Goal: Task Accomplishment & Management: Complete application form

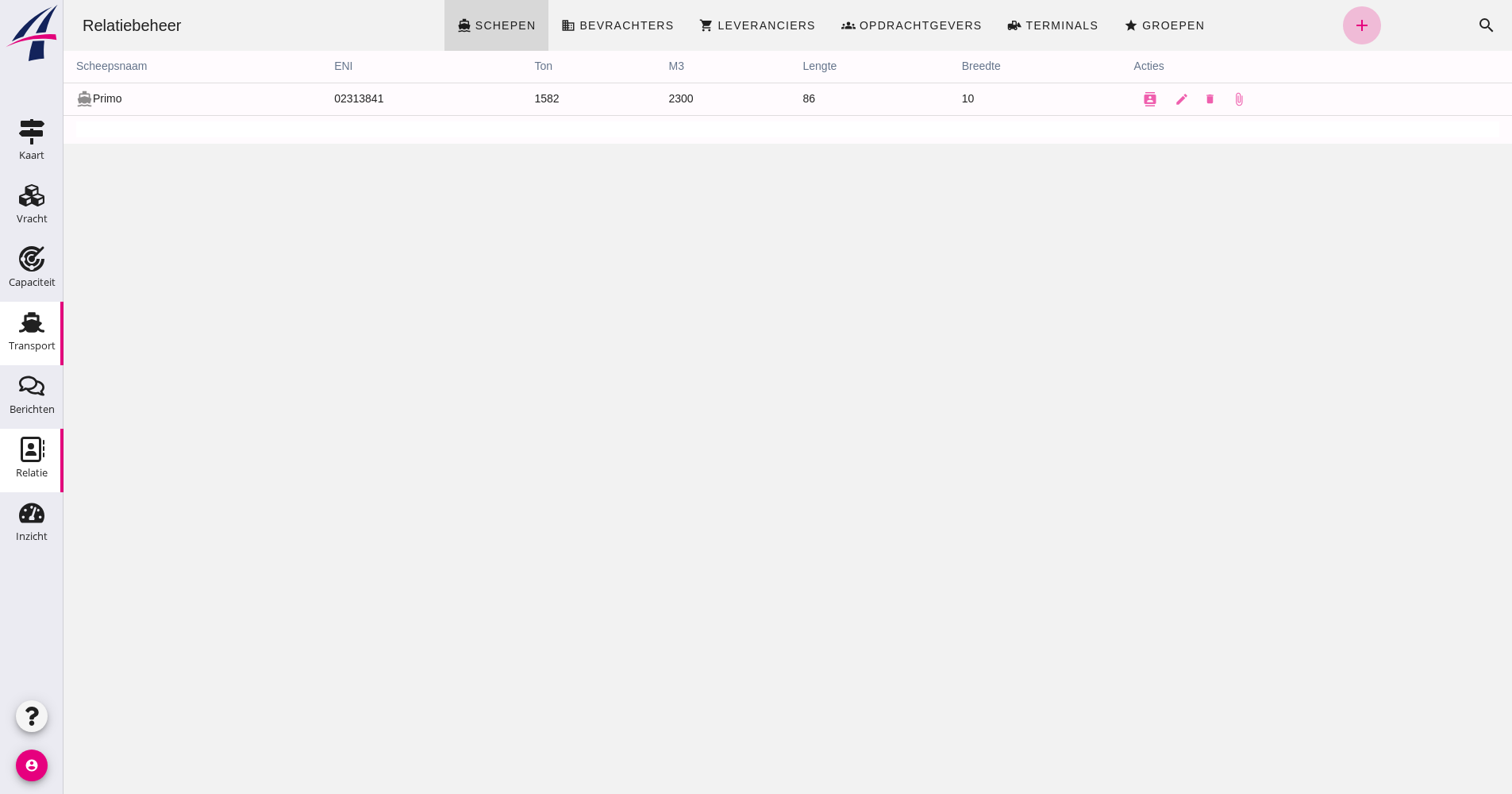
click at [44, 338] on div "Transport" at bounding box center [32, 346] width 47 height 22
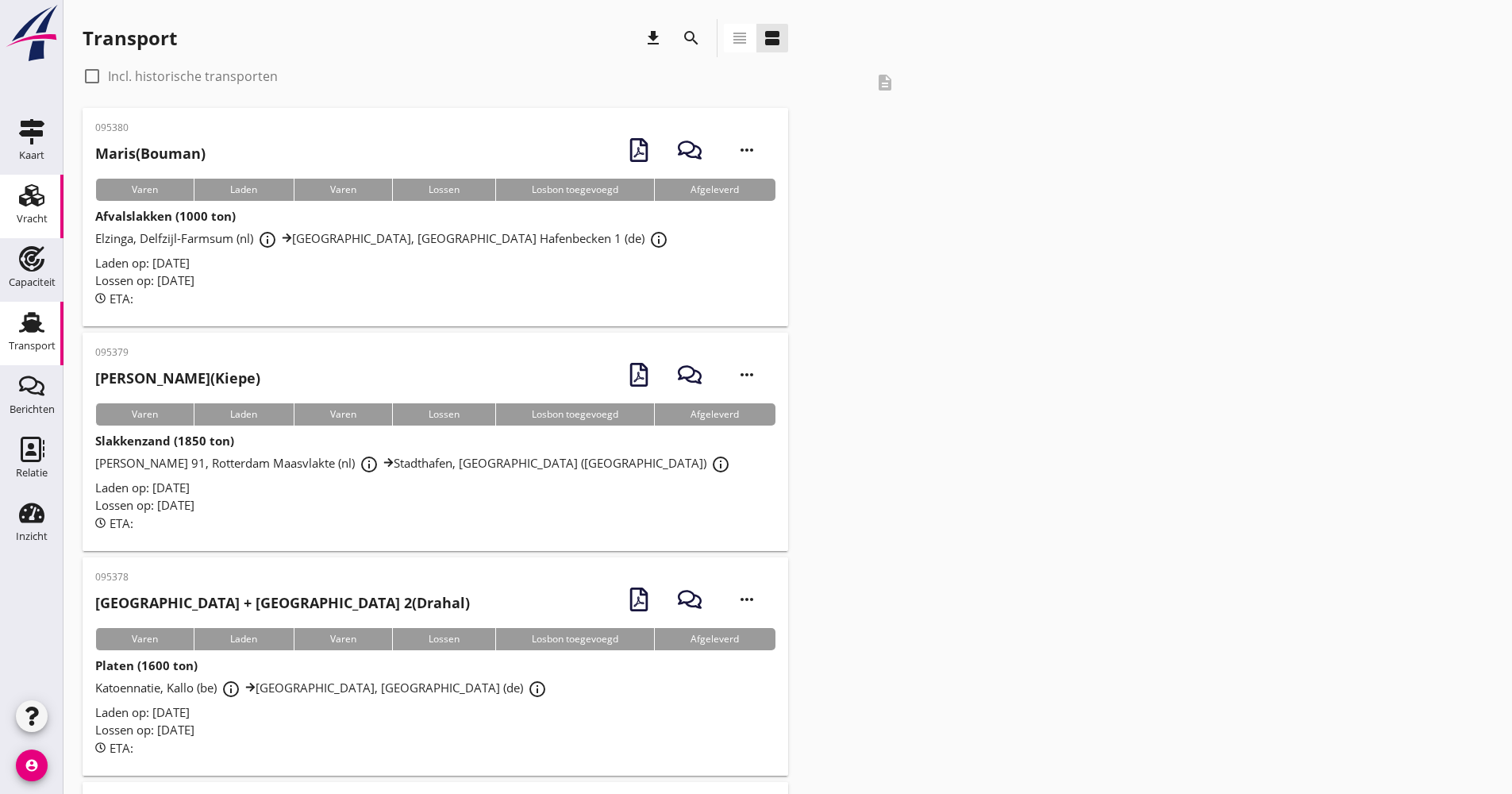
click at [52, 204] on link "Vracht Vracht" at bounding box center [31, 206] width 64 height 64
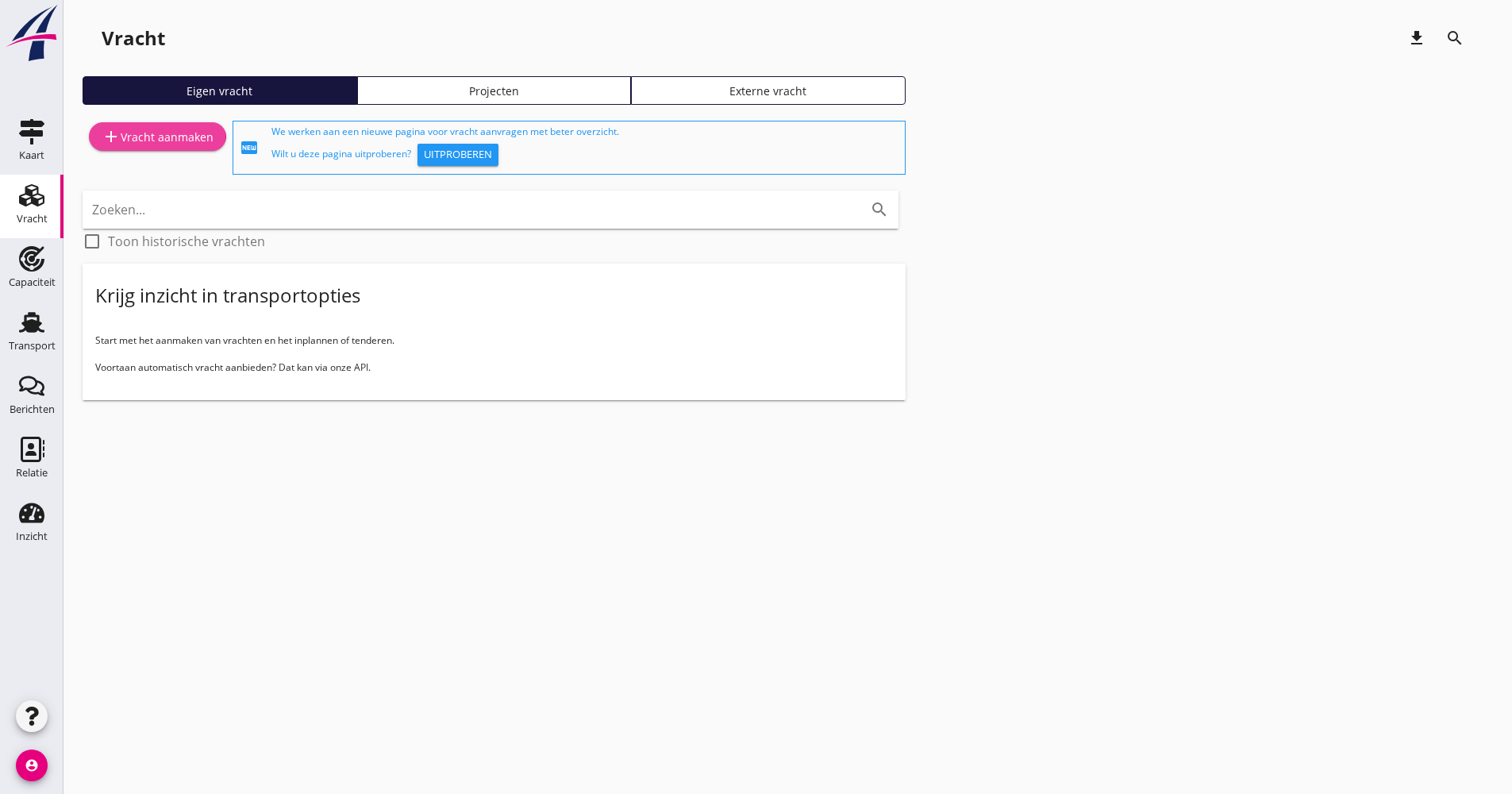
click at [159, 147] on link "add Vracht aanmaken" at bounding box center [157, 136] width 137 height 29
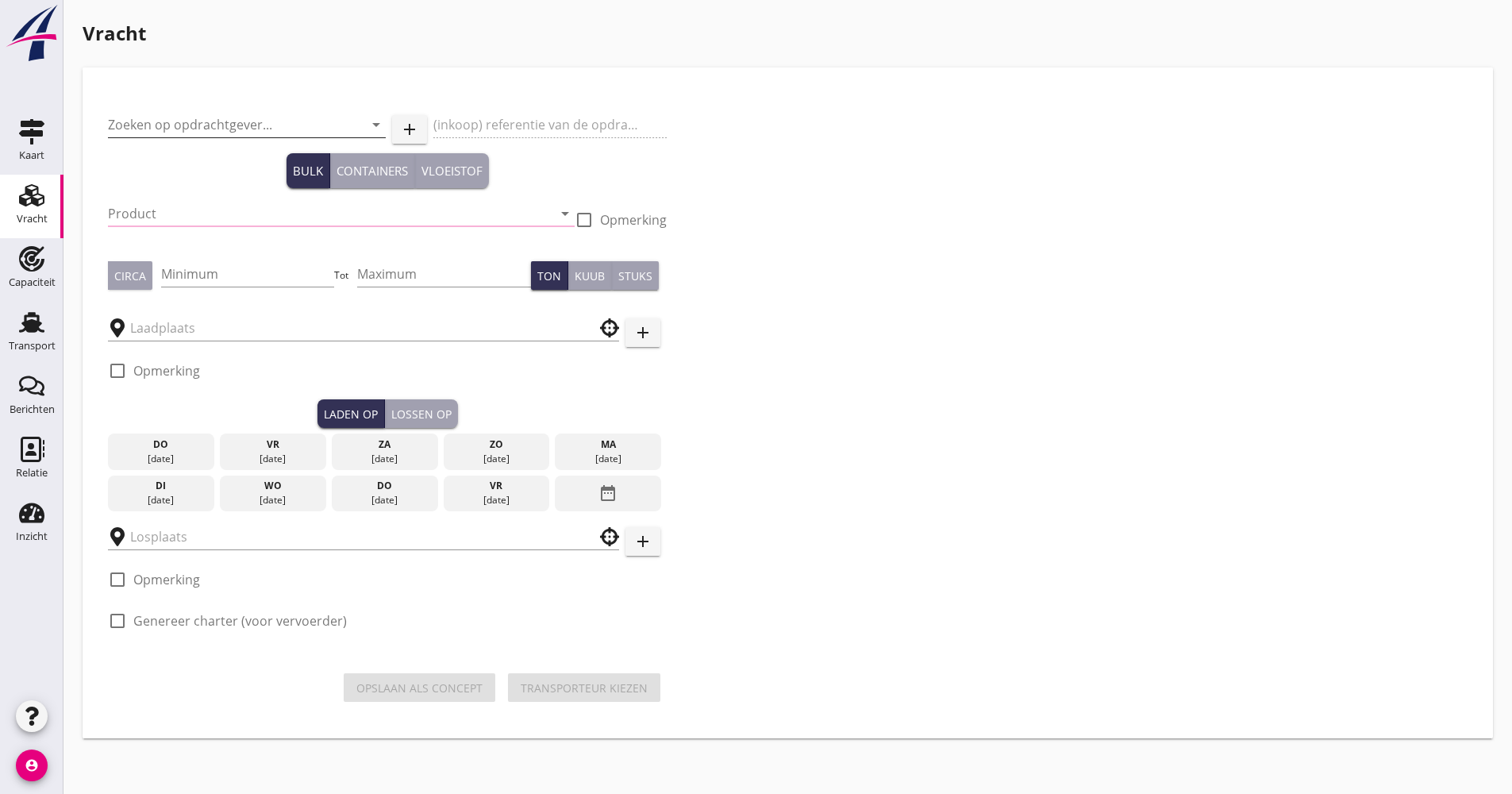
click at [211, 119] on input "Zoeken op opdrachtgever..." at bounding box center [224, 125] width 233 height 25
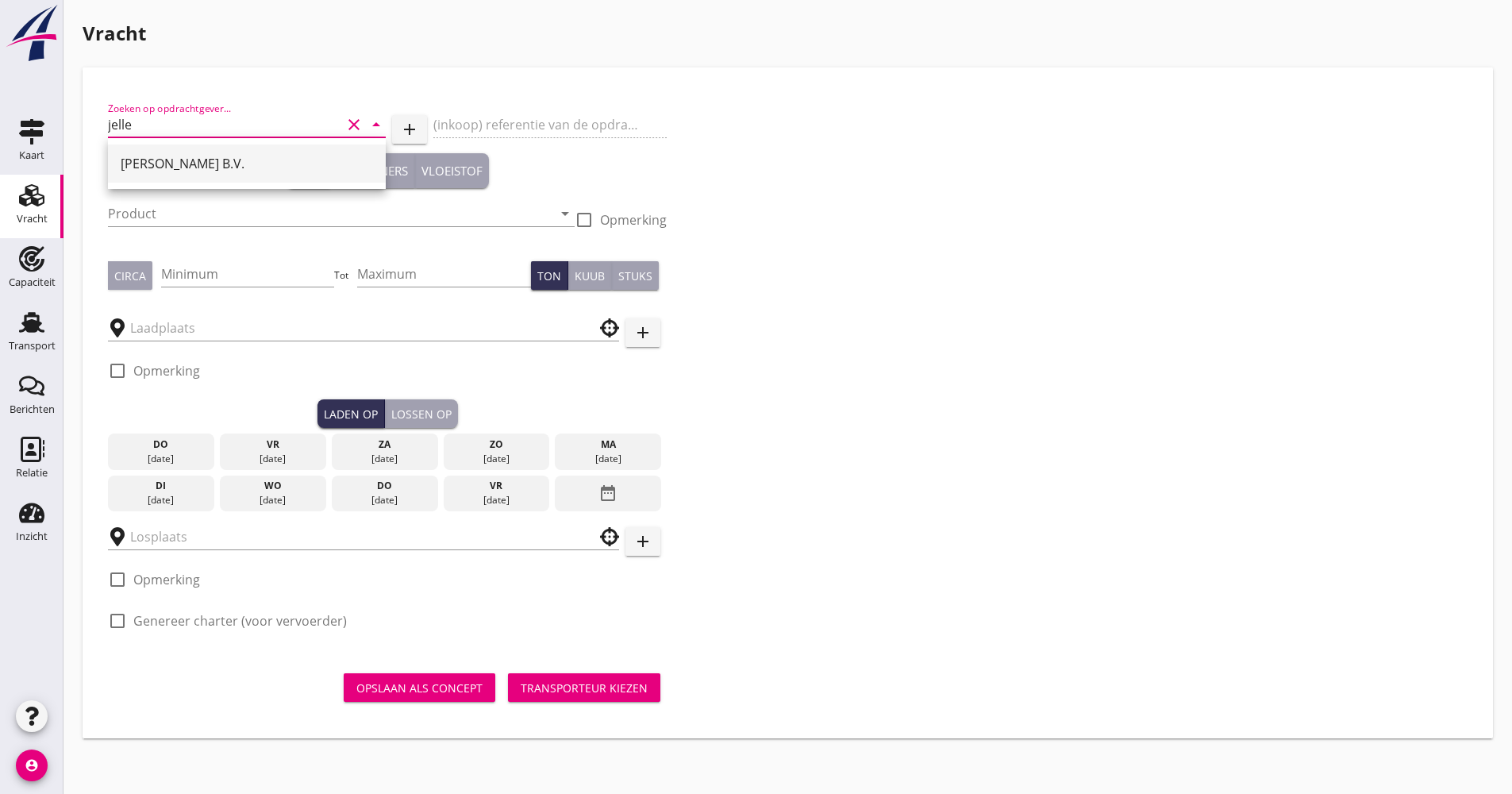
click at [129, 166] on div "[PERSON_NAME] B.V." at bounding box center [247, 163] width 253 height 19
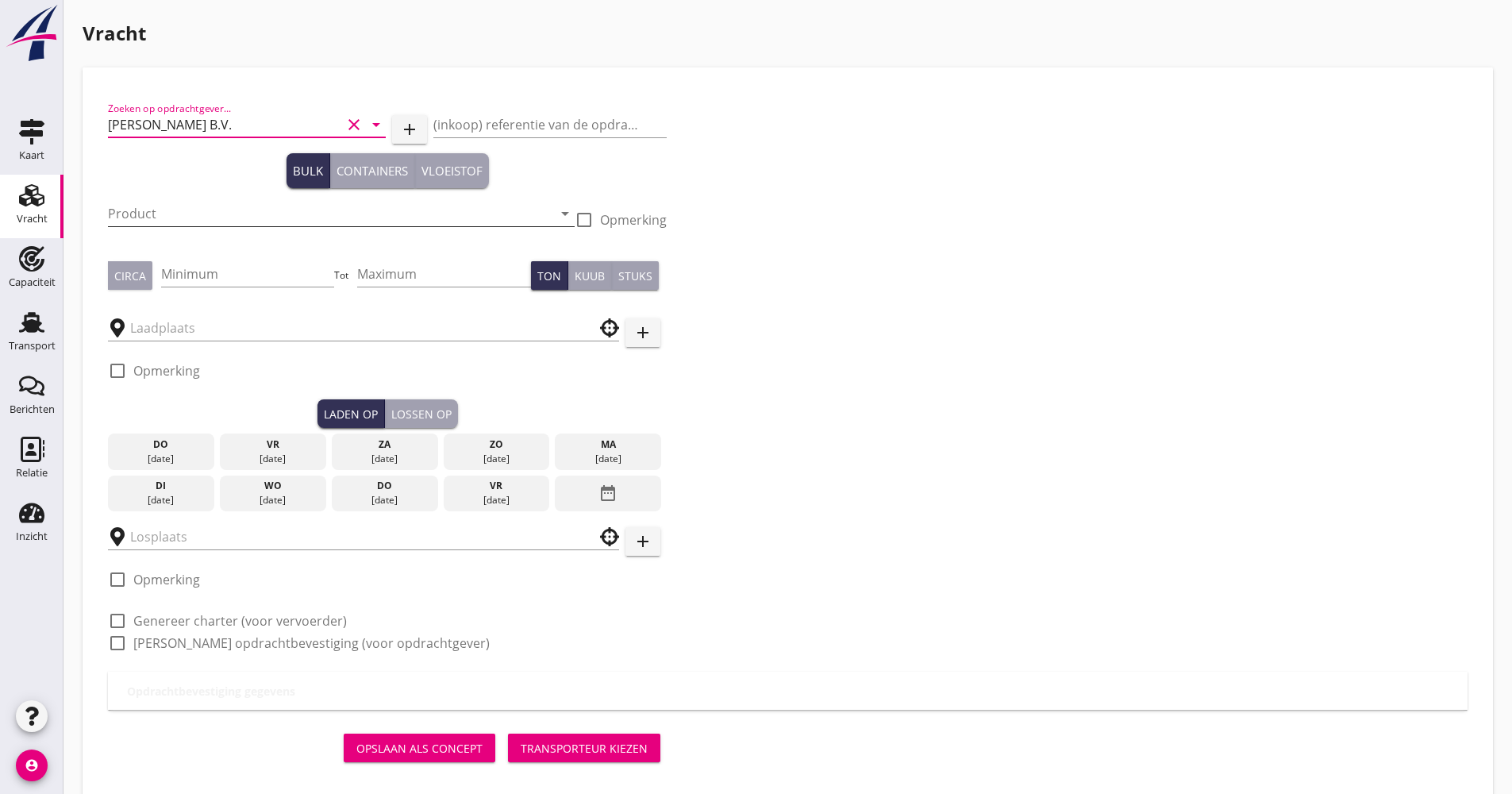
type input "[PERSON_NAME] B.V."
click at [152, 226] on div "Product arrow_drop_down" at bounding box center [340, 213] width 467 height 25
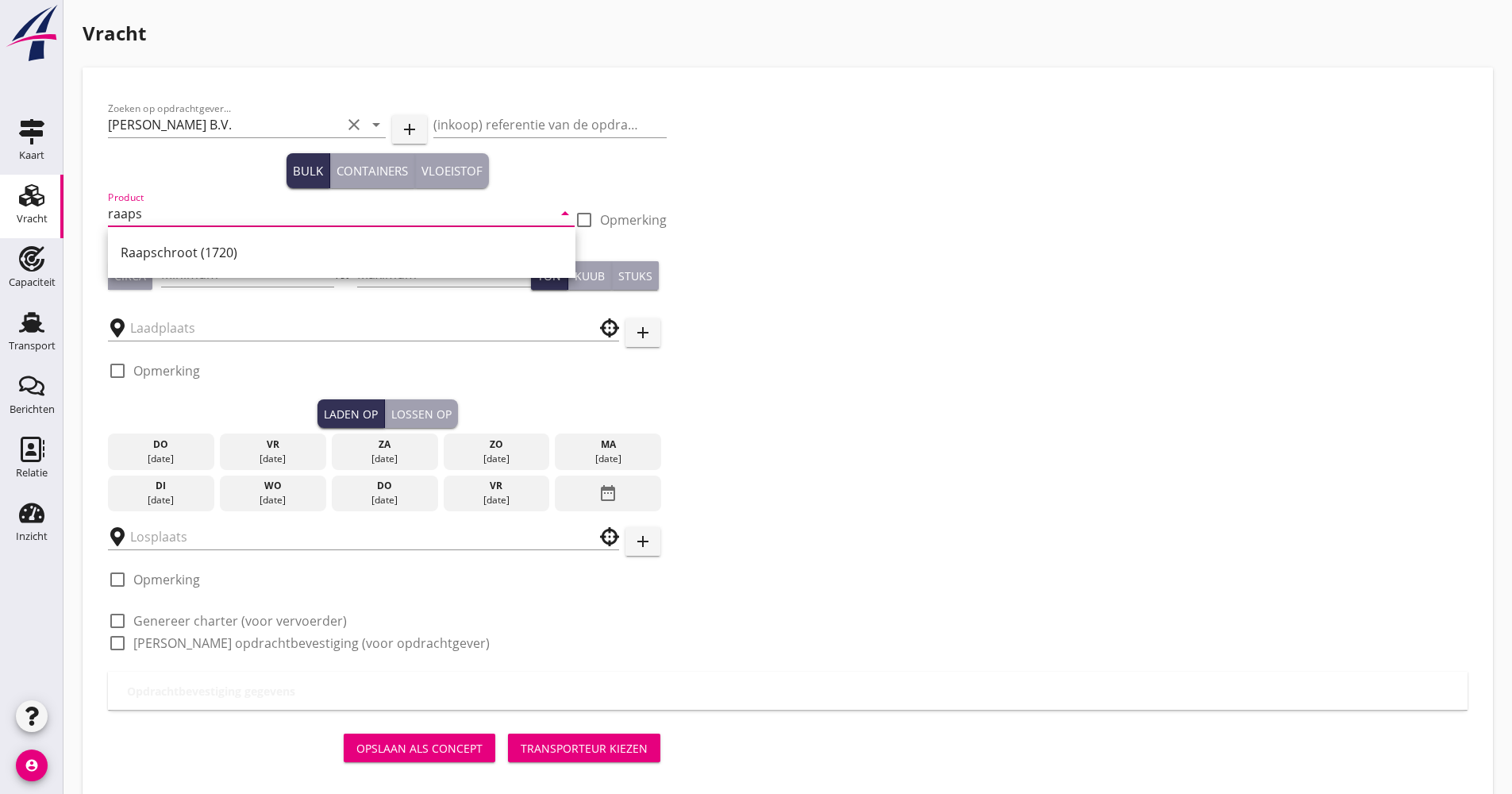
click at [186, 254] on div "Raapschroot (1720)" at bounding box center [341, 252] width 442 height 19
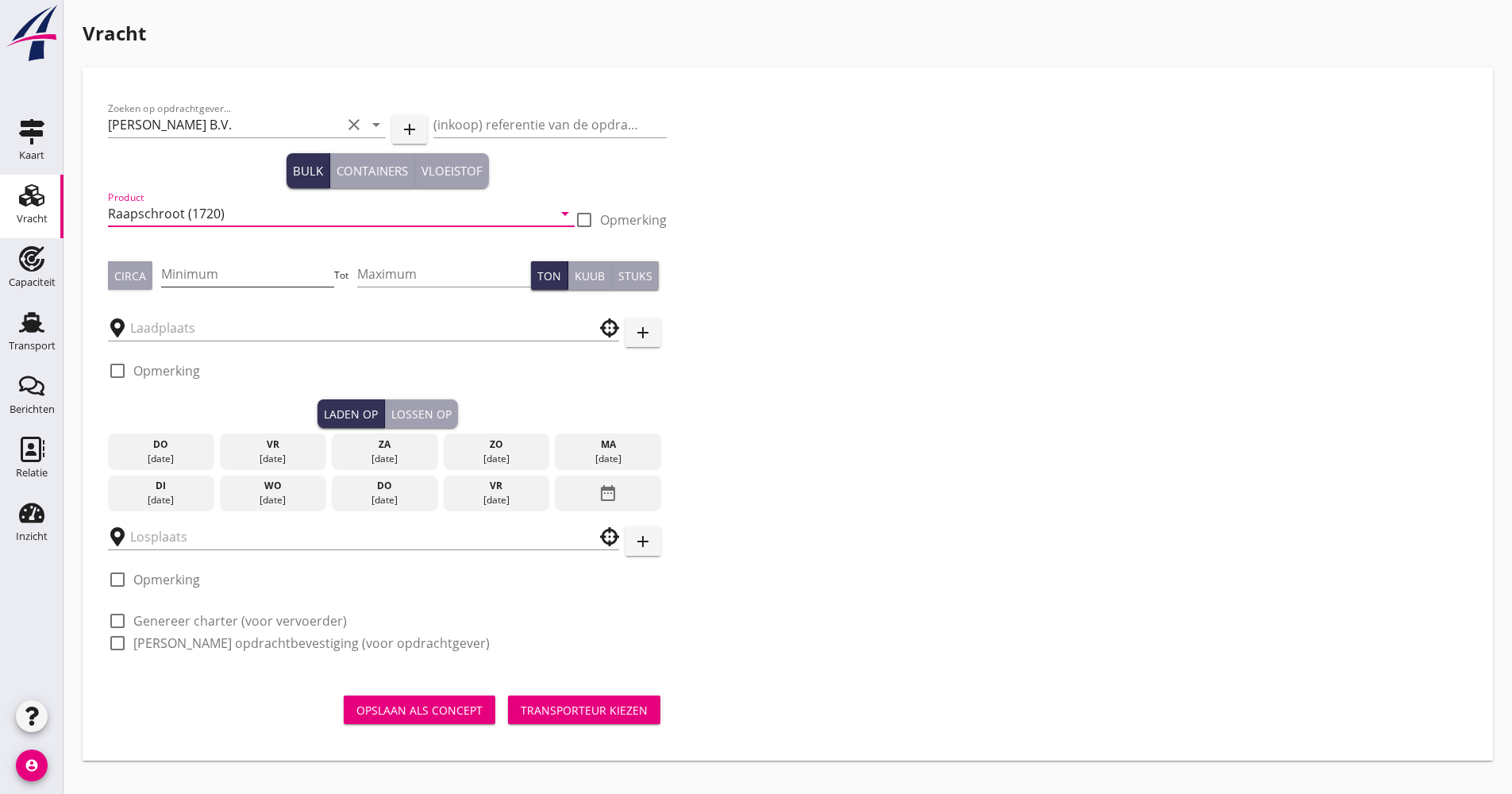
type input "Raapschroot (1720)"
click at [189, 271] on input "Minimum" at bounding box center [248, 273] width 174 height 25
type input "1000"
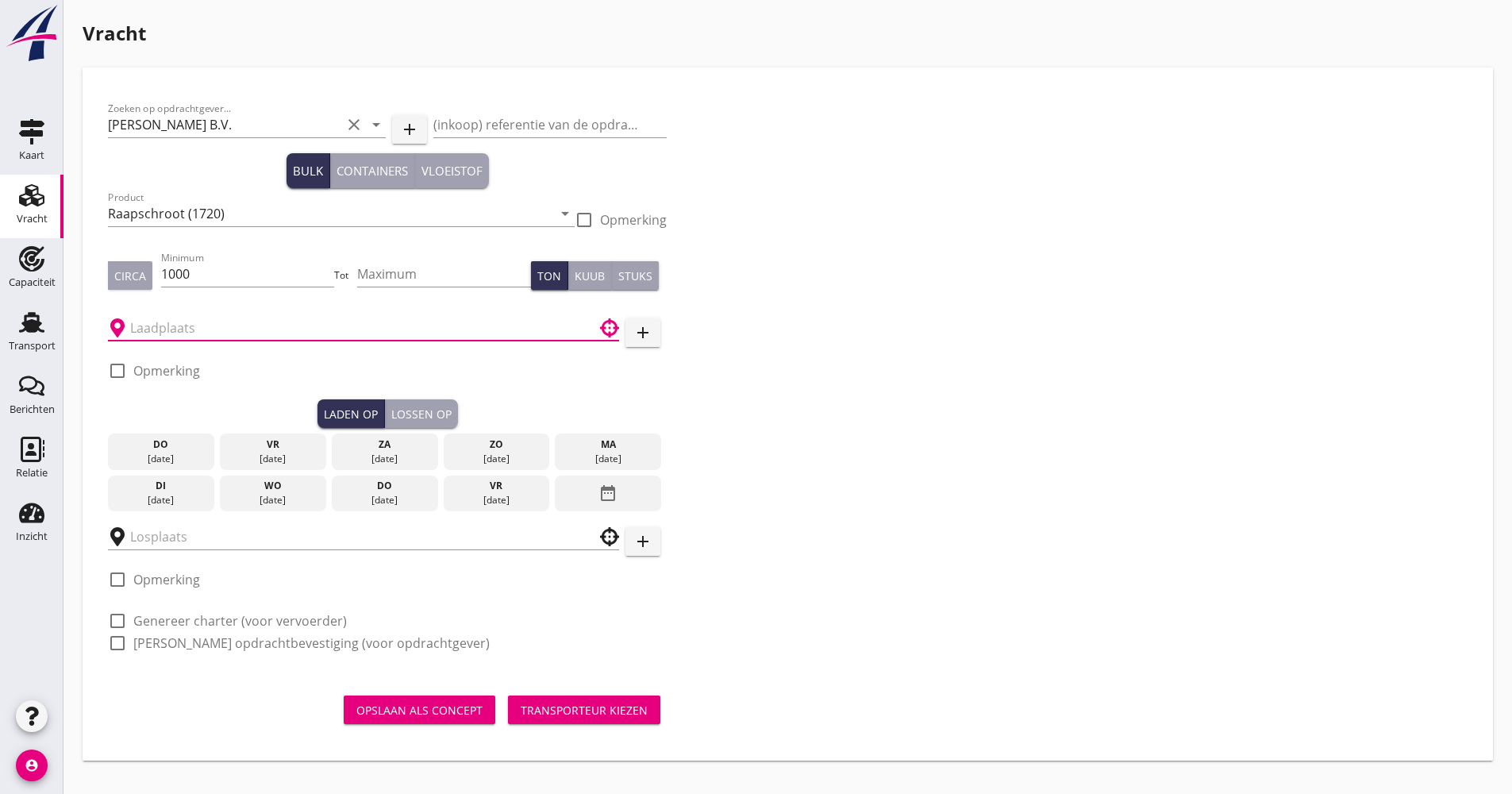
click at [188, 324] on input "text" at bounding box center [352, 328] width 444 height 25
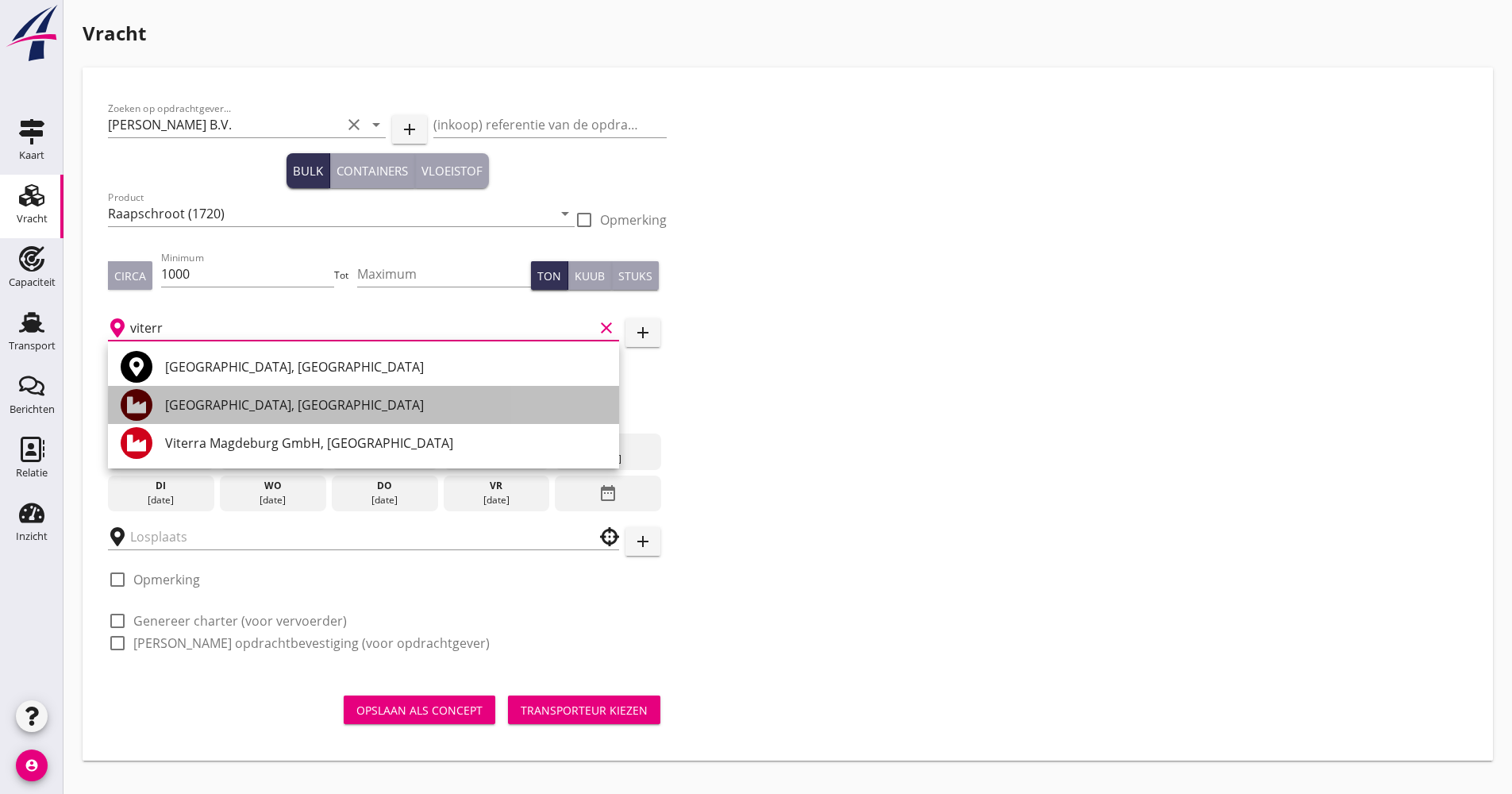
click at [229, 407] on div "[GEOGRAPHIC_DATA], [GEOGRAPHIC_DATA]" at bounding box center [385, 404] width 442 height 19
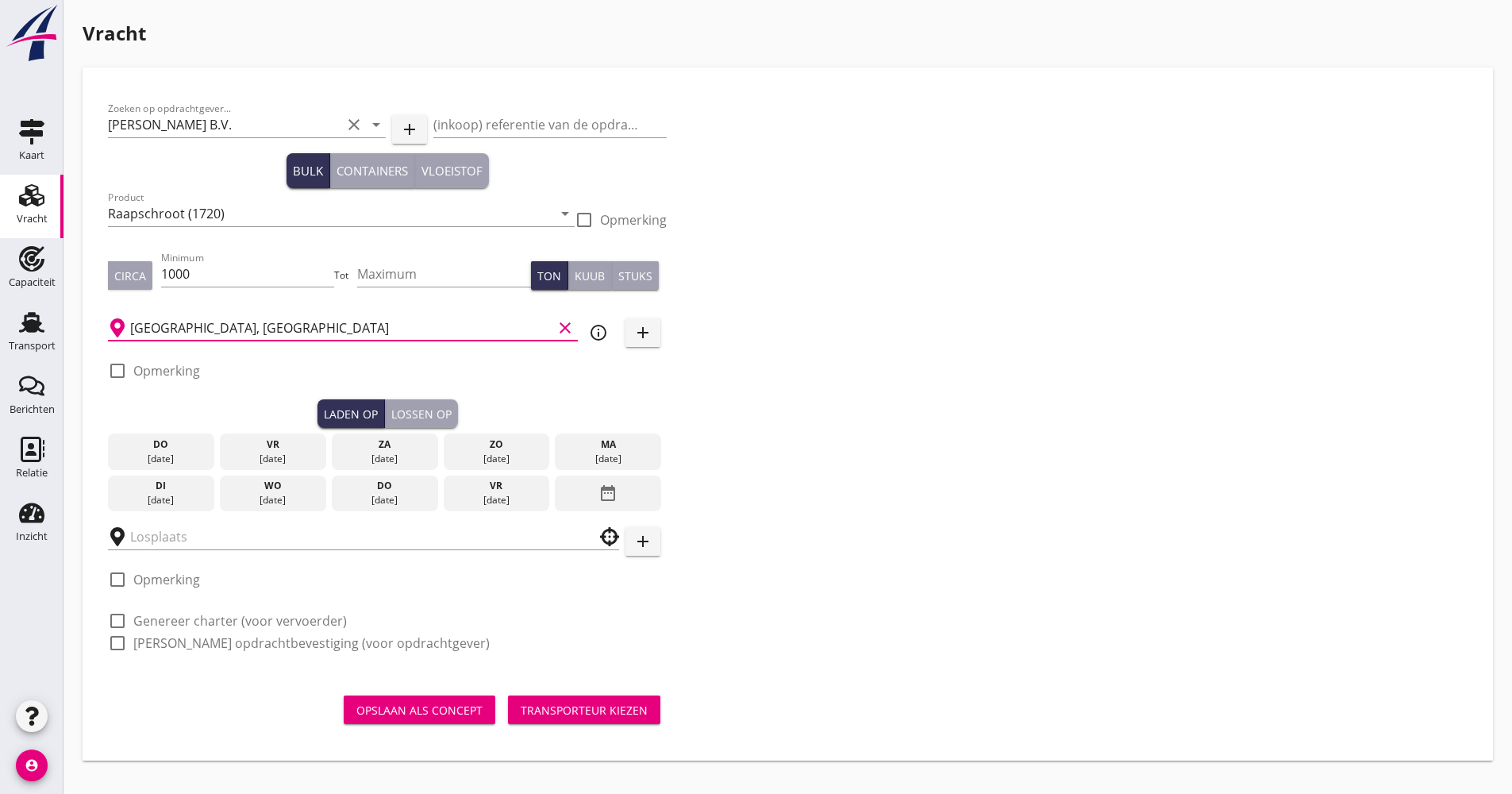
type input "[GEOGRAPHIC_DATA], [GEOGRAPHIC_DATA]"
click at [591, 332] on icon "info_outline" at bounding box center [597, 332] width 19 height 19
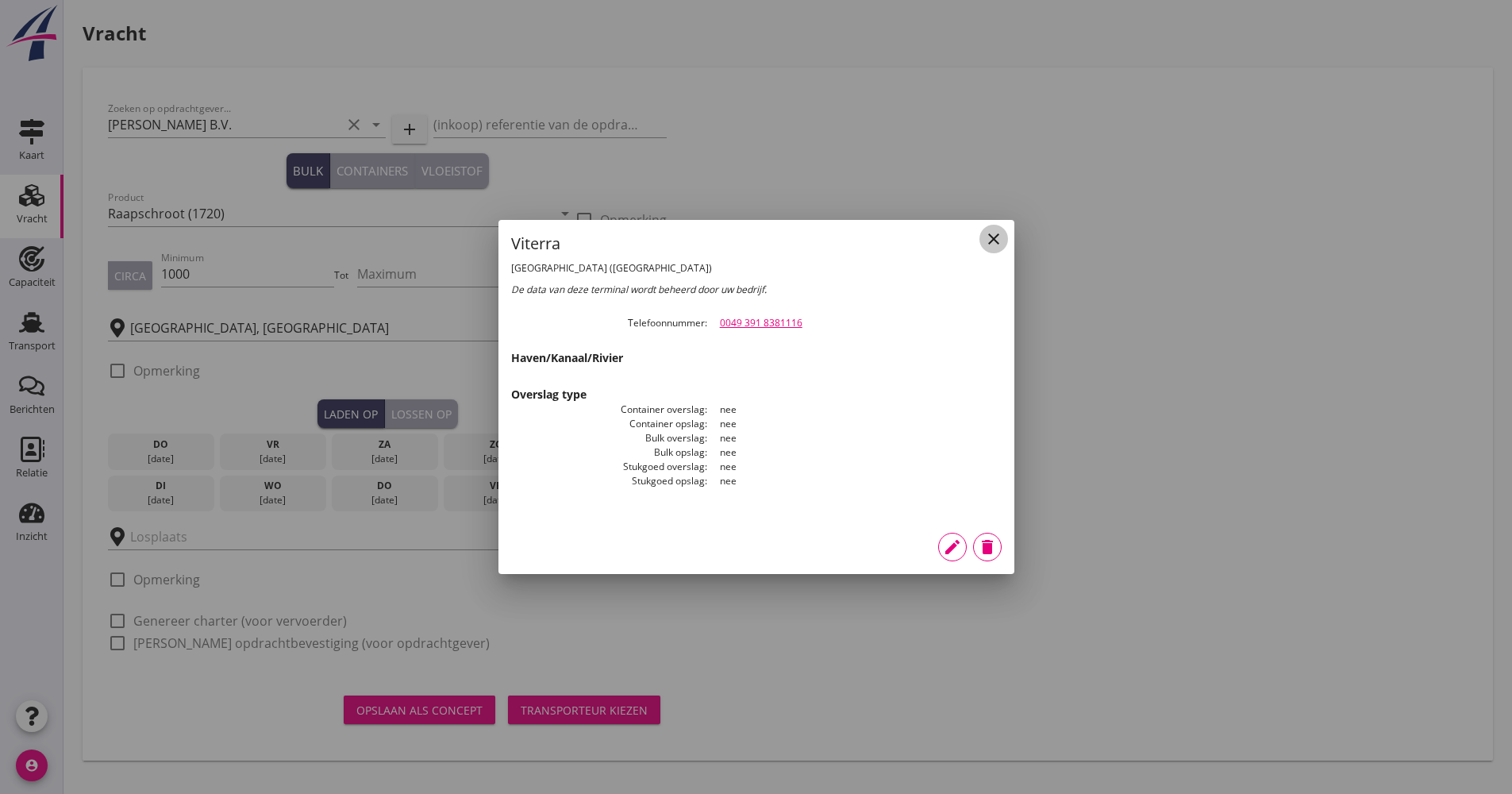
click at [1004, 243] on div "close" at bounding box center [993, 238] width 29 height 19
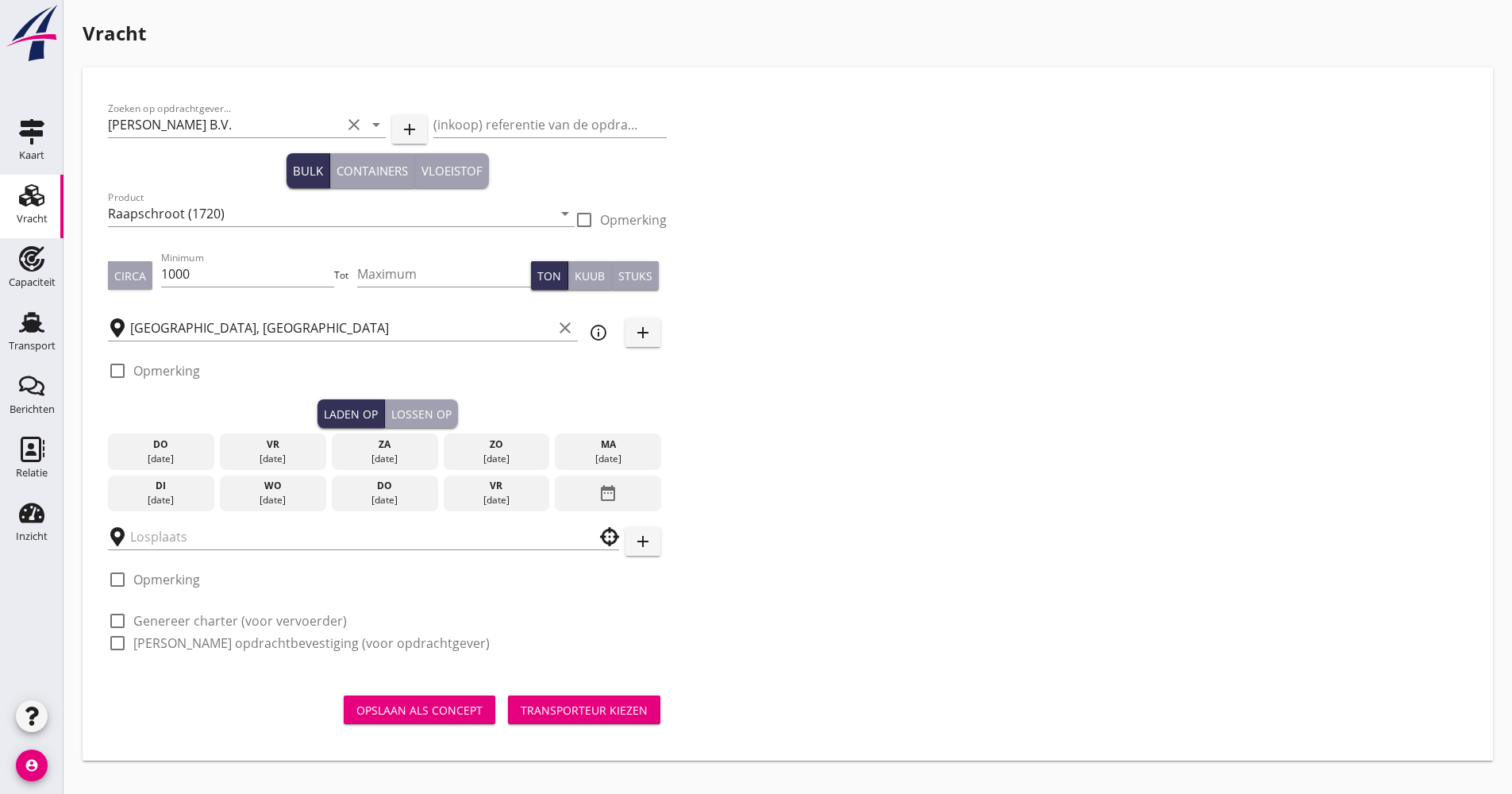
click at [361, 496] on div "[DATE]" at bounding box center [385, 500] width 99 height 14
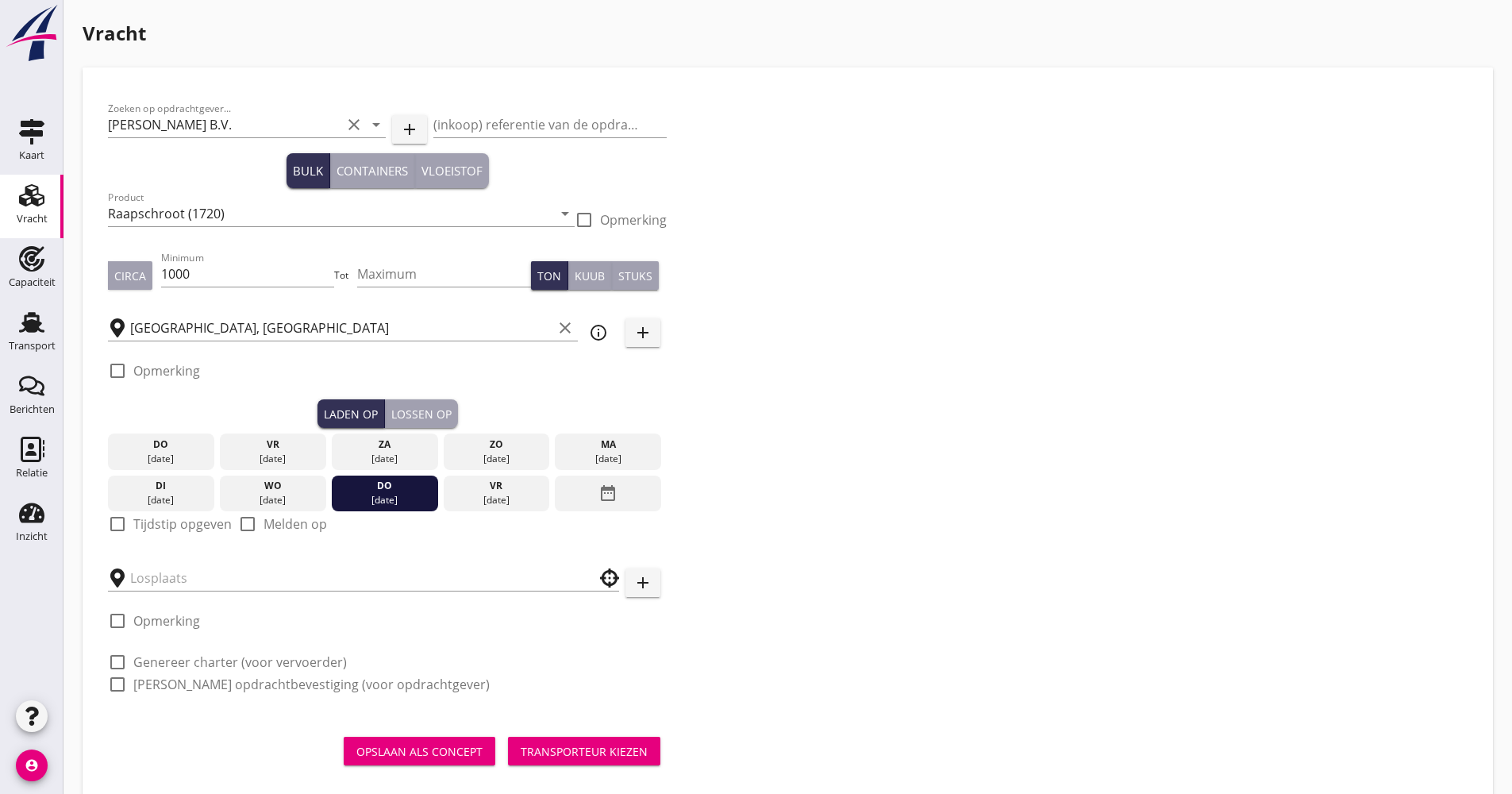
click at [160, 526] on label "Tijdstip opgeven" at bounding box center [183, 524] width 99 height 16
checkbox input "true"
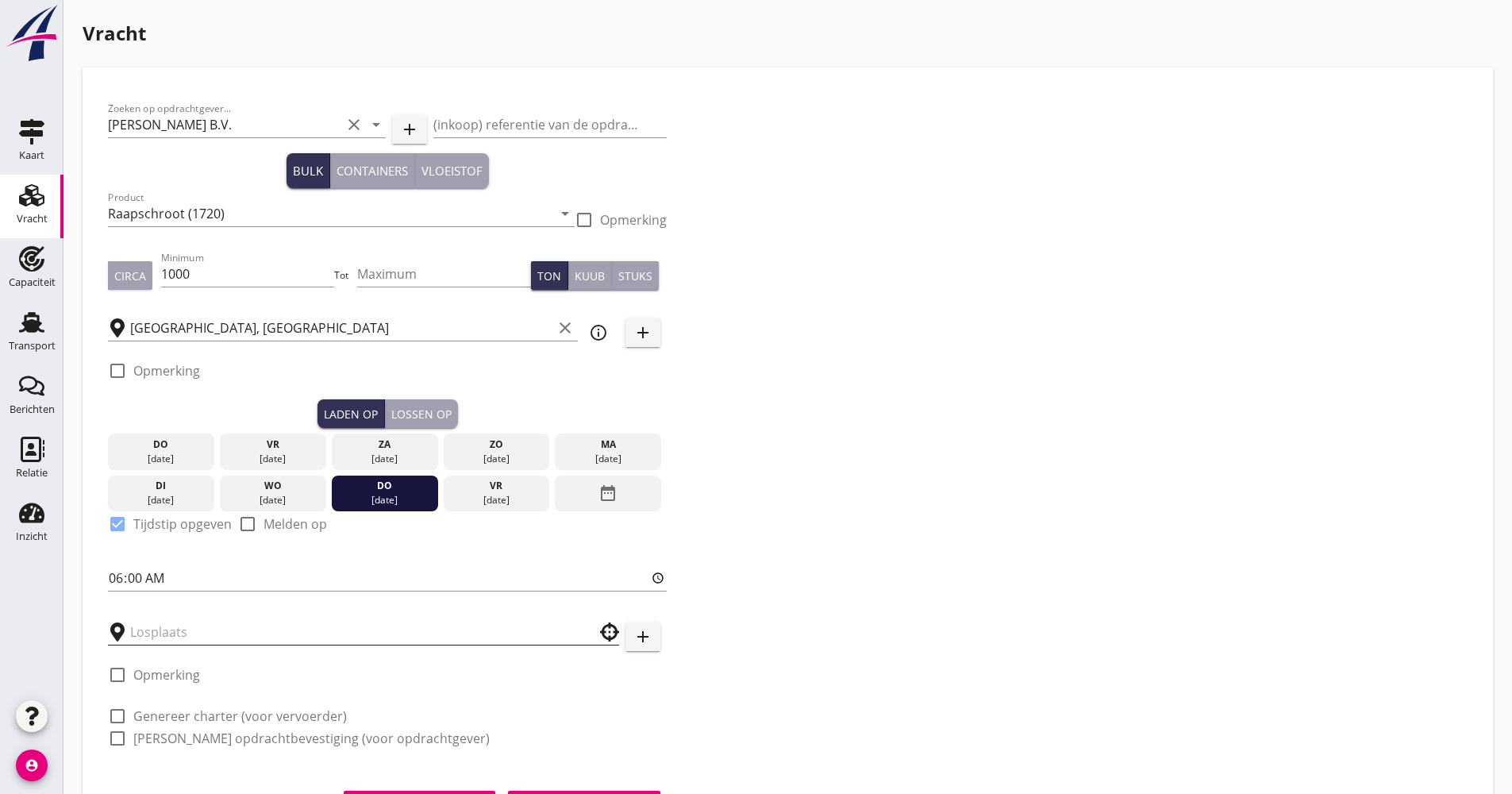
click at [185, 622] on input "text" at bounding box center [352, 632] width 444 height 25
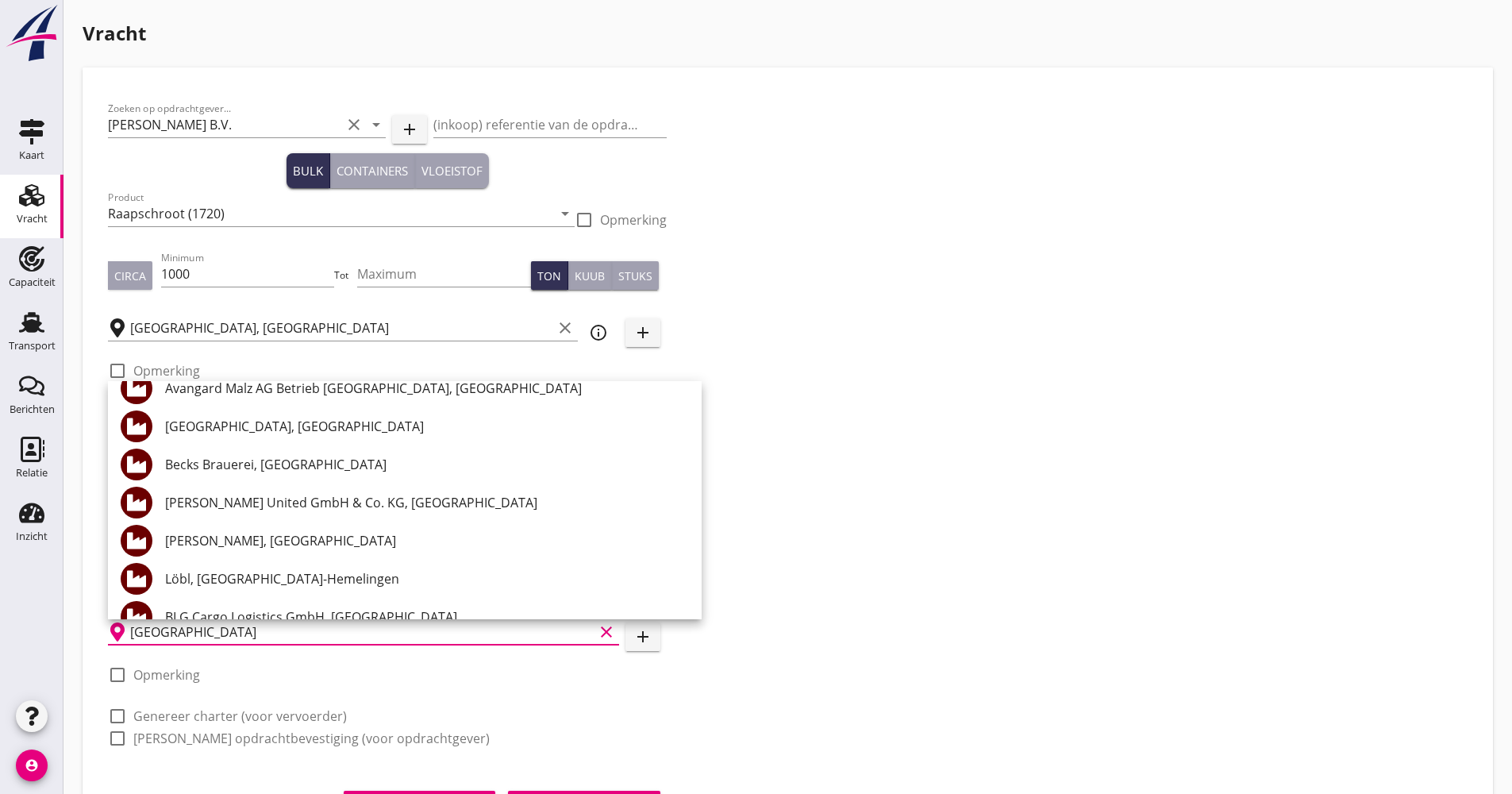
scroll to position [159, 0]
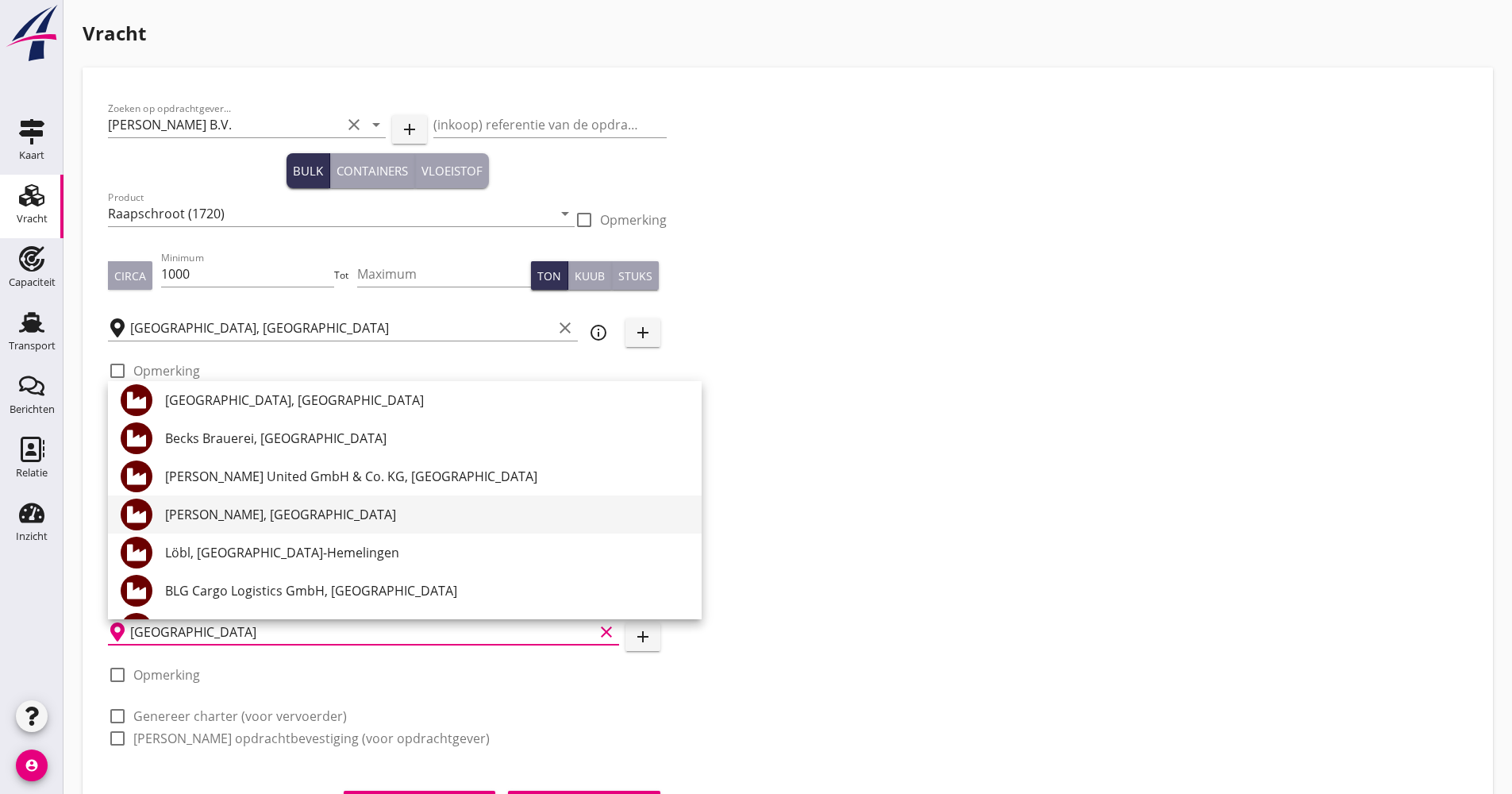
click at [305, 507] on div "[PERSON_NAME], [GEOGRAPHIC_DATA]" at bounding box center [426, 514] width 524 height 19
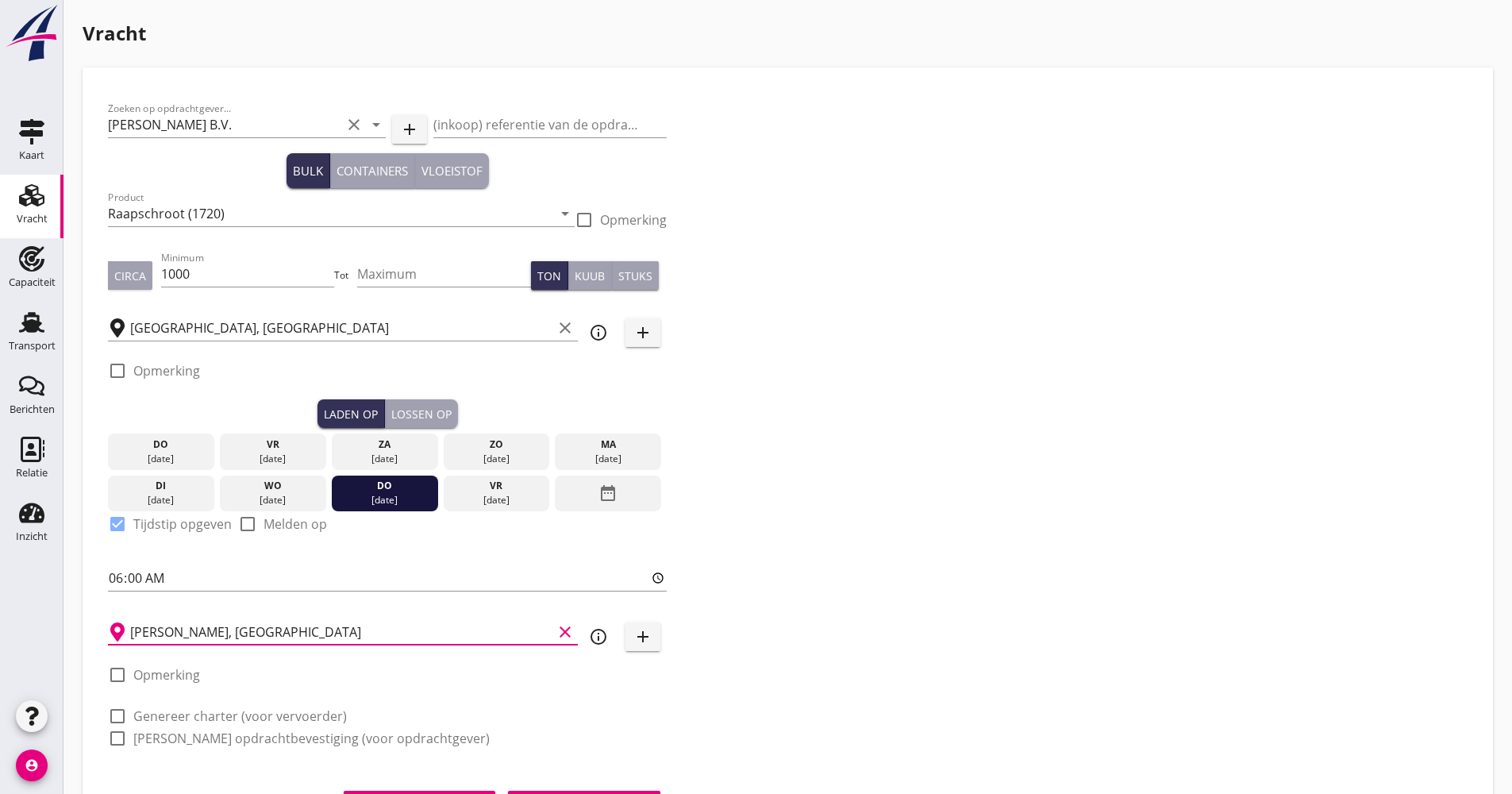
type input "[PERSON_NAME], [GEOGRAPHIC_DATA]"
click at [606, 637] on icon "info_outline" at bounding box center [597, 636] width 19 height 19
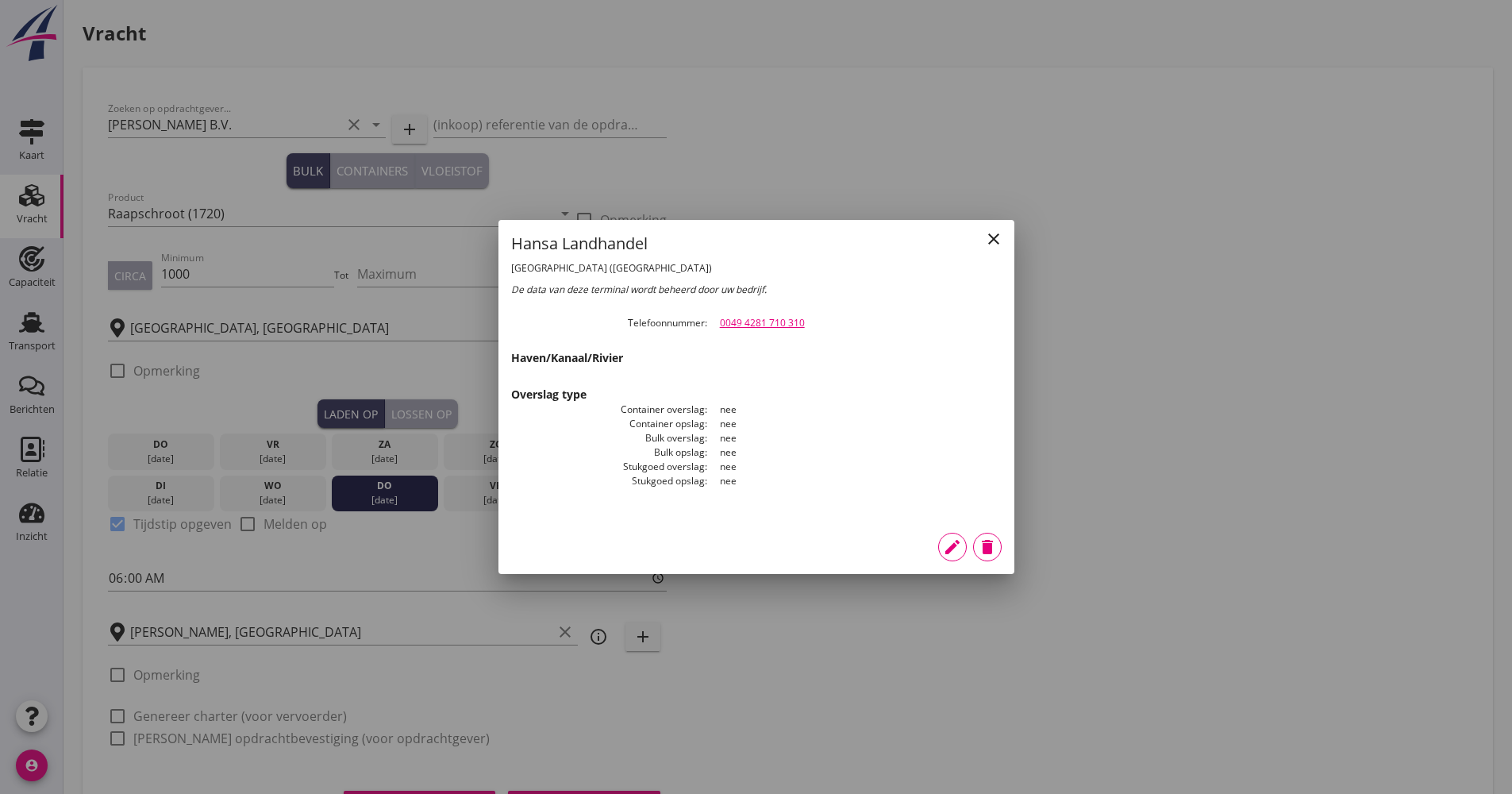
drag, startPoint x: 827, startPoint y: 326, endPoint x: 715, endPoint y: 322, distance: 112.1
click at [715, 322] on dd "0049 4281 710 310" at bounding box center [854, 324] width 295 height 14
drag, startPoint x: 715, startPoint y: 321, endPoint x: 726, endPoint y: 320, distance: 11.0
copy link "0049 4281 710 310"
click at [991, 235] on icon "close" at bounding box center [993, 238] width 19 height 19
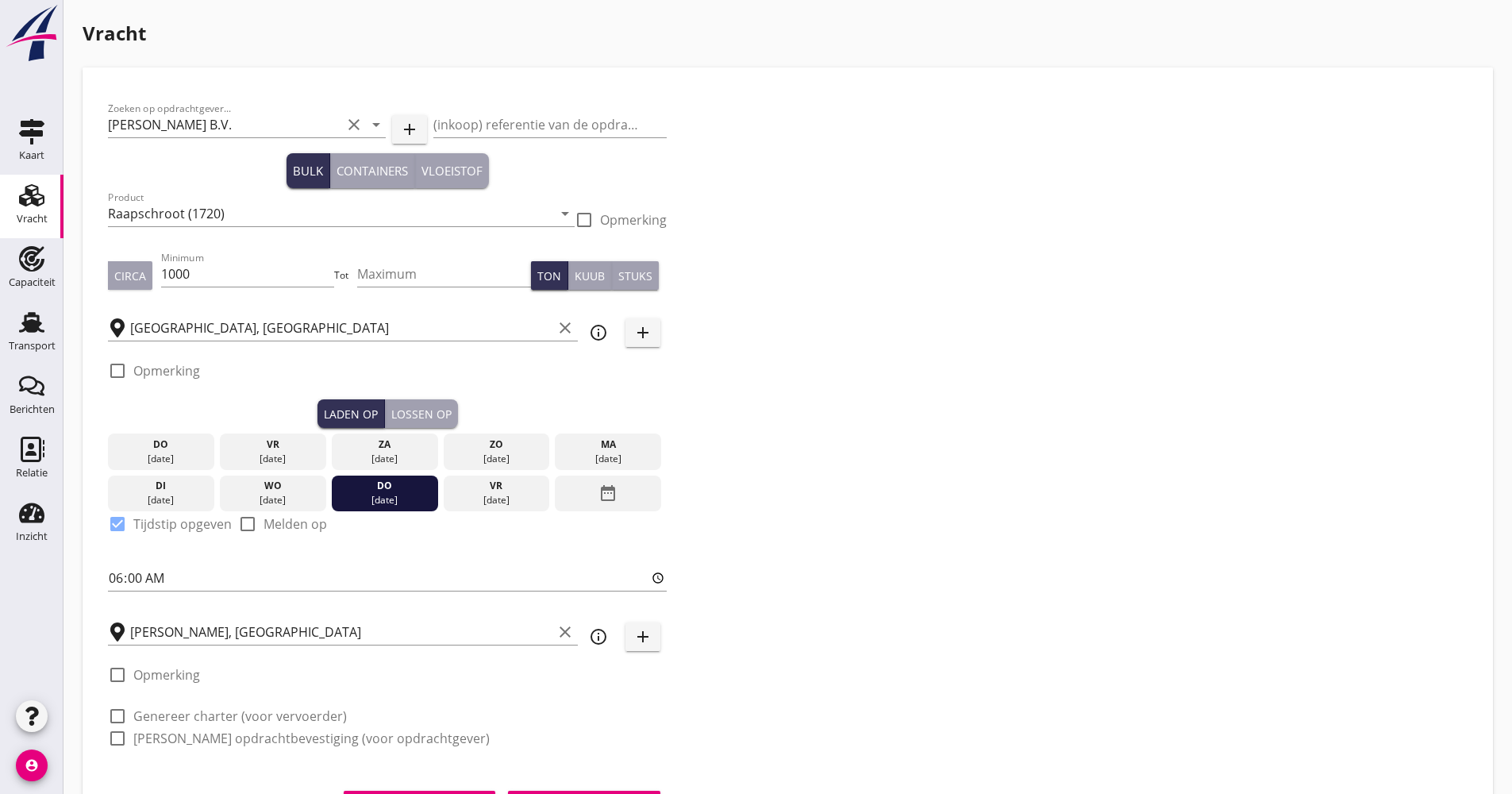
click at [205, 725] on div "check_box_outline_blank Genereer charter (voor vervoerder)" at bounding box center [227, 715] width 239 height 19
click at [202, 738] on label "[PERSON_NAME] opdrachtbevestiging (voor opdrachtgever)" at bounding box center [312, 738] width 357 height 16
checkbox input "true"
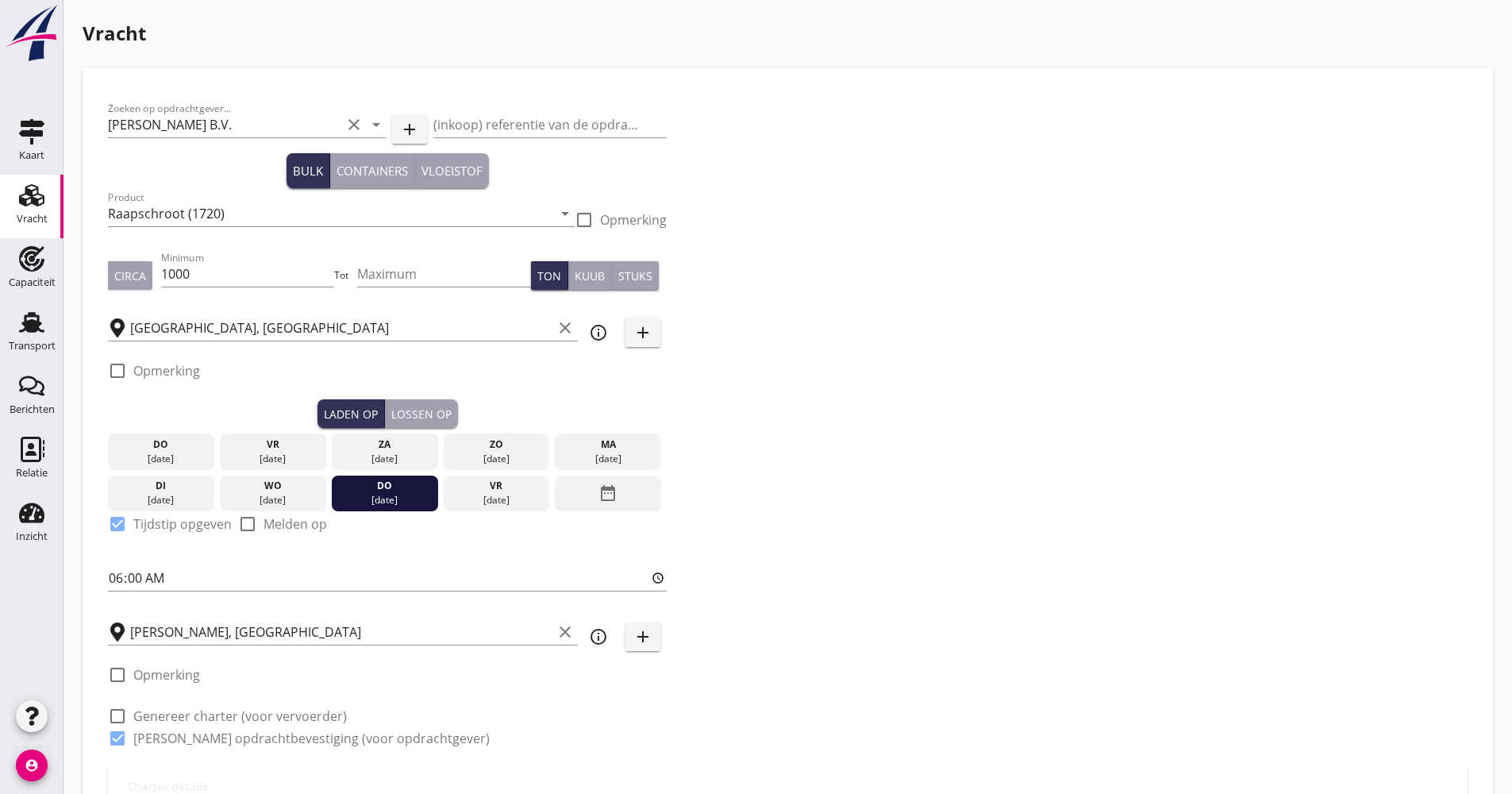
checkbox input "true"
click at [198, 719] on label "Genereer charter (voor vervoerder)" at bounding box center [240, 716] width 213 height 16
checkbox input "true"
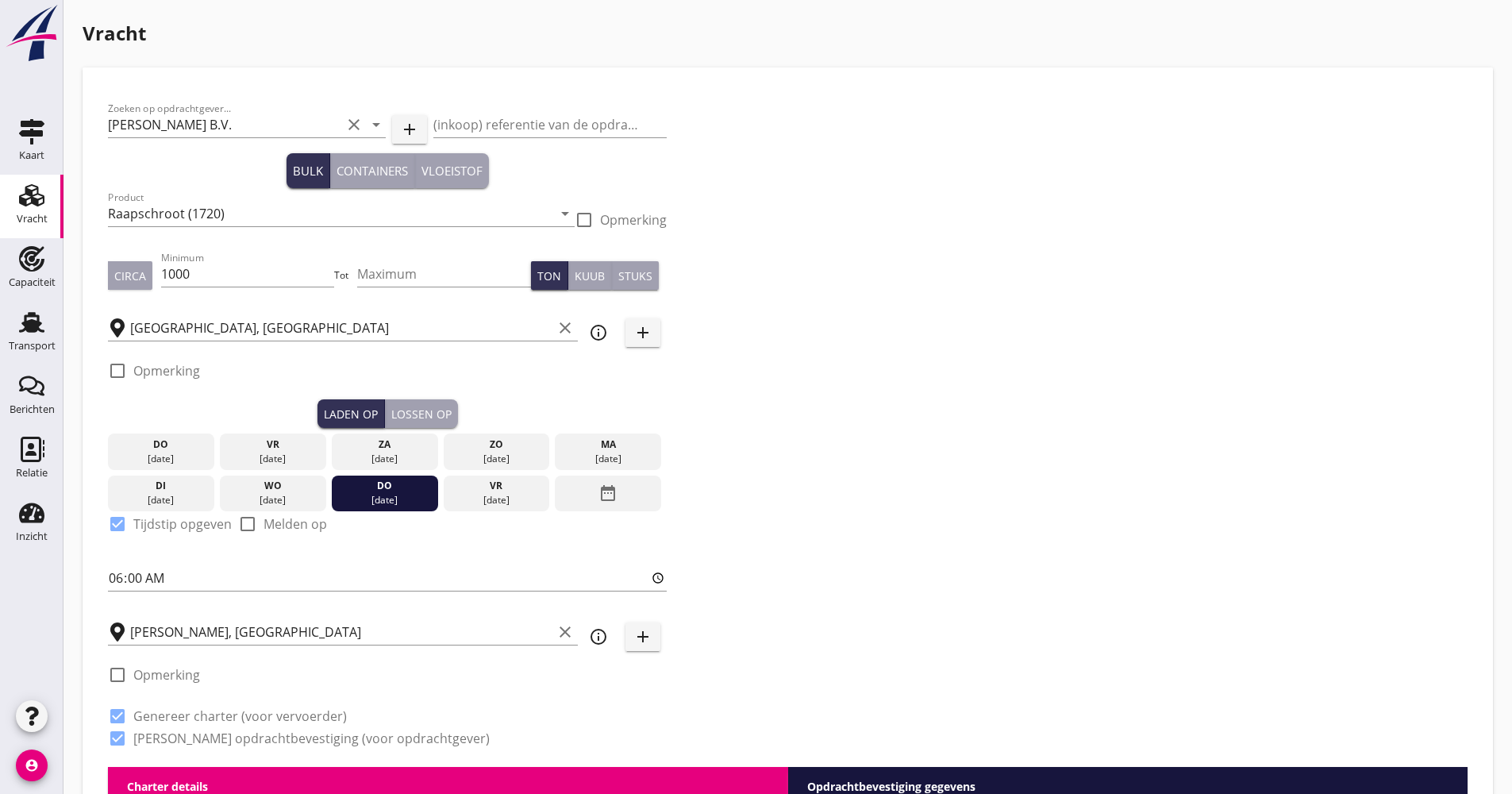
scroll to position [317, 0]
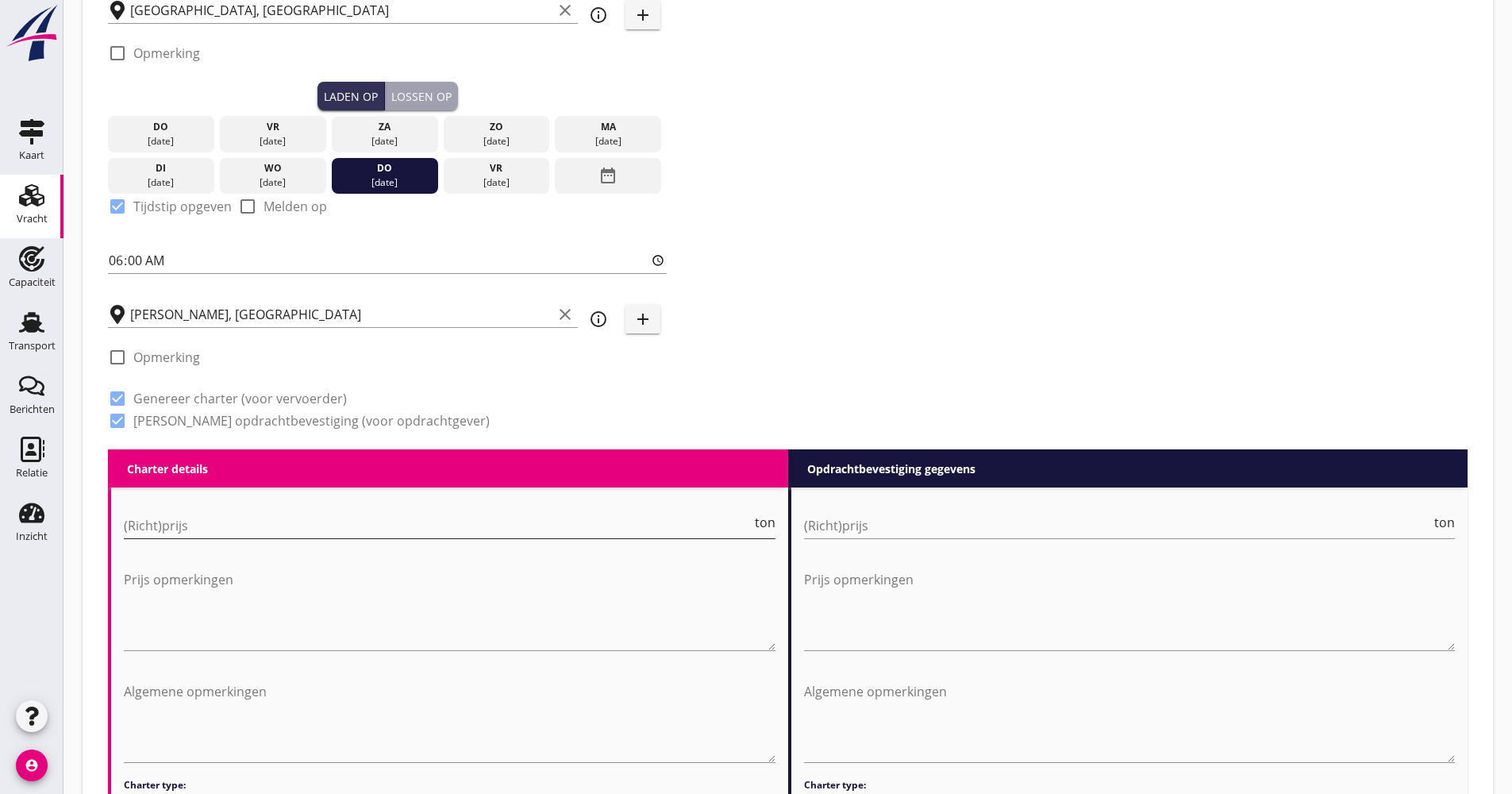
click at [177, 526] on input "(Richt)prijs" at bounding box center [437, 525] width 628 height 25
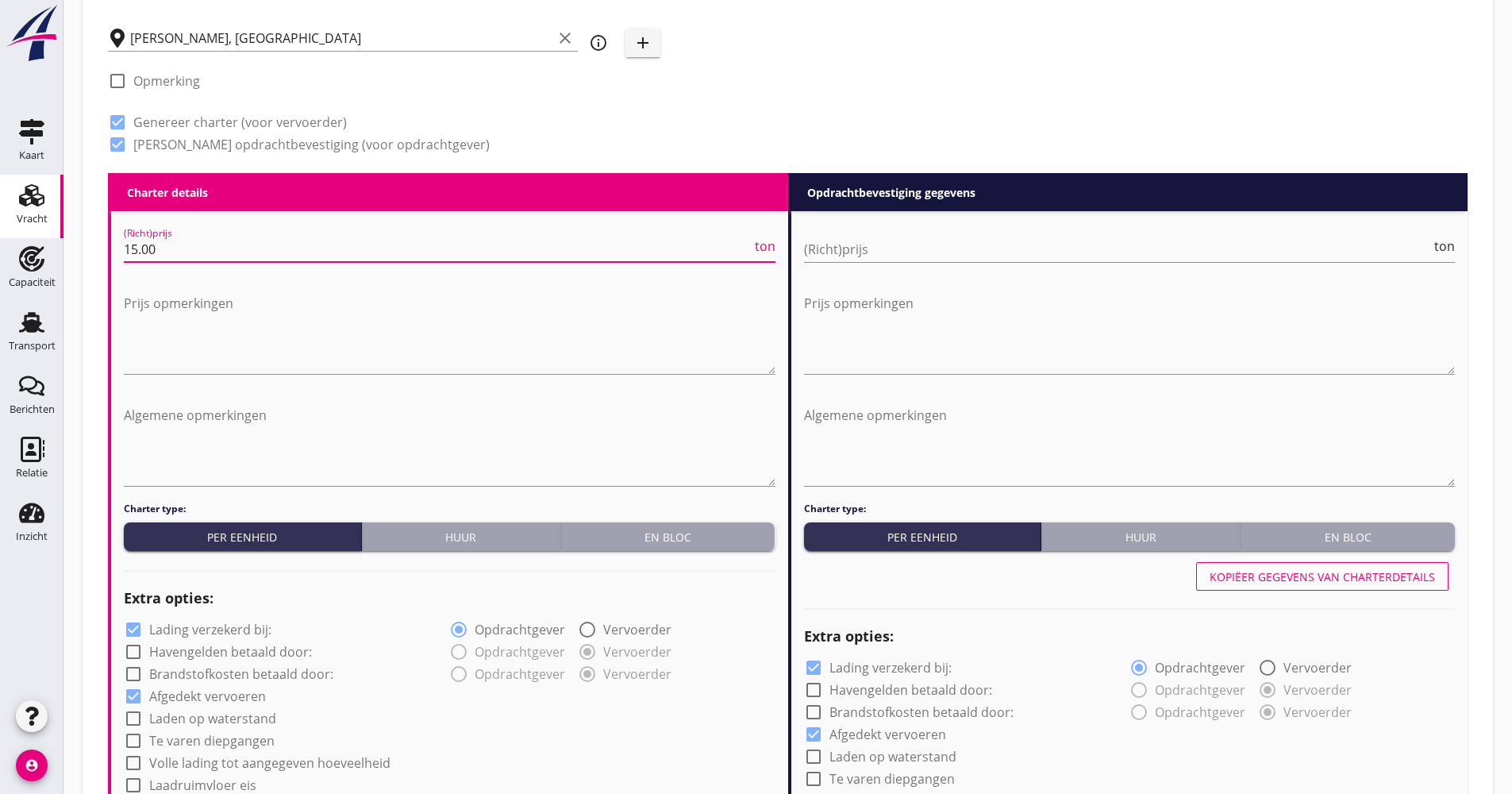
scroll to position [953, 0]
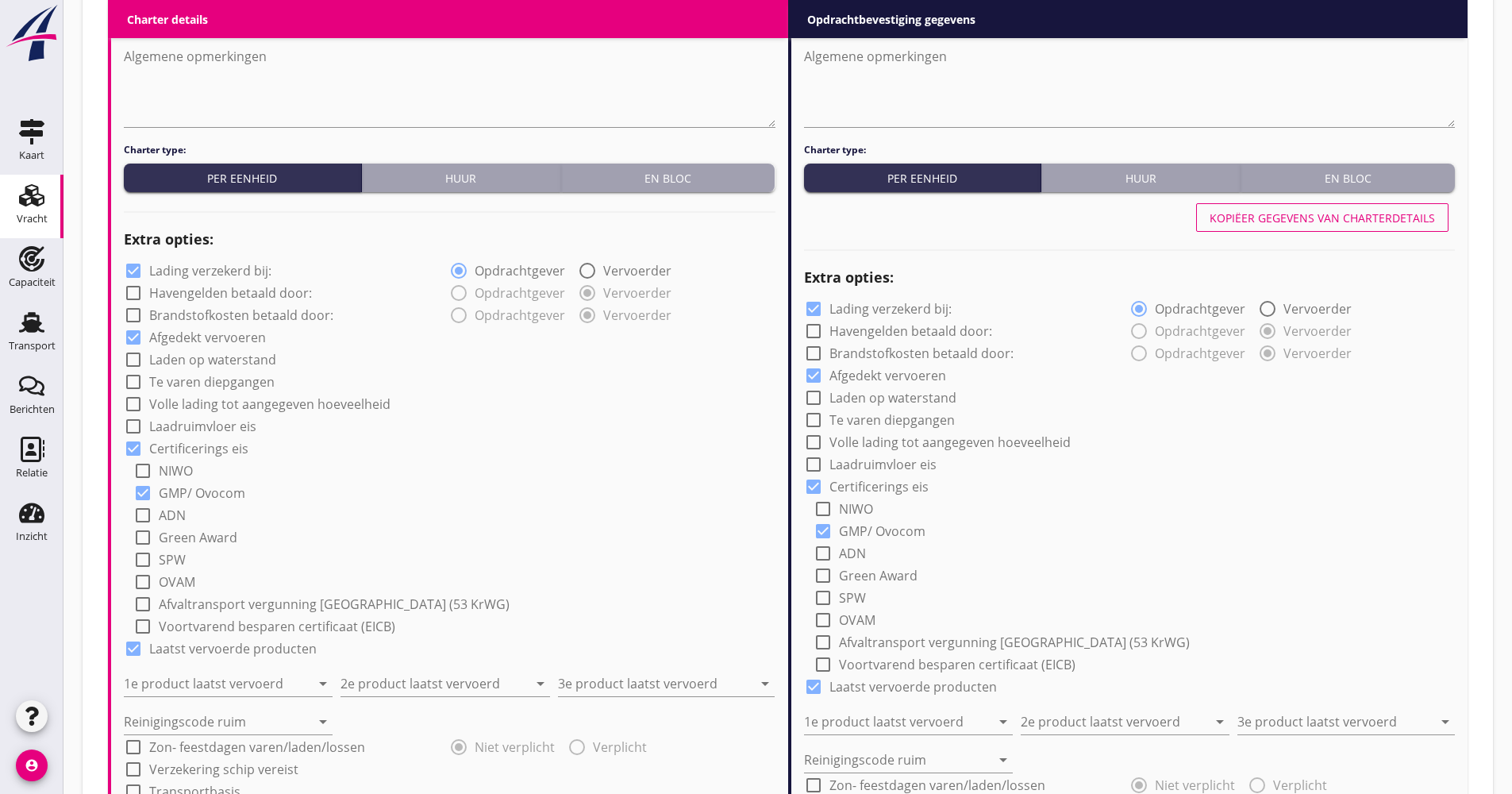
type input "15.00"
click at [198, 279] on label "Lading verzekerd bij:" at bounding box center [210, 271] width 122 height 16
checkbox input "false"
click at [230, 396] on label "Volle lading tot aangegeven hoeveelheid" at bounding box center [270, 404] width 241 height 16
checkbox input "true"
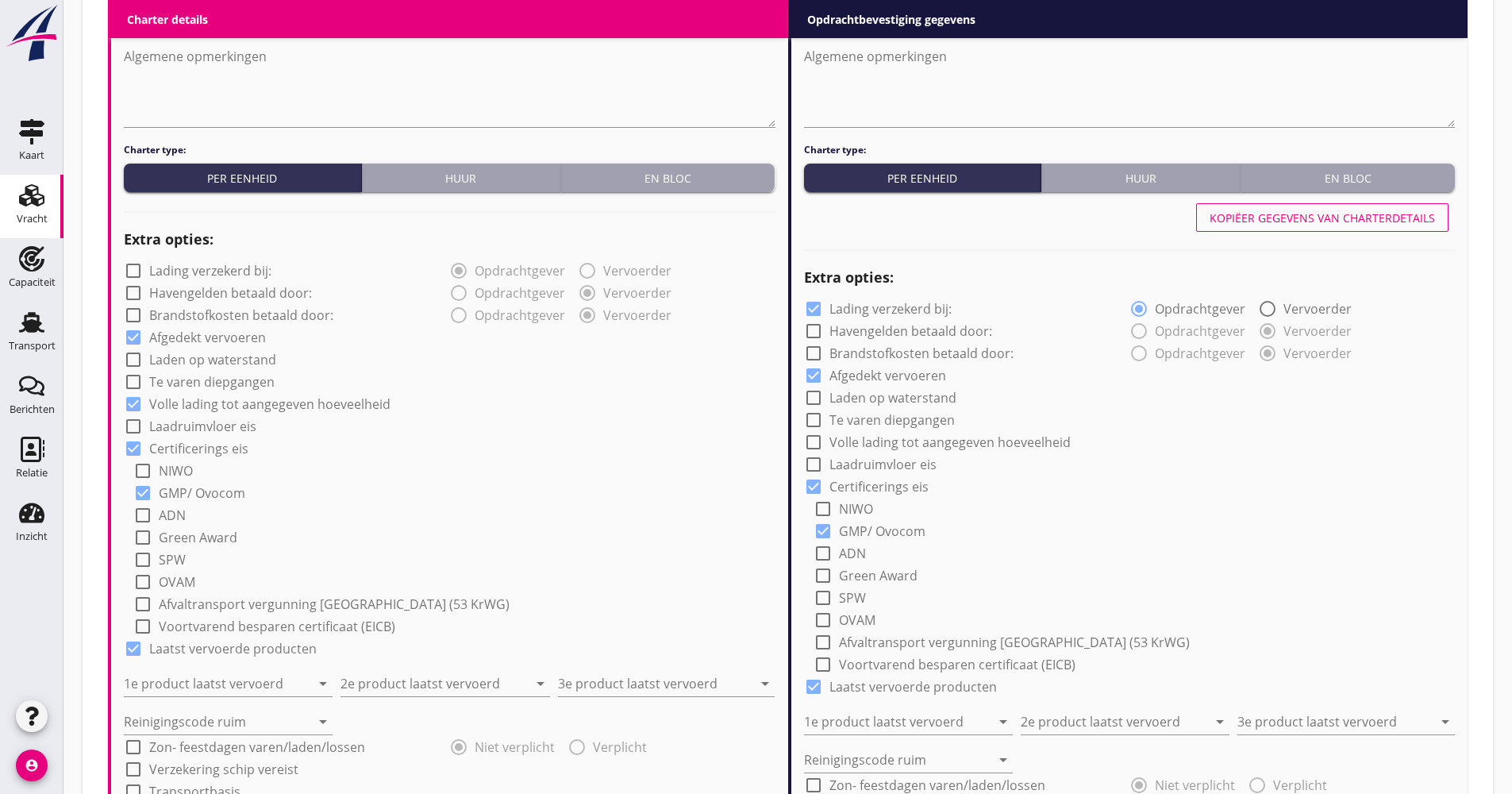
click at [228, 660] on div "1e product laatst vervoerd arrow_drop_down" at bounding box center [232, 677] width 217 height 39
click at [227, 675] on input "1e product laatst vervoerd" at bounding box center [217, 684] width 186 height 25
click at [198, 732] on div "Piekijzer (5121)" at bounding box center [228, 722] width 184 height 39
type input "Piekijzer (5121)"
click at [386, 699] on div "Reinigingscode ruim arrow_drop_down" at bounding box center [449, 715] width 651 height 39
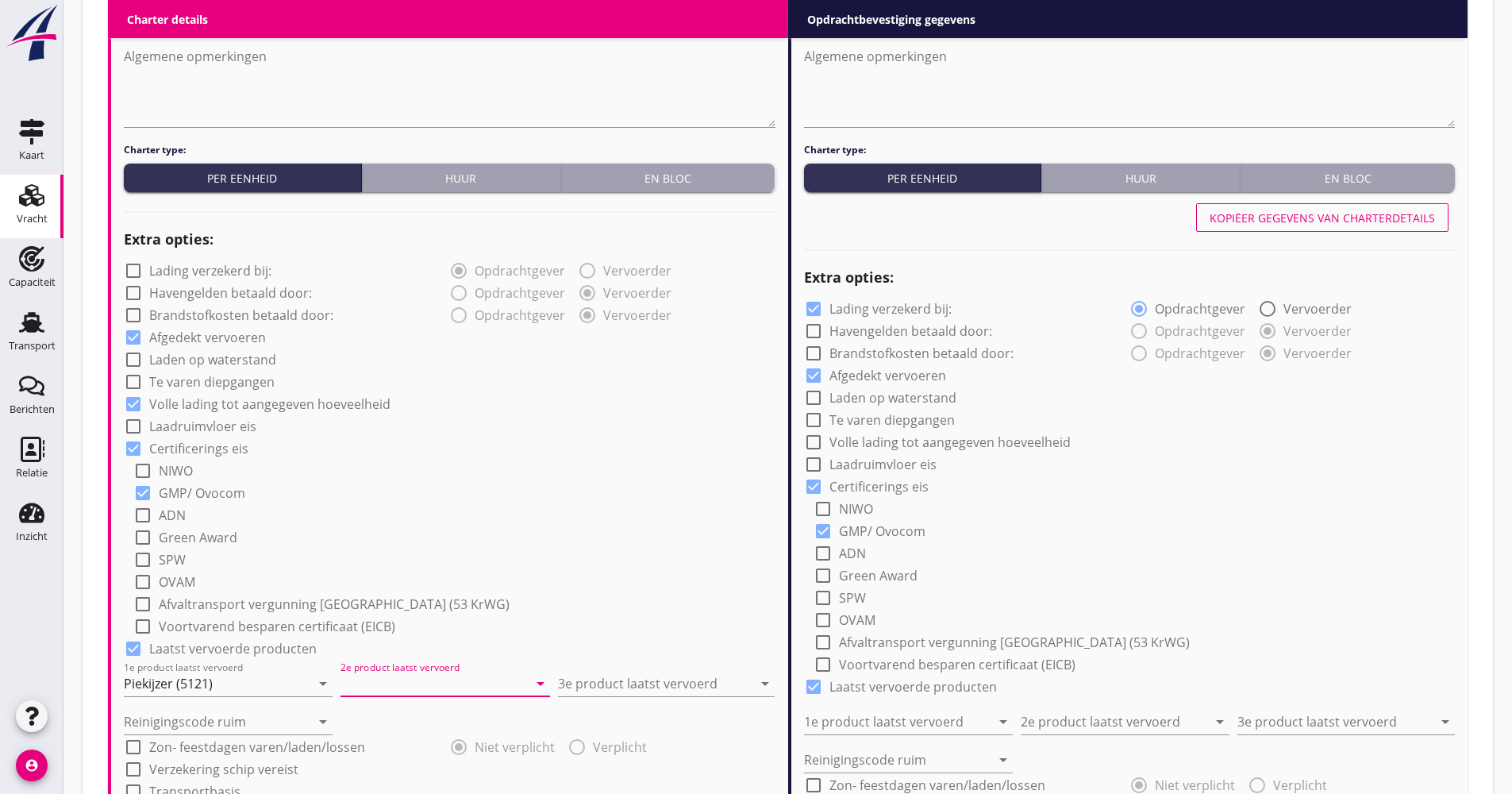
click at [390, 686] on input "2e product laatst vervoerd" at bounding box center [434, 684] width 186 height 25
click at [365, 729] on div "Coils (5412)" at bounding box center [444, 722] width 184 height 19
type input "Coils (5412)"
click at [602, 686] on input "3e product laatst vervoerd" at bounding box center [655, 684] width 194 height 25
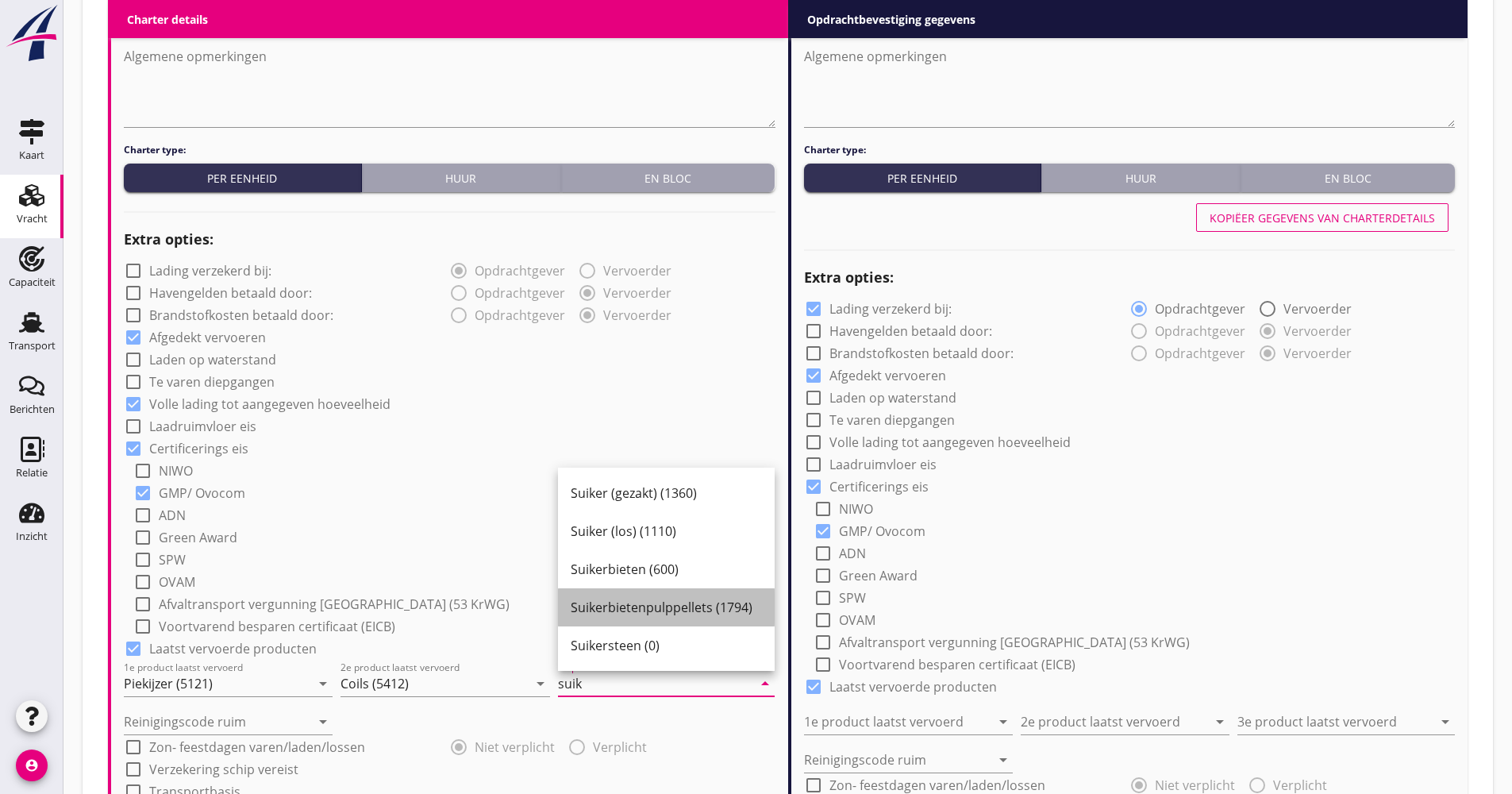
click at [631, 616] on div "Suikerbietenpulppellets (1794)" at bounding box center [666, 607] width 192 height 19
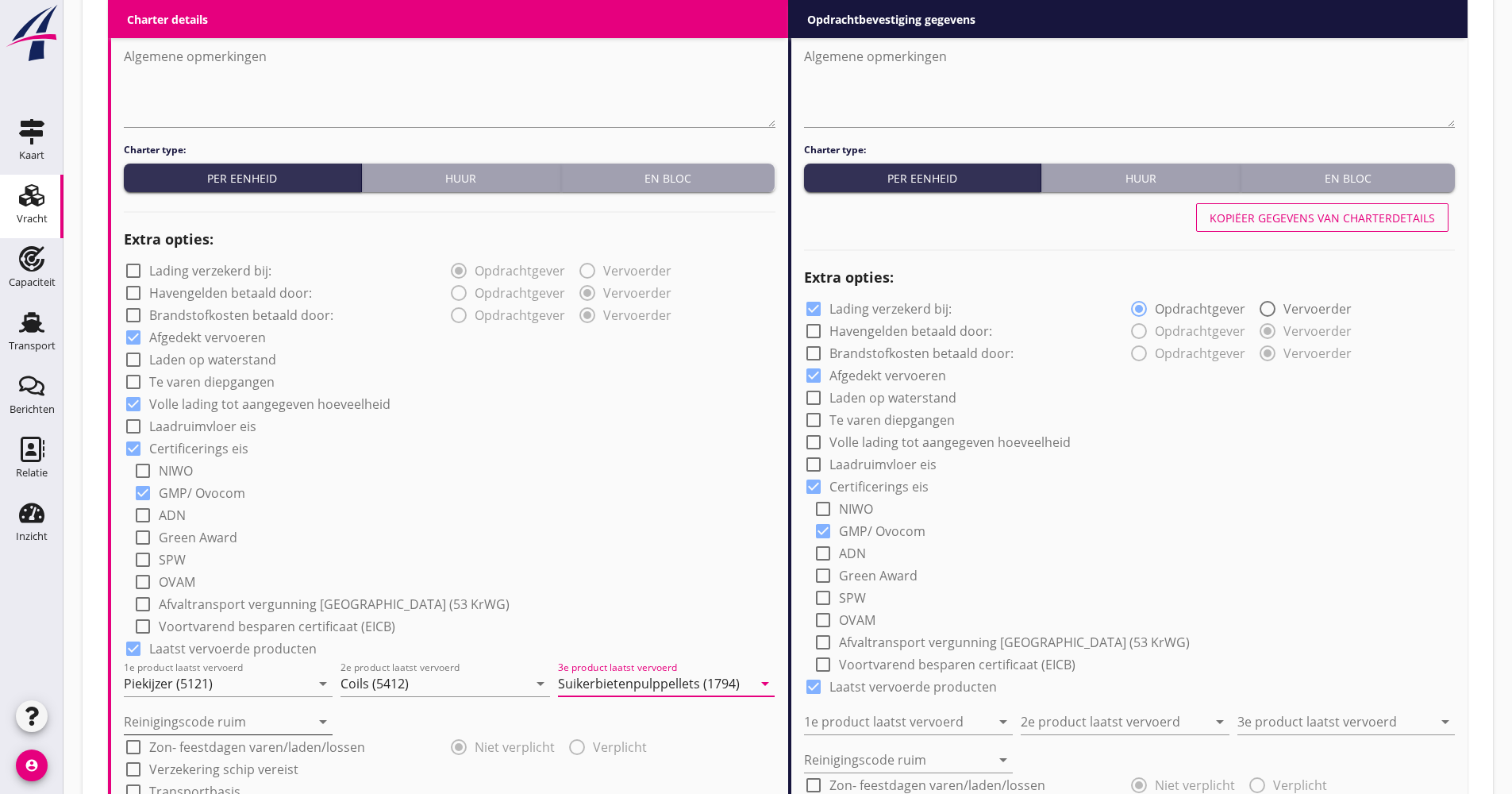
type input "Suikerbietenpulppellets (1794)"
click at [201, 718] on input "Reinigingscode ruim" at bounding box center [217, 721] width 186 height 25
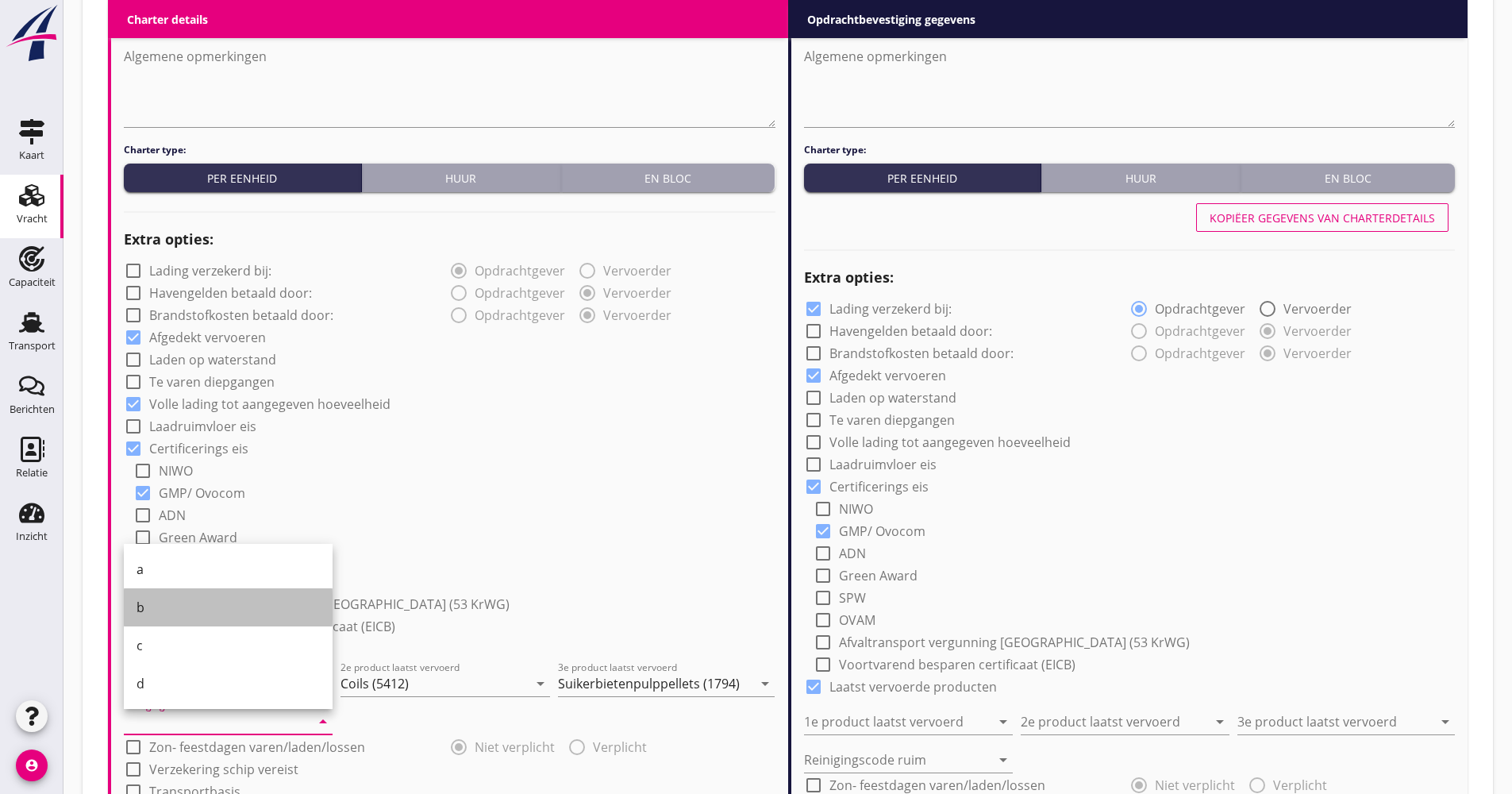
click at [165, 615] on div "b" at bounding box center [228, 607] width 184 height 19
type input "b"
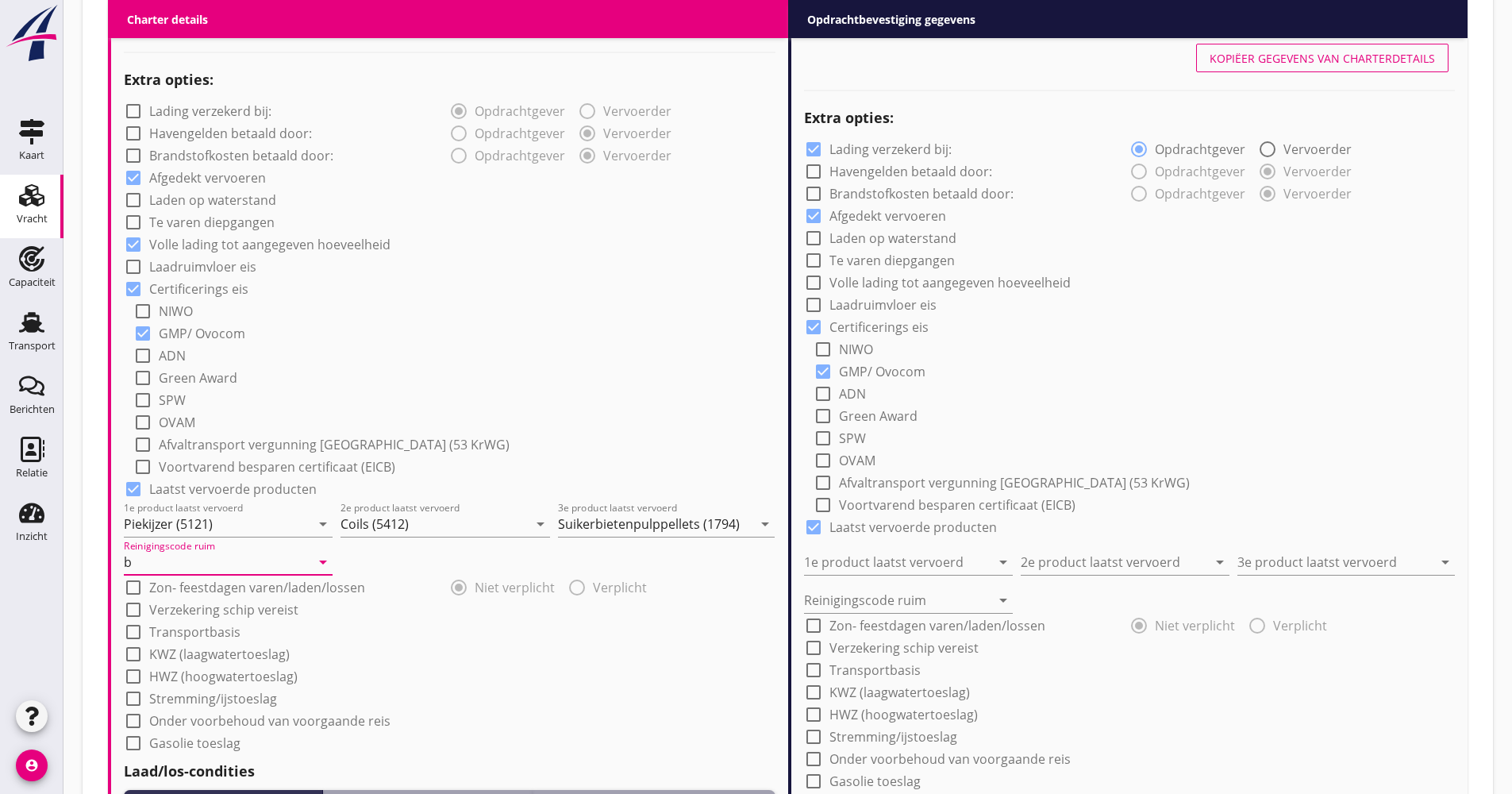
scroll to position [1270, 0]
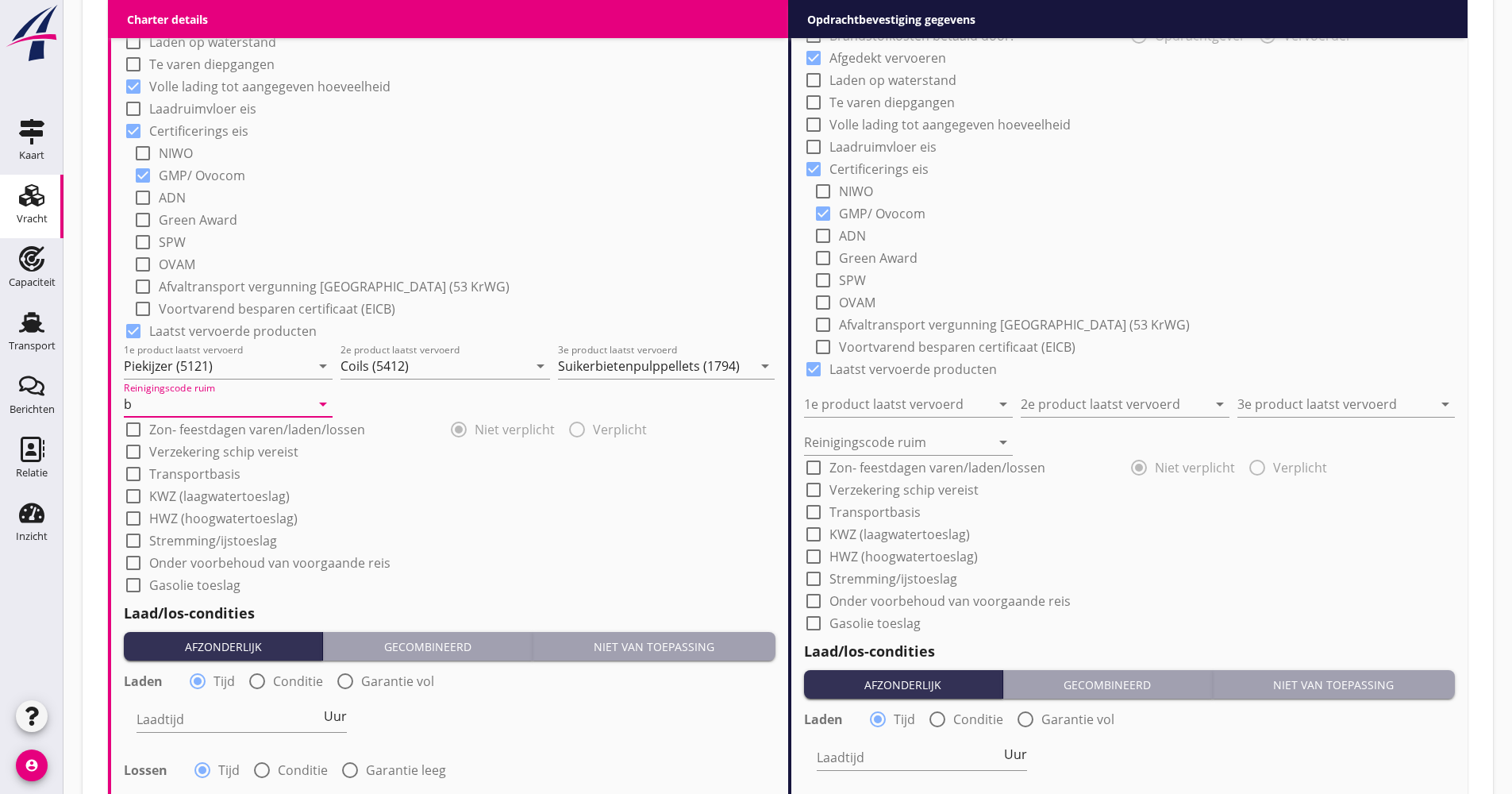
click at [205, 460] on label "Verzekering schip vereist" at bounding box center [224, 452] width 150 height 16
checkbox input "true"
click at [197, 474] on label "Transportbasis" at bounding box center [195, 474] width 91 height 16
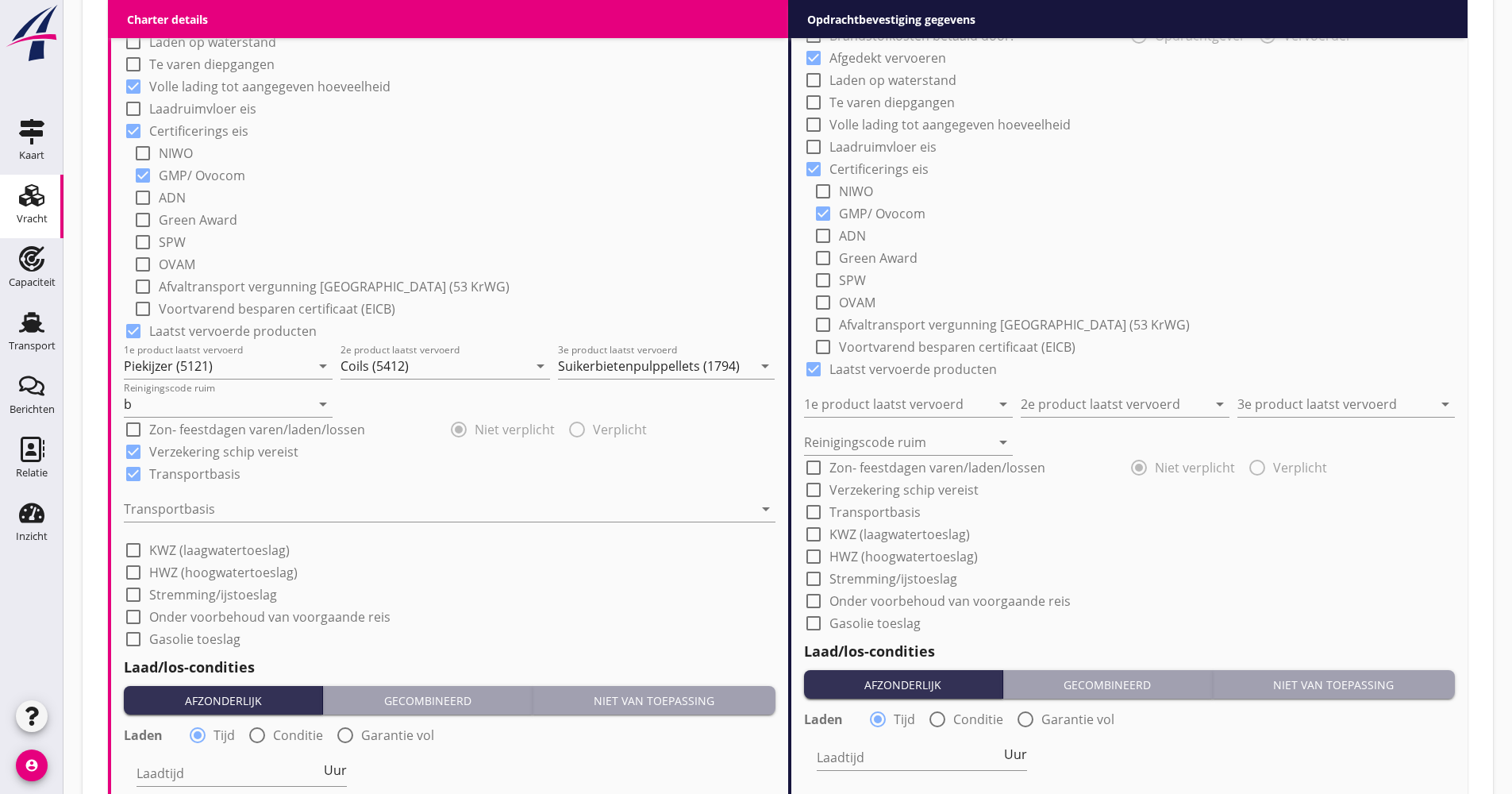
click at [195, 474] on label "Transportbasis" at bounding box center [195, 474] width 91 height 16
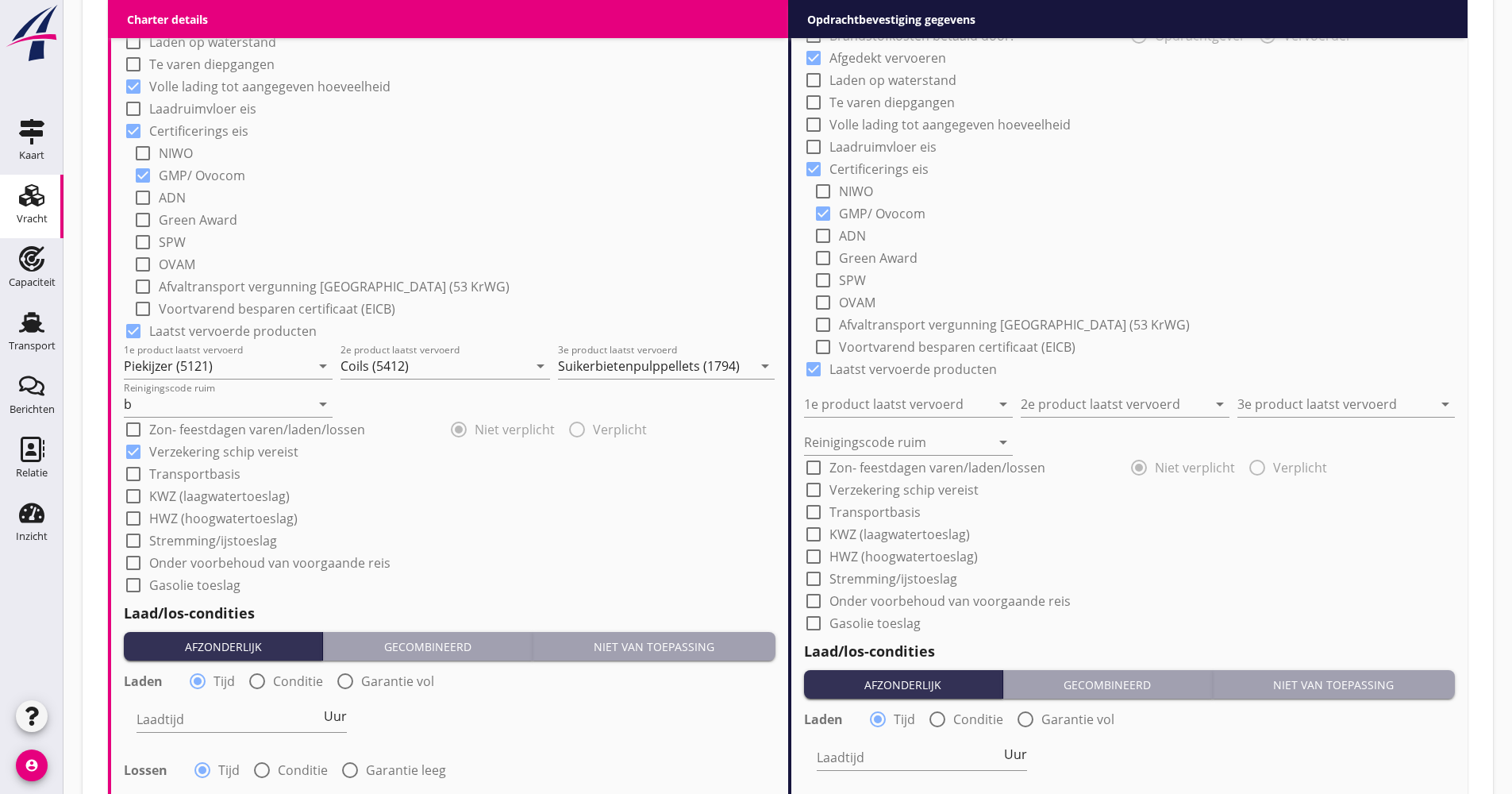
click at [193, 476] on label "Transportbasis" at bounding box center [195, 474] width 91 height 16
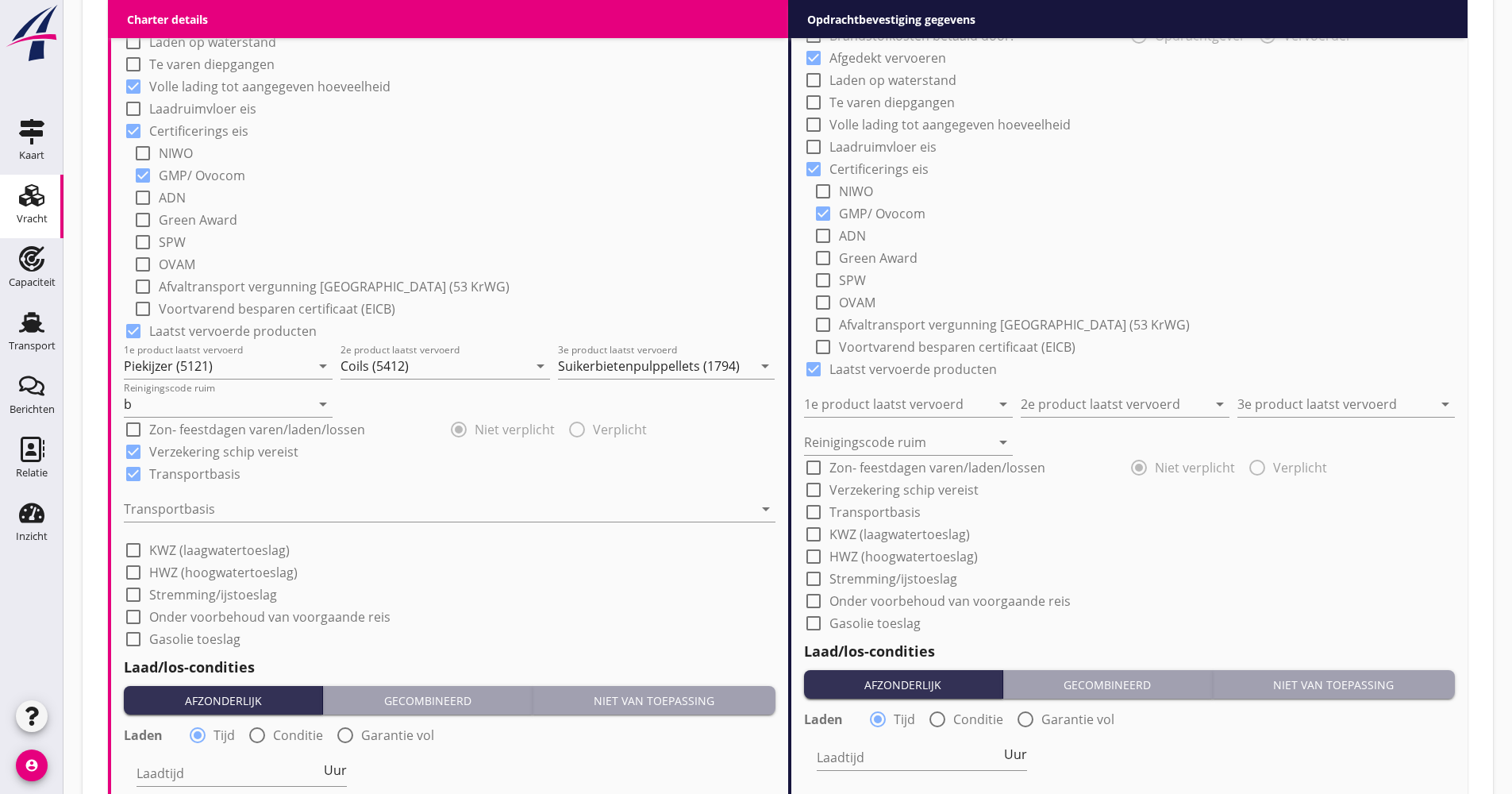
checkbox input "true"
click at [184, 501] on div at bounding box center [438, 509] width 630 height 25
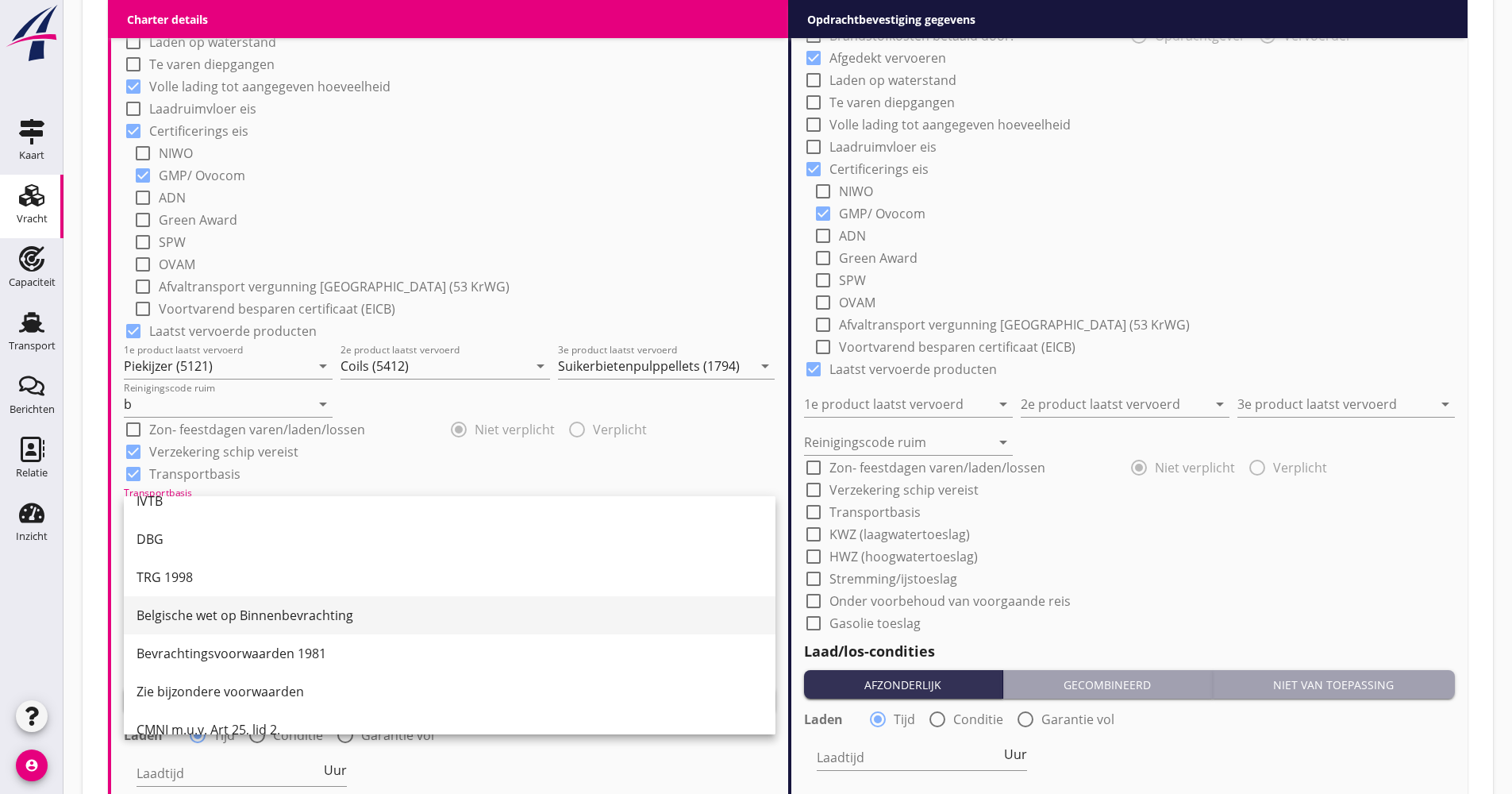
scroll to position [41, 0]
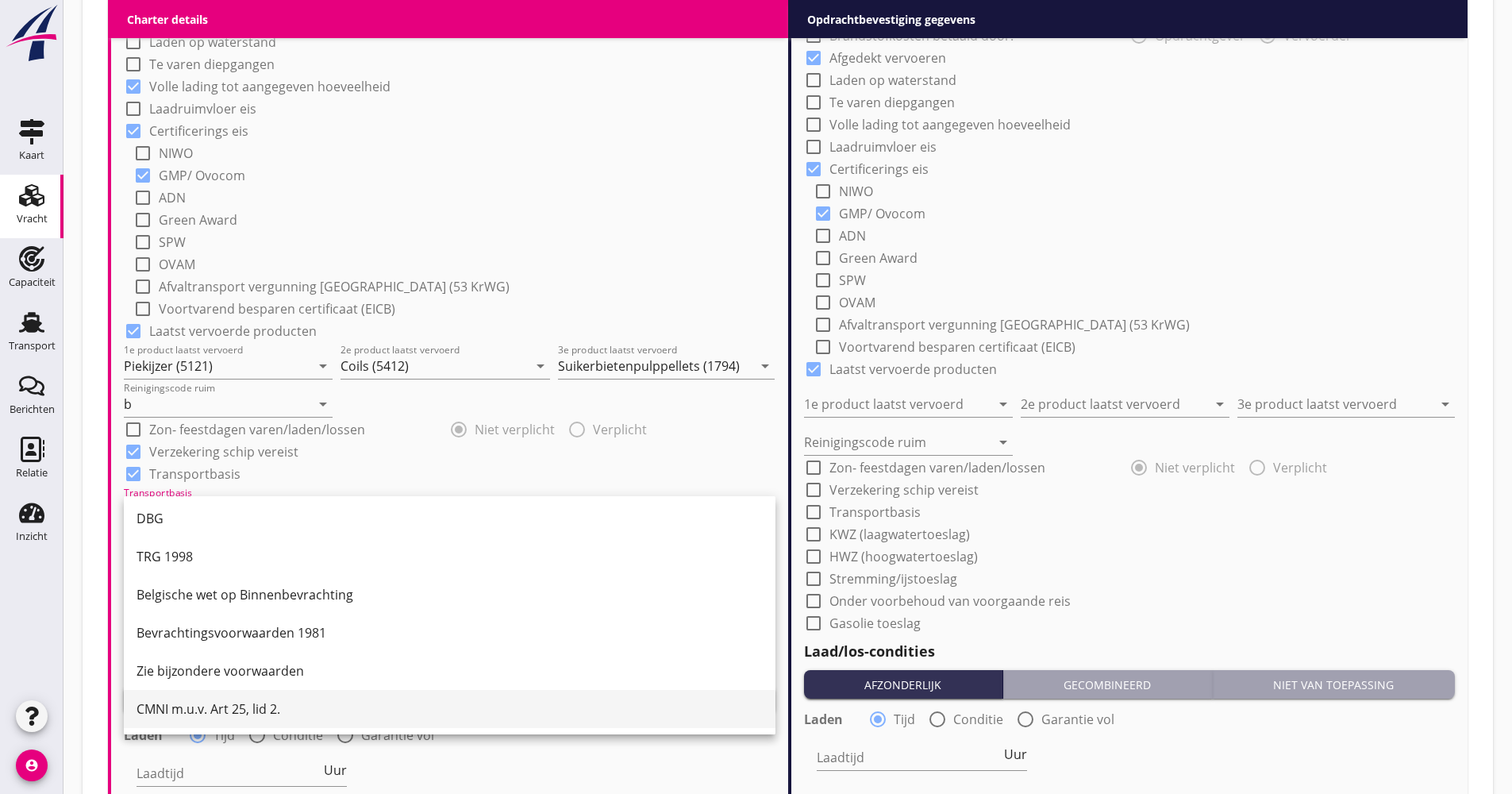
click at [193, 720] on div "CMNI m.u.v. Art 25, lid 2." at bounding box center [449, 709] width 626 height 39
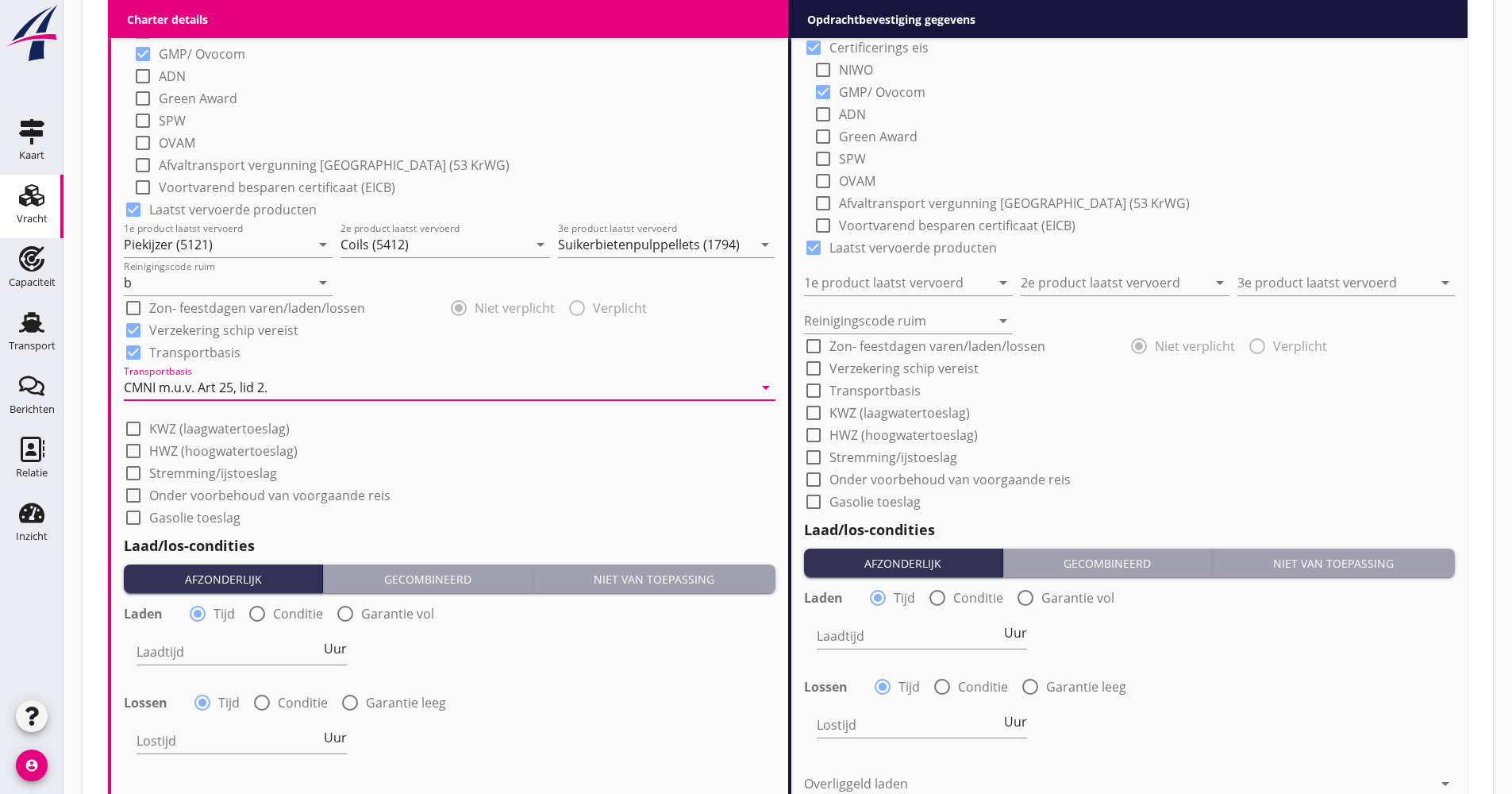
scroll to position [1588, 0]
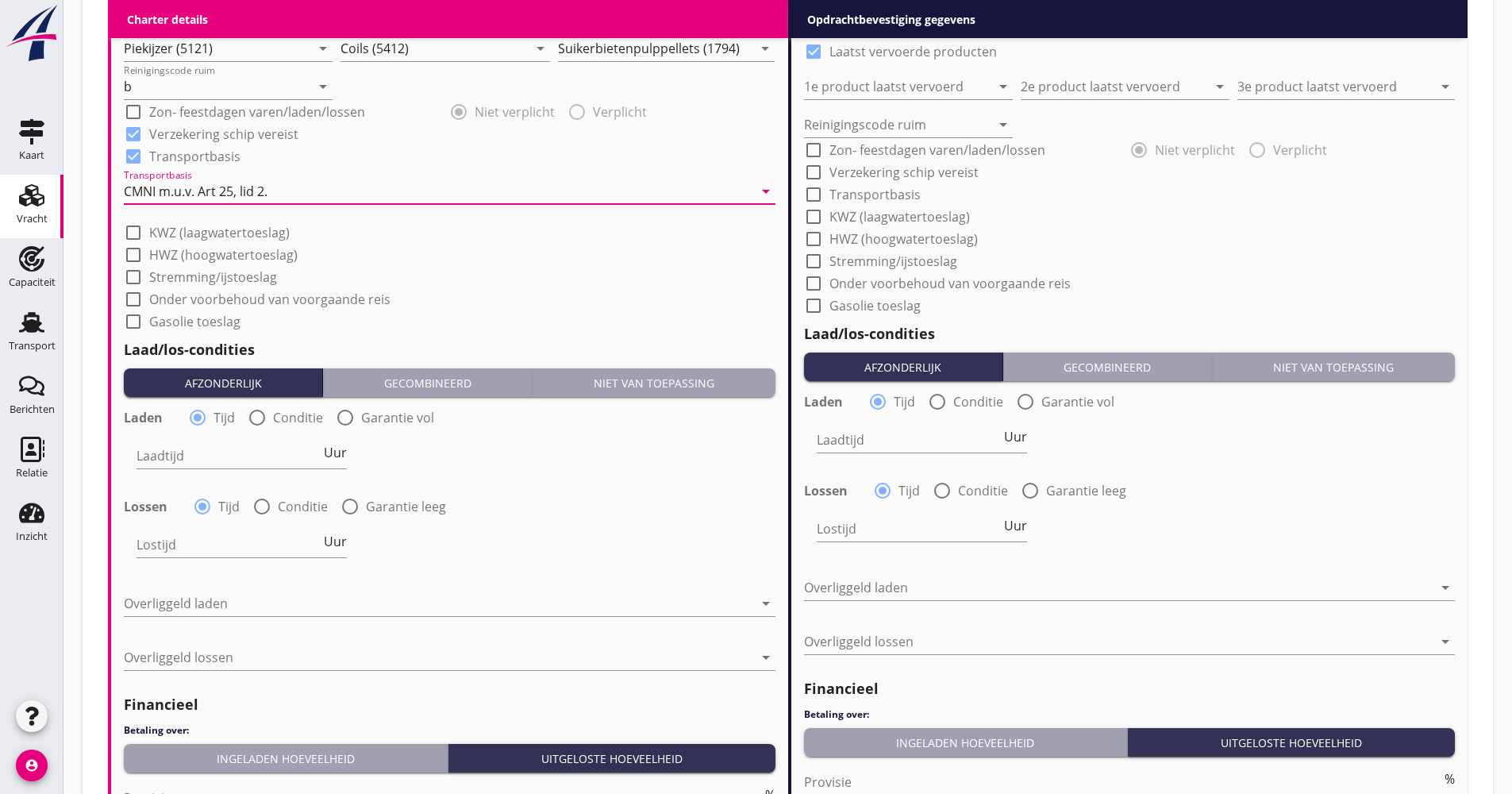
click at [327, 429] on div "Laden radio_button_checked Tijd radio_button_unchecked Conditie radio_button_un…" at bounding box center [449, 488] width 651 height 171
drag, startPoint x: 327, startPoint y: 429, endPoint x: 339, endPoint y: 451, distance: 25.1
click at [339, 451] on span "Uur" at bounding box center [335, 453] width 23 height 13
type input "2"
click at [268, 509] on div at bounding box center [262, 506] width 27 height 27
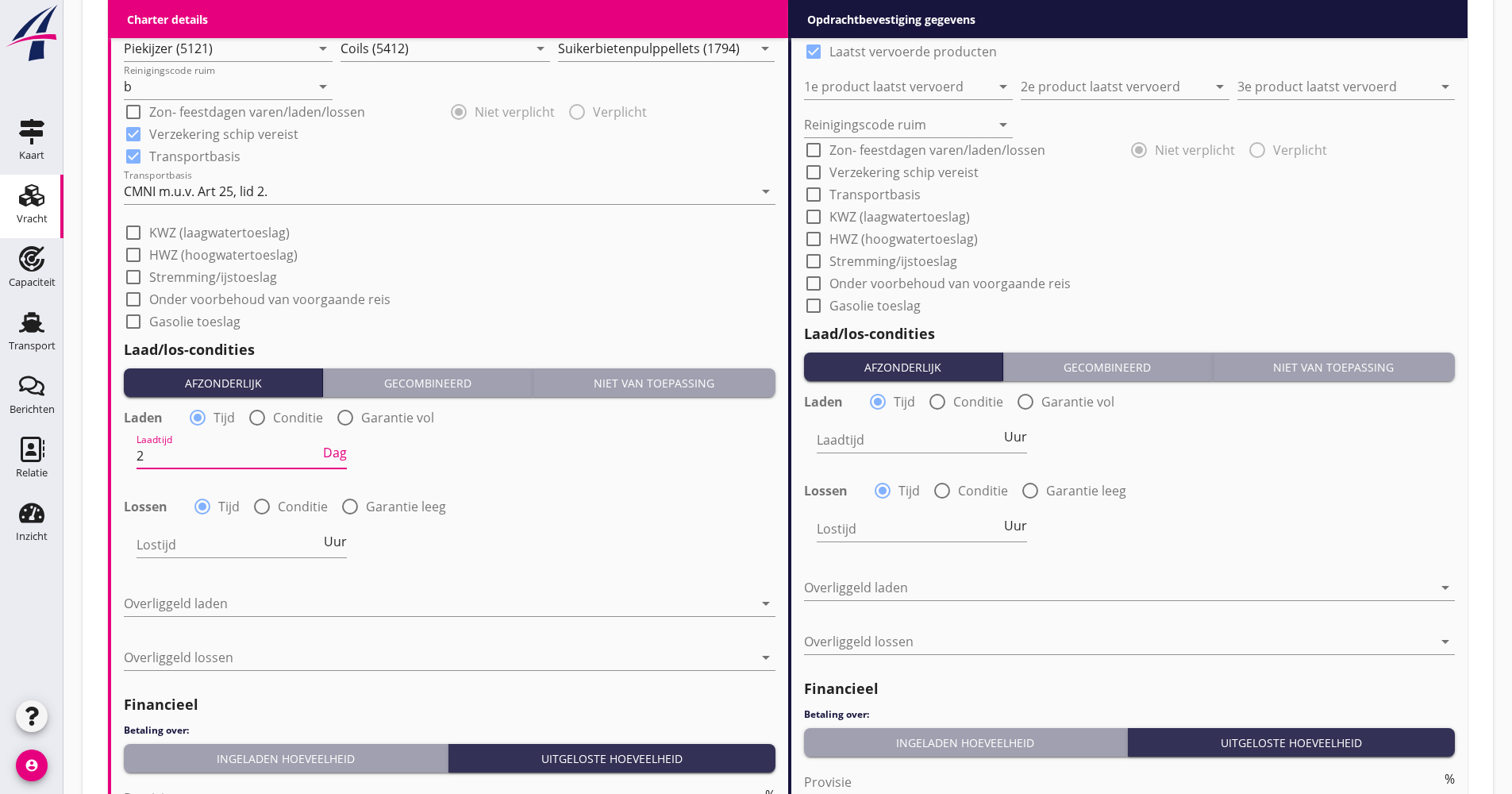
radio input "false"
radio input "true"
click at [252, 548] on div at bounding box center [284, 545] width 296 height 25
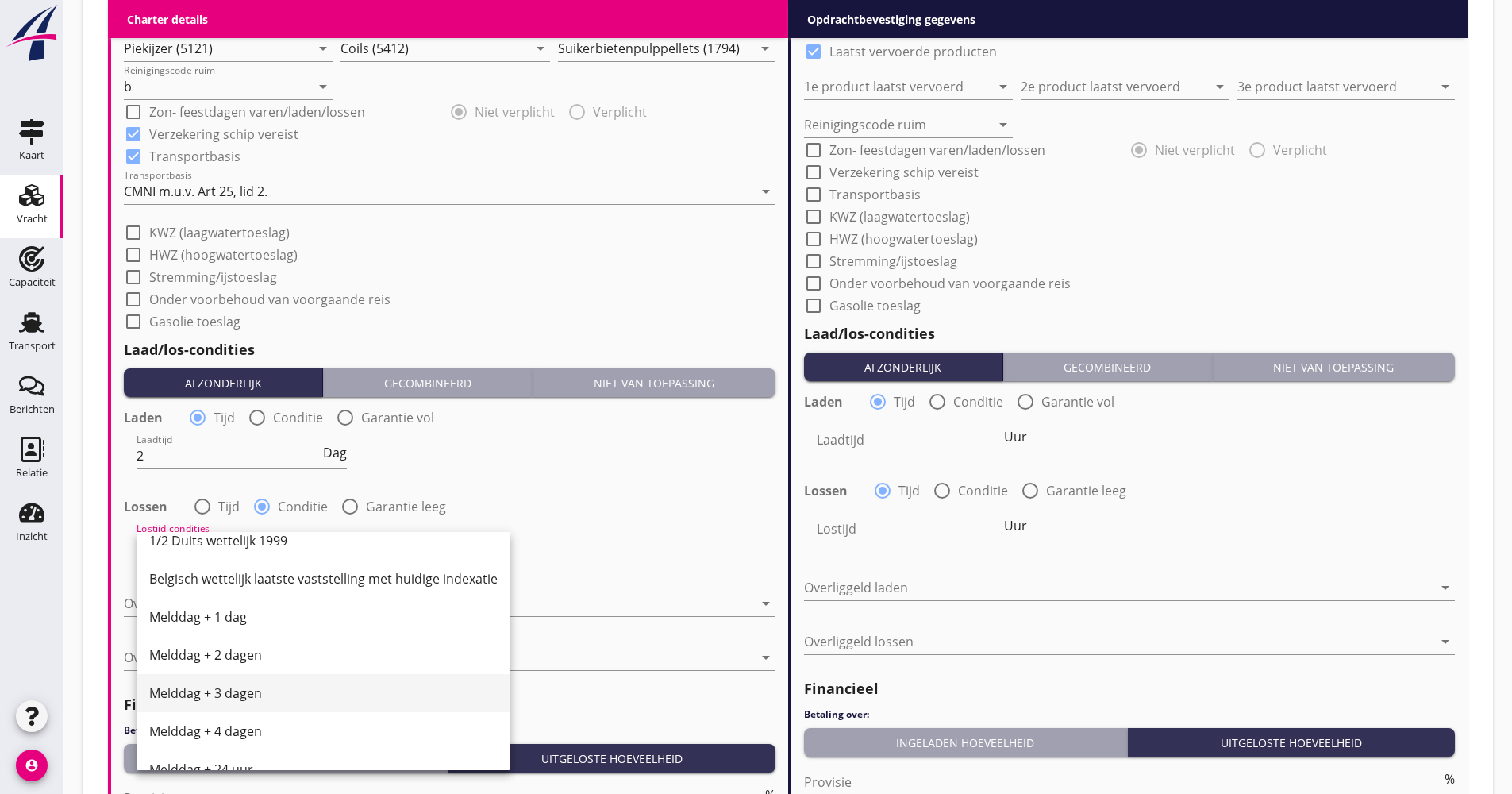
scroll to position [556, 0]
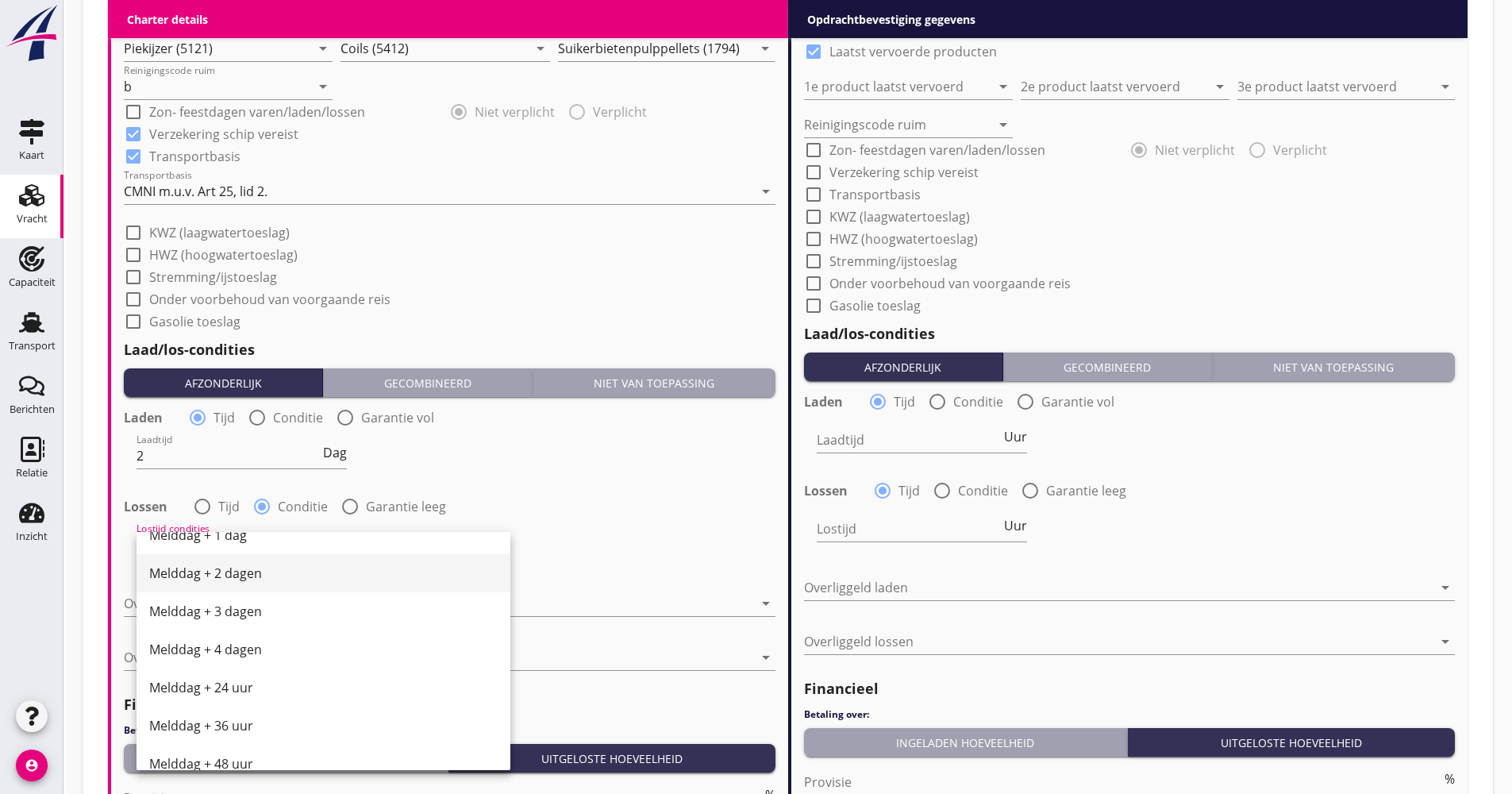
click at [233, 582] on div "Melddag + 2 dagen" at bounding box center [323, 573] width 348 height 19
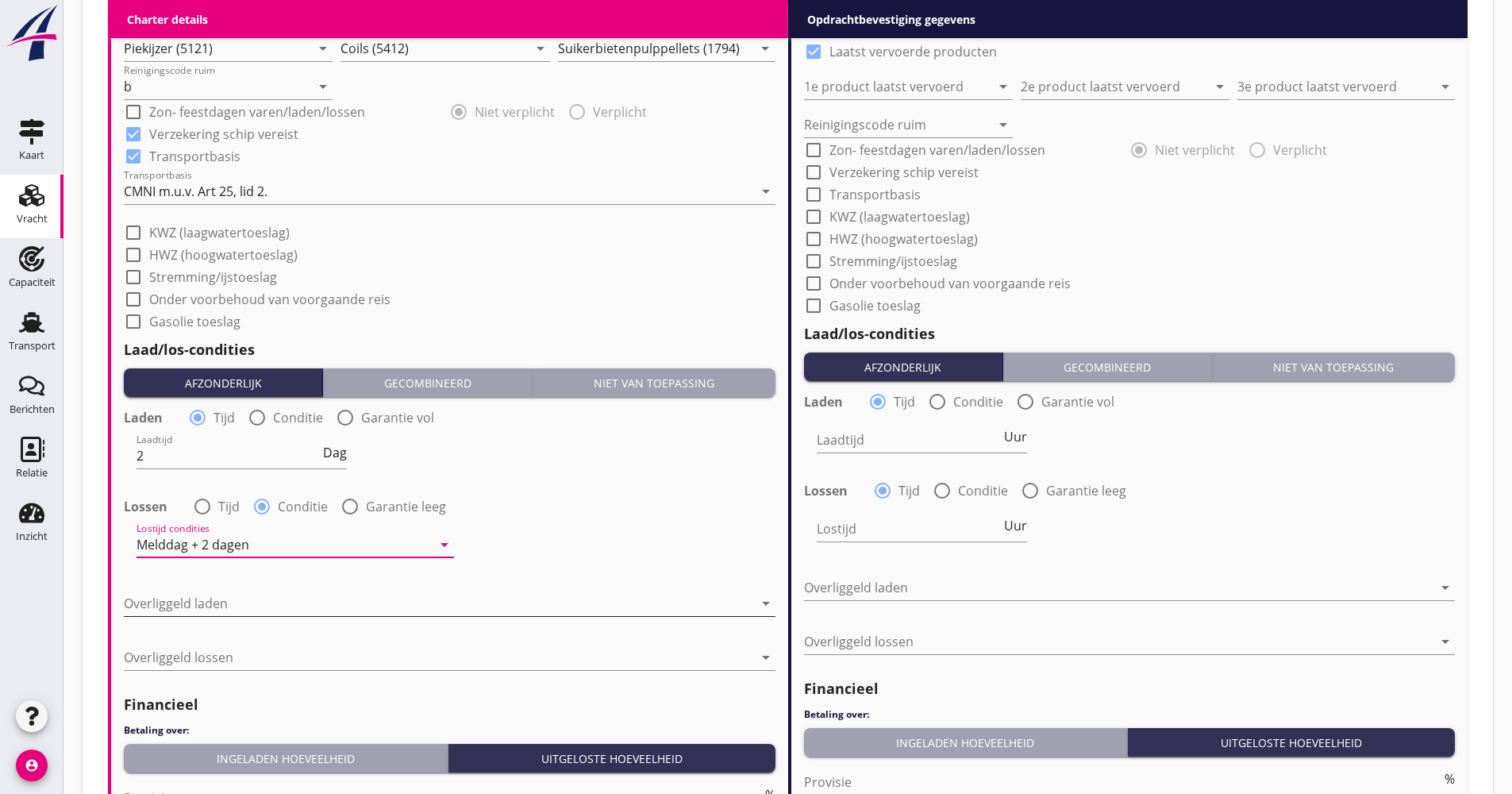
click at [213, 586] on div "Overliggeld laden arrow_drop_down" at bounding box center [449, 606] width 651 height 51
click at [212, 596] on div at bounding box center [438, 603] width 630 height 25
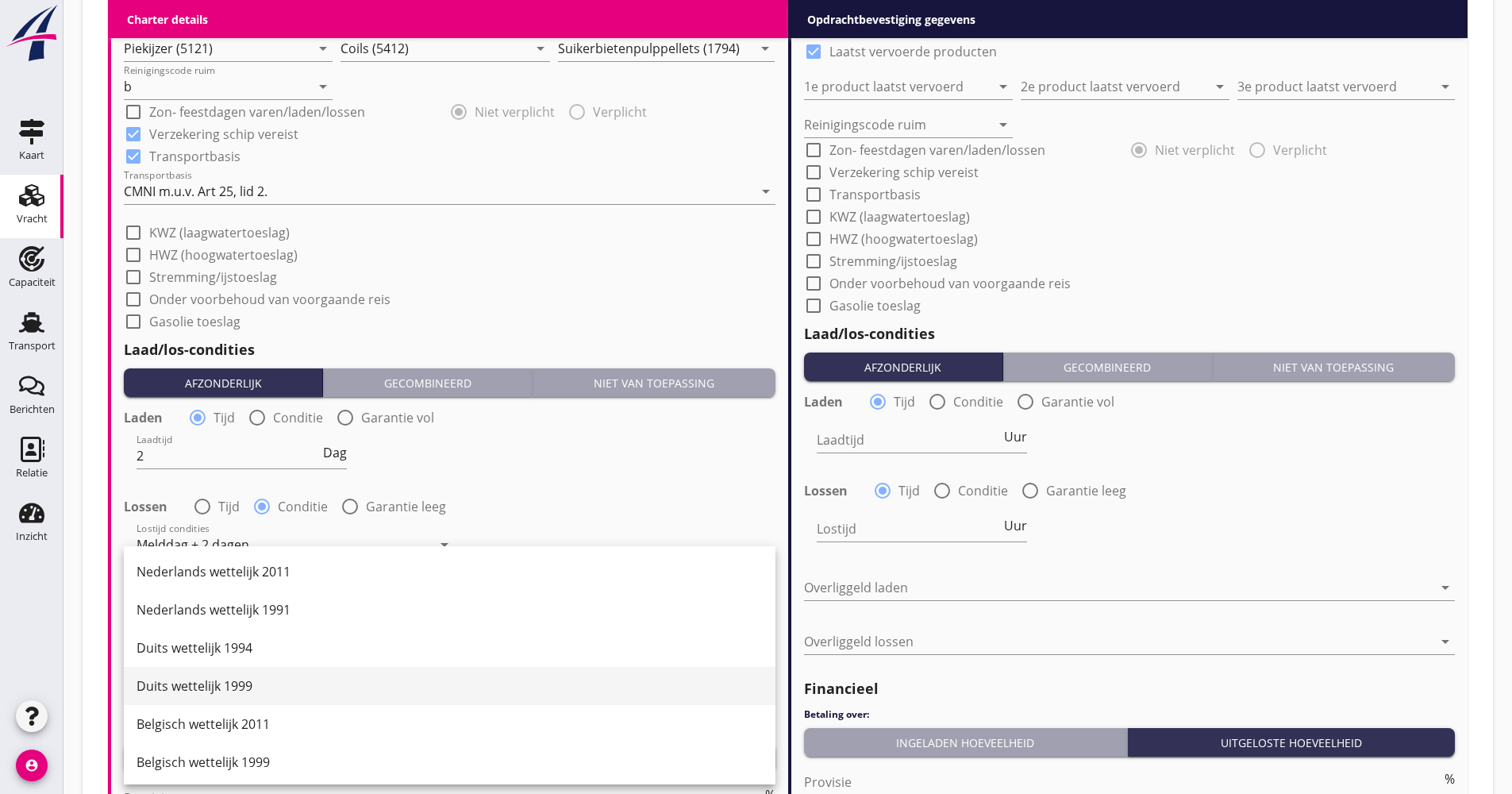
click at [219, 675] on div "Duits wettelijk 1999" at bounding box center [449, 686] width 626 height 39
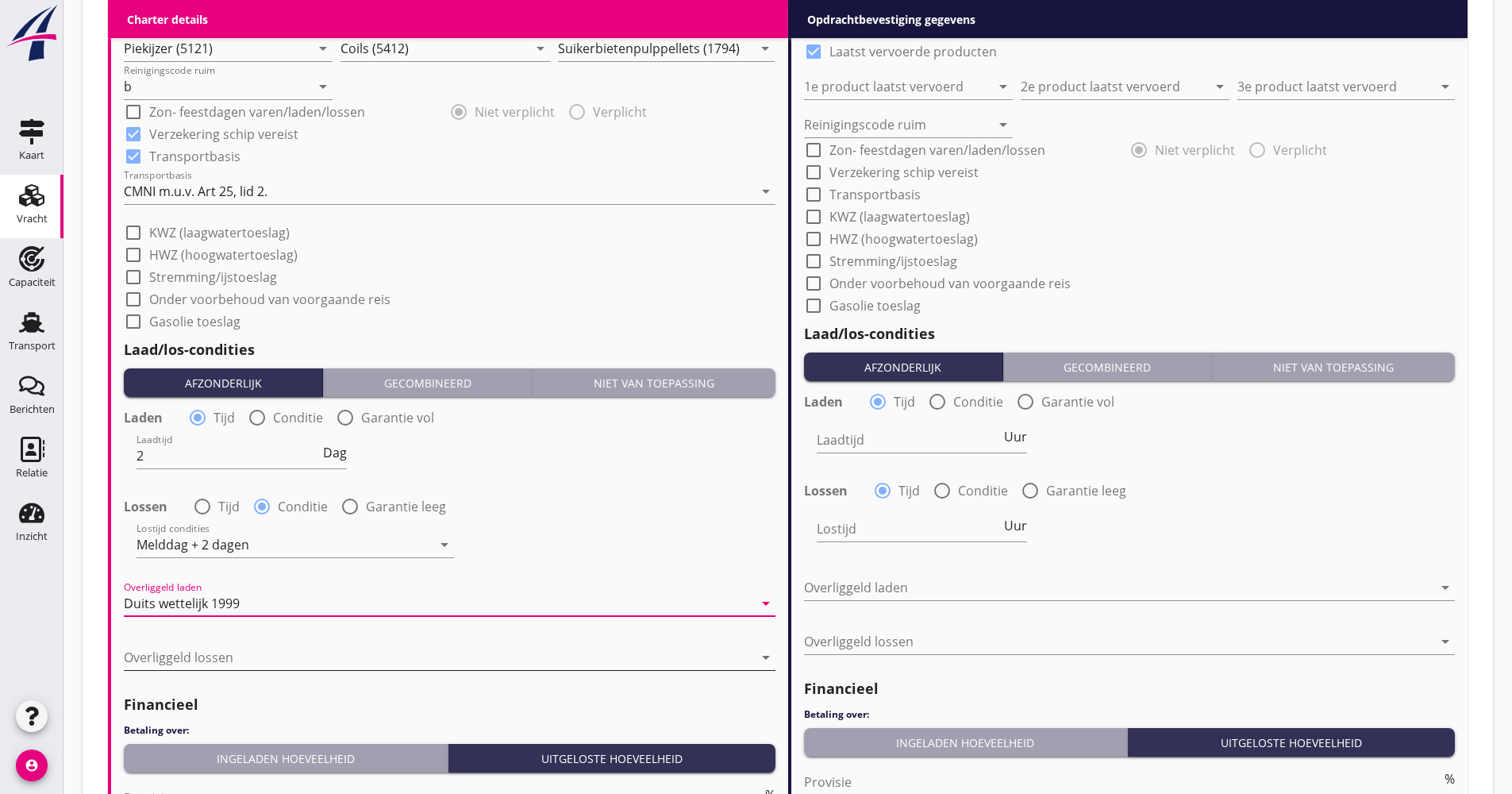
click at [222, 671] on div "Overliggeld lossen arrow_drop_down" at bounding box center [449, 665] width 651 height 41
click at [222, 668] on div at bounding box center [438, 657] width 630 height 25
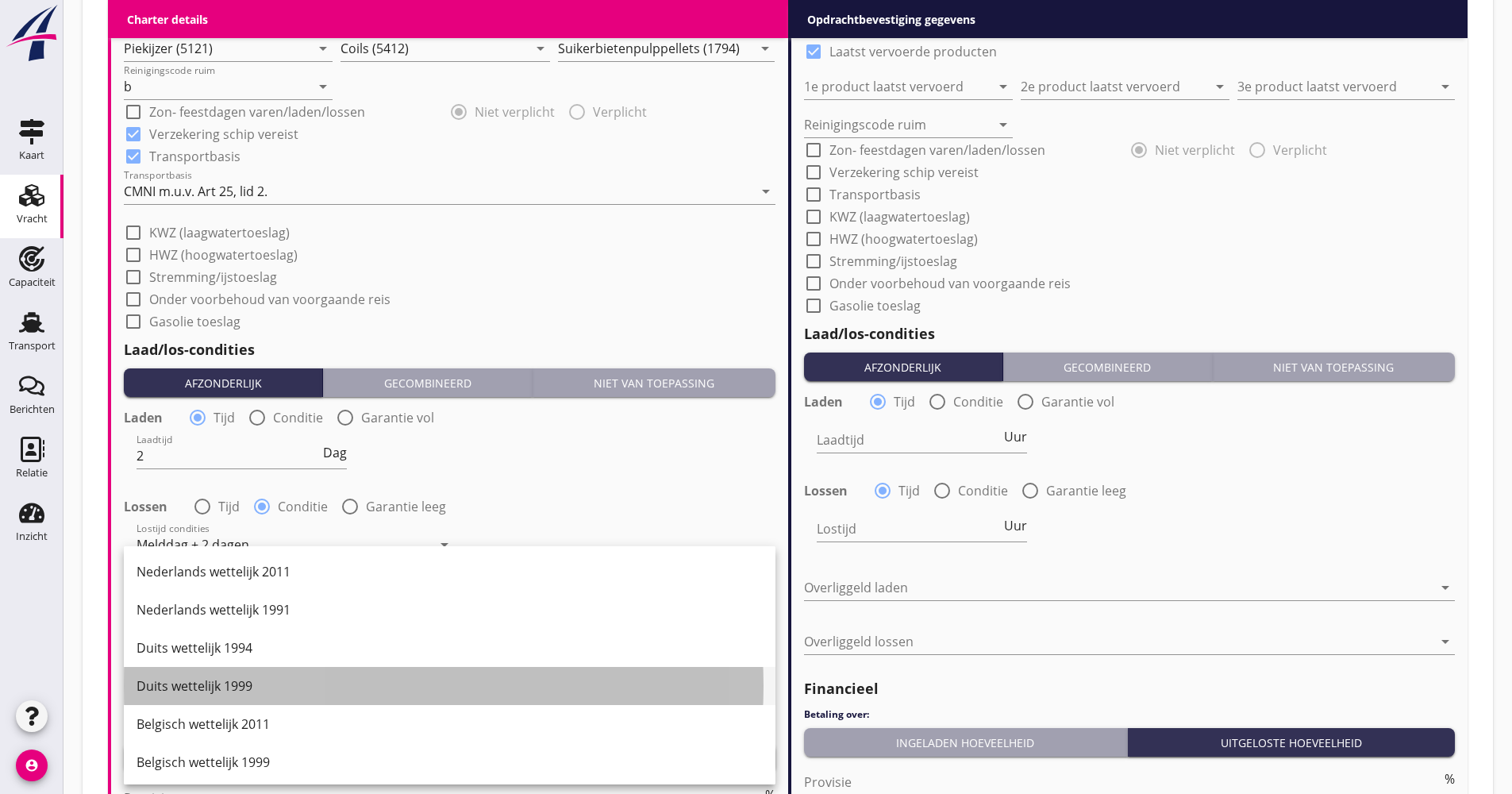
click at [235, 683] on div "Duits wettelijk 1999" at bounding box center [449, 686] width 626 height 19
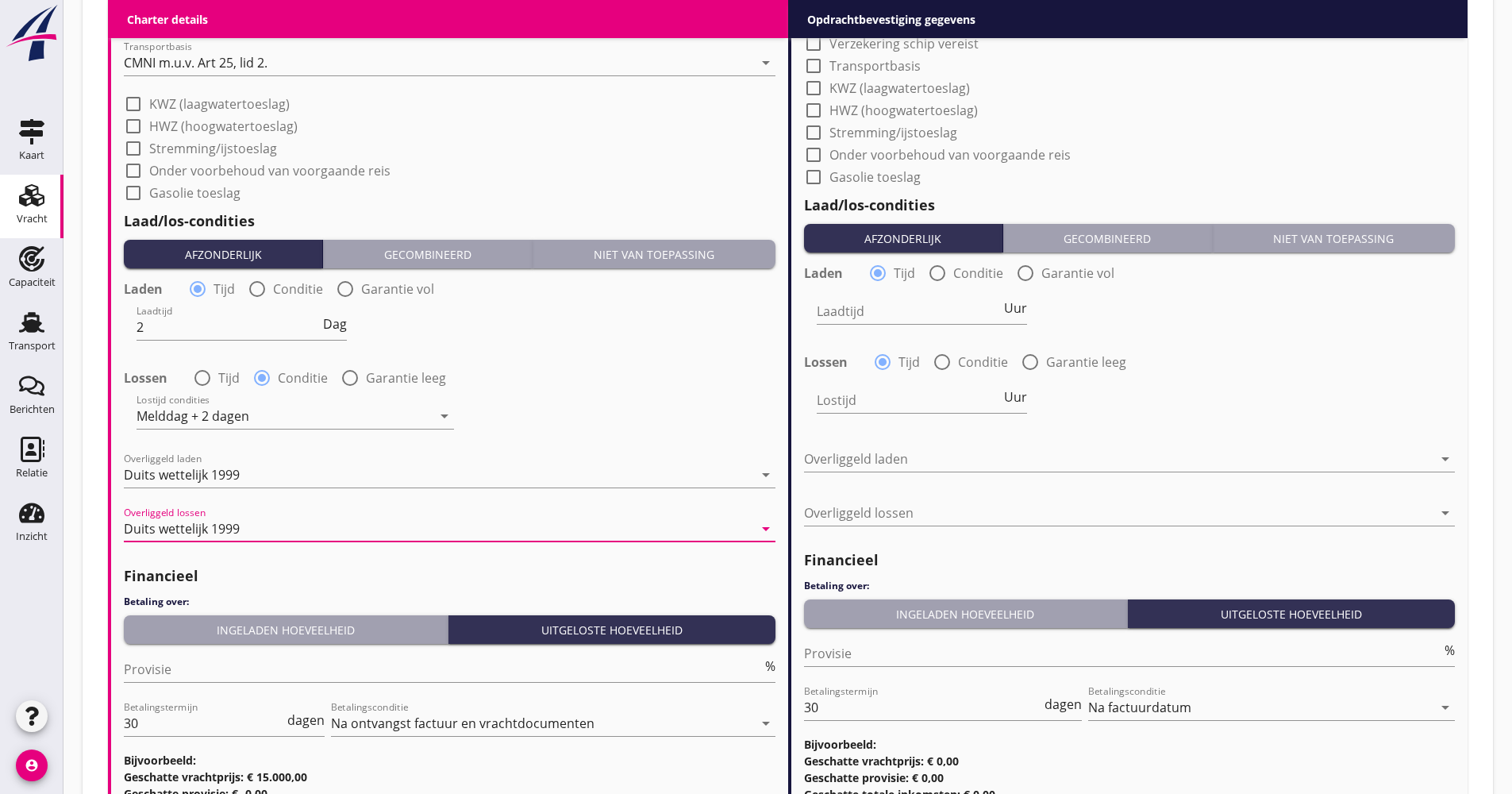
scroll to position [1826, 0]
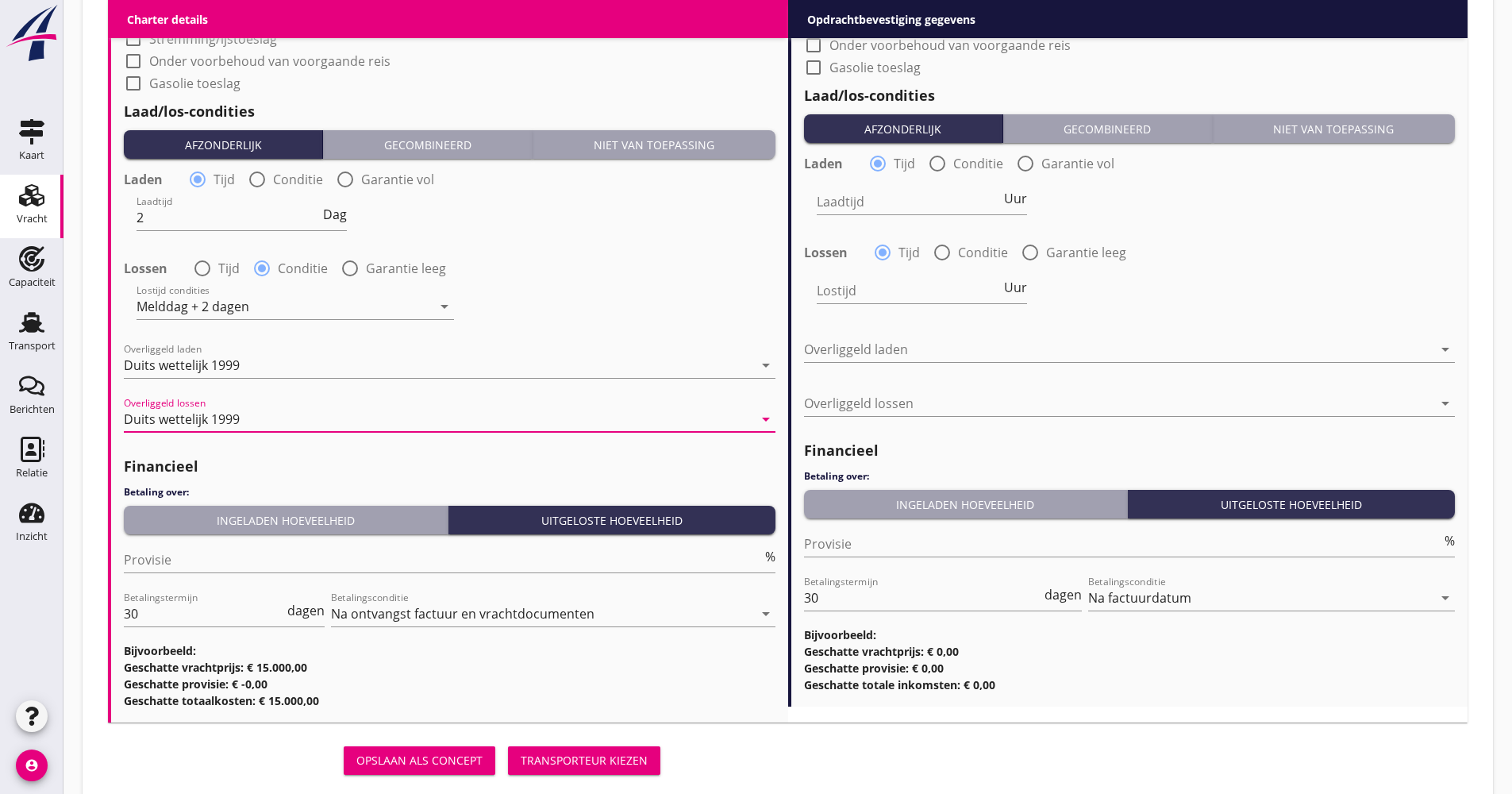
click at [243, 516] on div "Ingeladen hoeveelheid" at bounding box center [285, 520] width 311 height 17
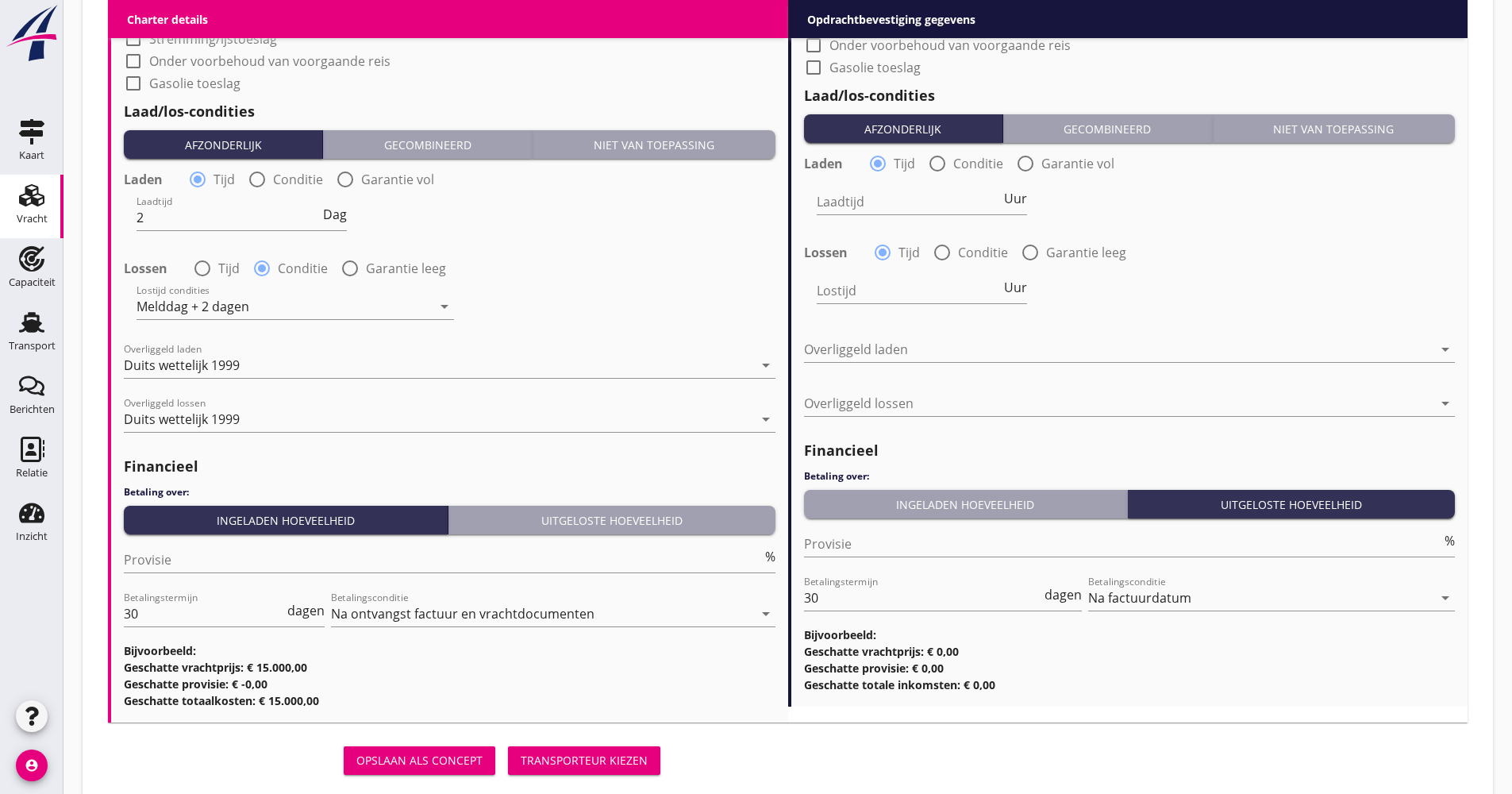
click at [197, 574] on div "Provisie %" at bounding box center [449, 567] width 651 height 41
click at [189, 562] on input "Provisie" at bounding box center [442, 559] width 638 height 25
type input "5.00"
drag, startPoint x: 162, startPoint y: 626, endPoint x: 97, endPoint y: 622, distance: 65.1
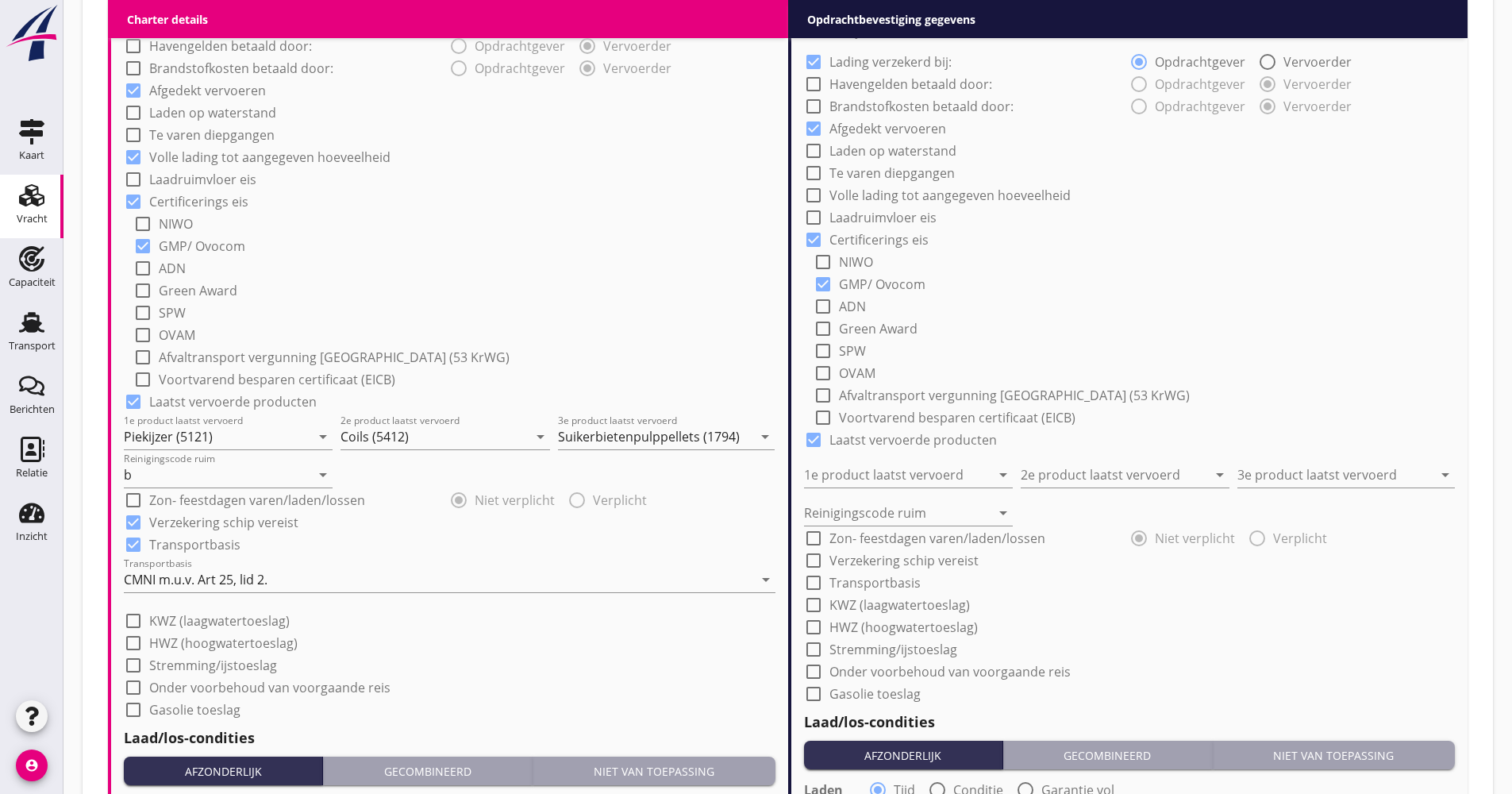
scroll to position [953, 0]
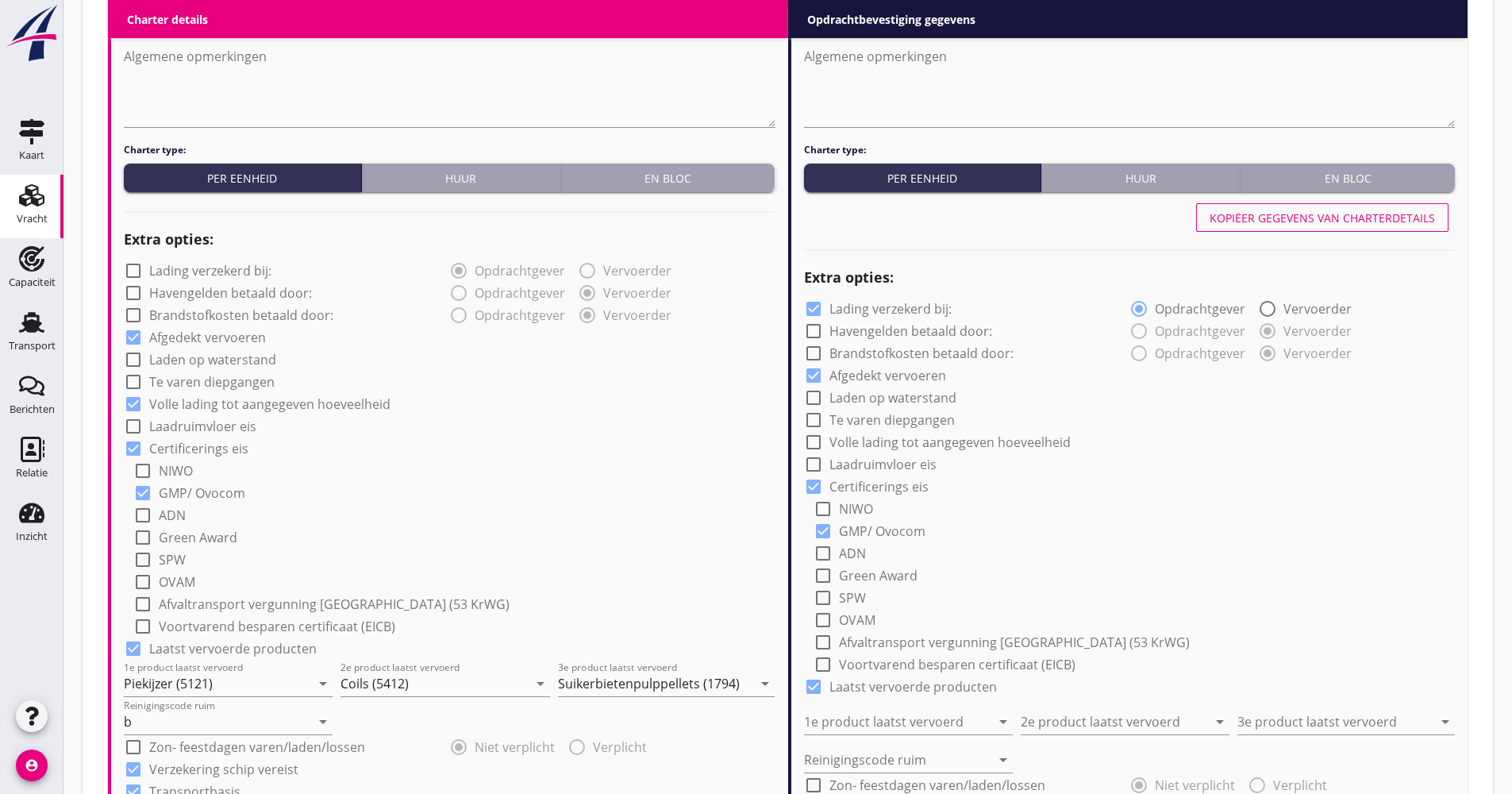
click at [1338, 230] on button "Kopiëer gegevens van charterdetails" at bounding box center [1322, 218] width 253 height 29
checkbox input "false"
checkbox input "true"
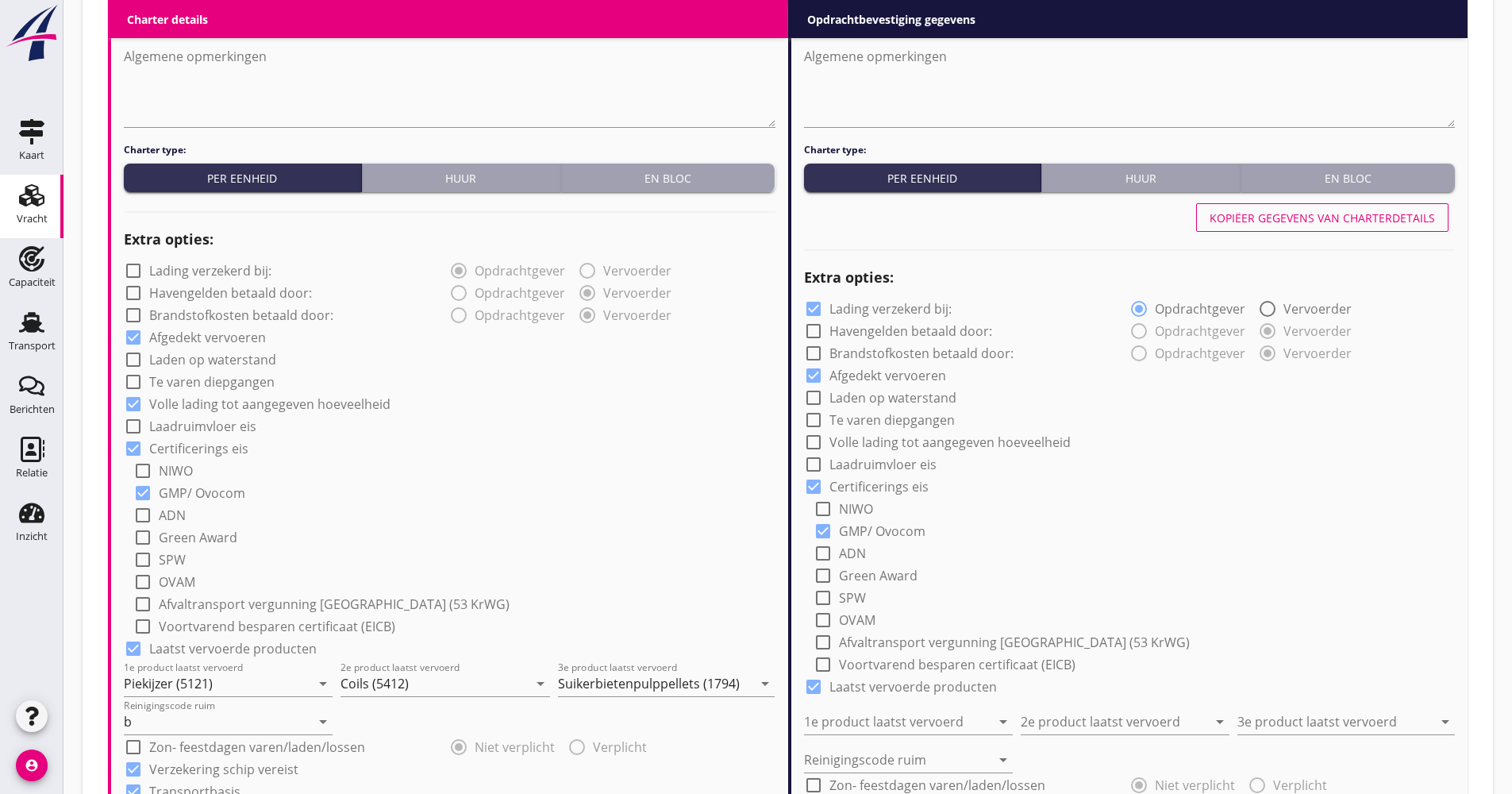
type input "2"
radio input "false"
radio input "true"
type input "Piekijzer (5121)"
type input "Coils (5412)"
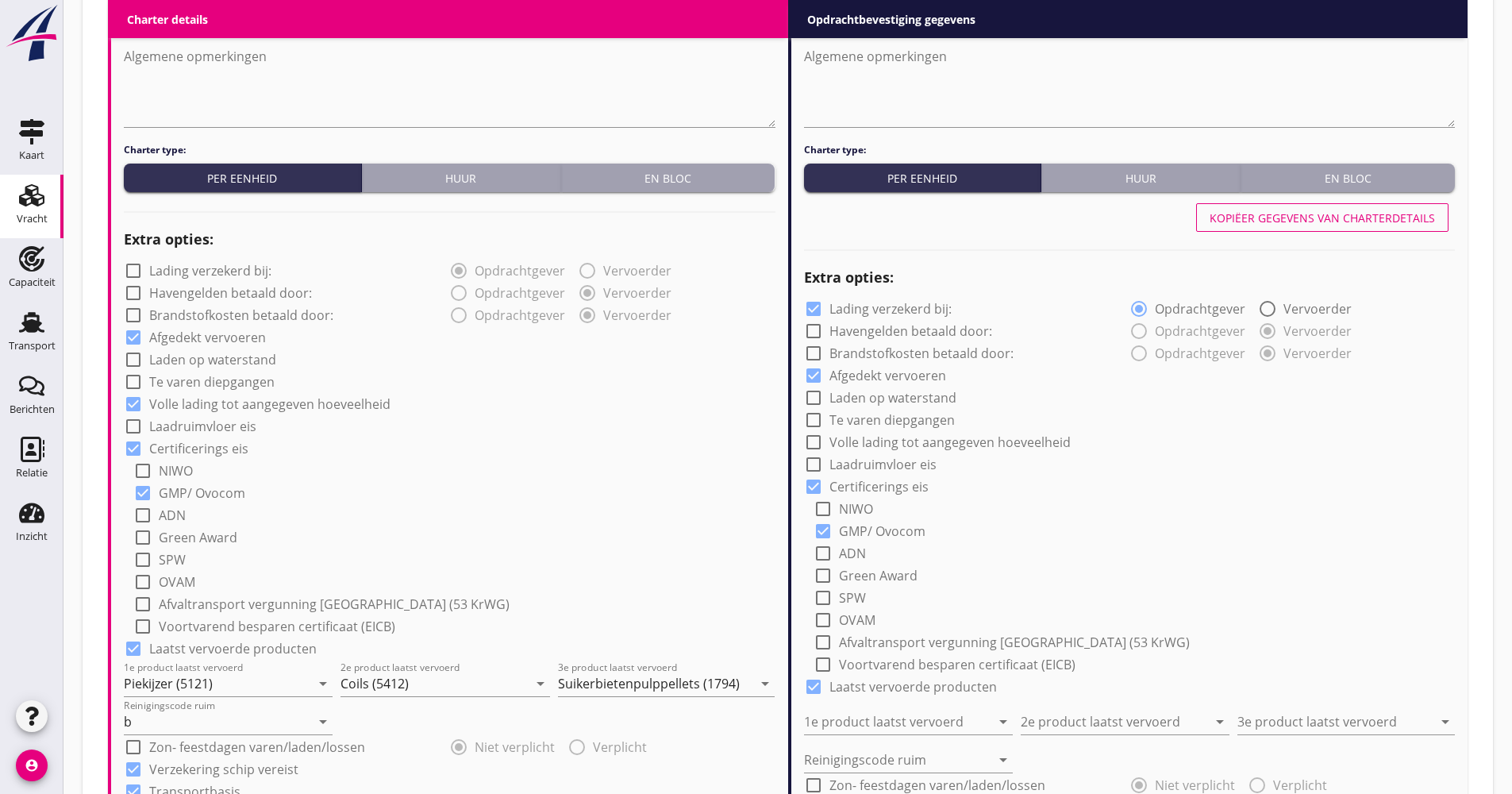
type input "Suikerbietenpulppellets (1794)"
type input "b"
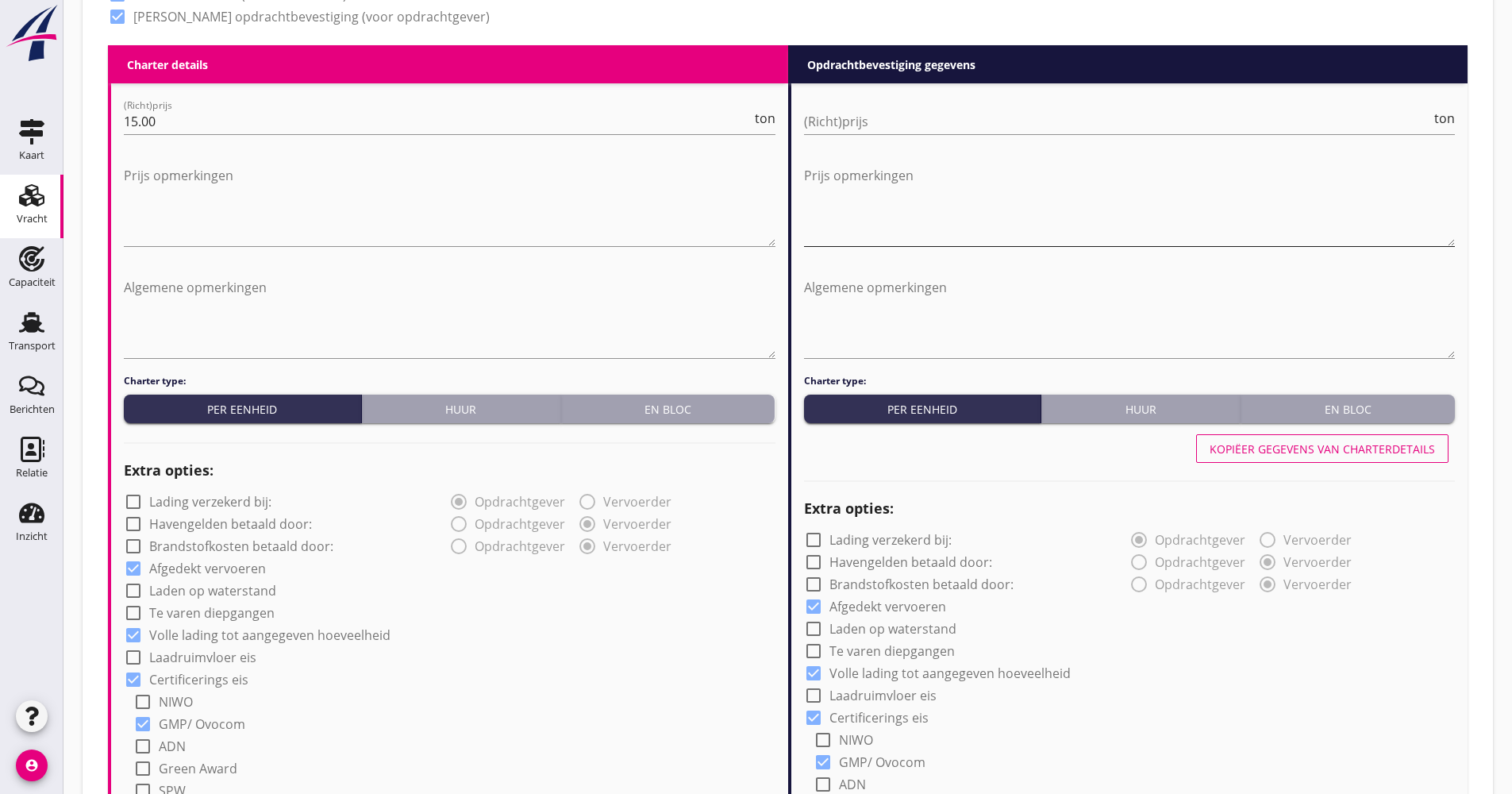
scroll to position [714, 0]
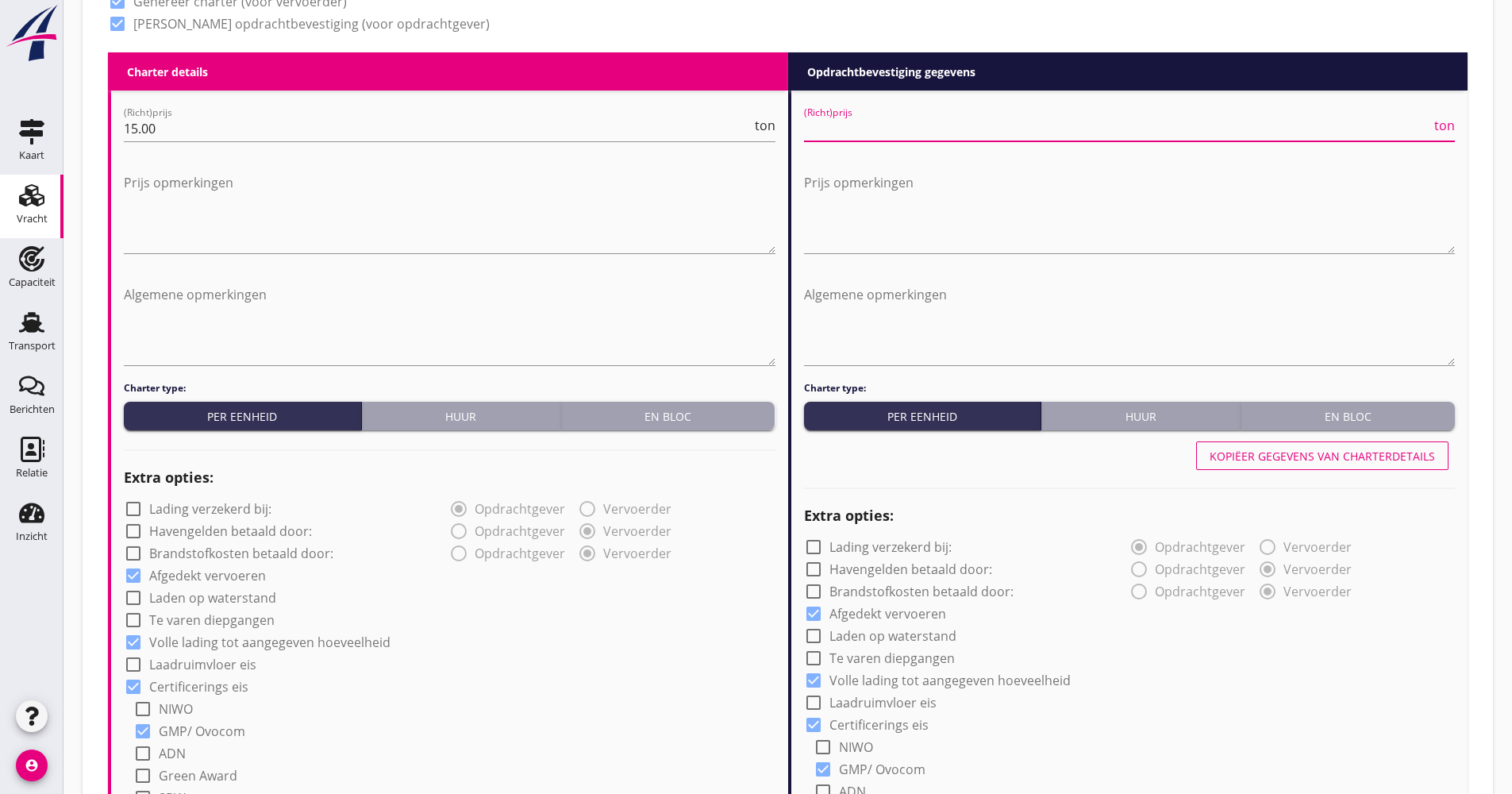
click at [980, 130] on input "(Richt)prijs" at bounding box center [1117, 128] width 628 height 25
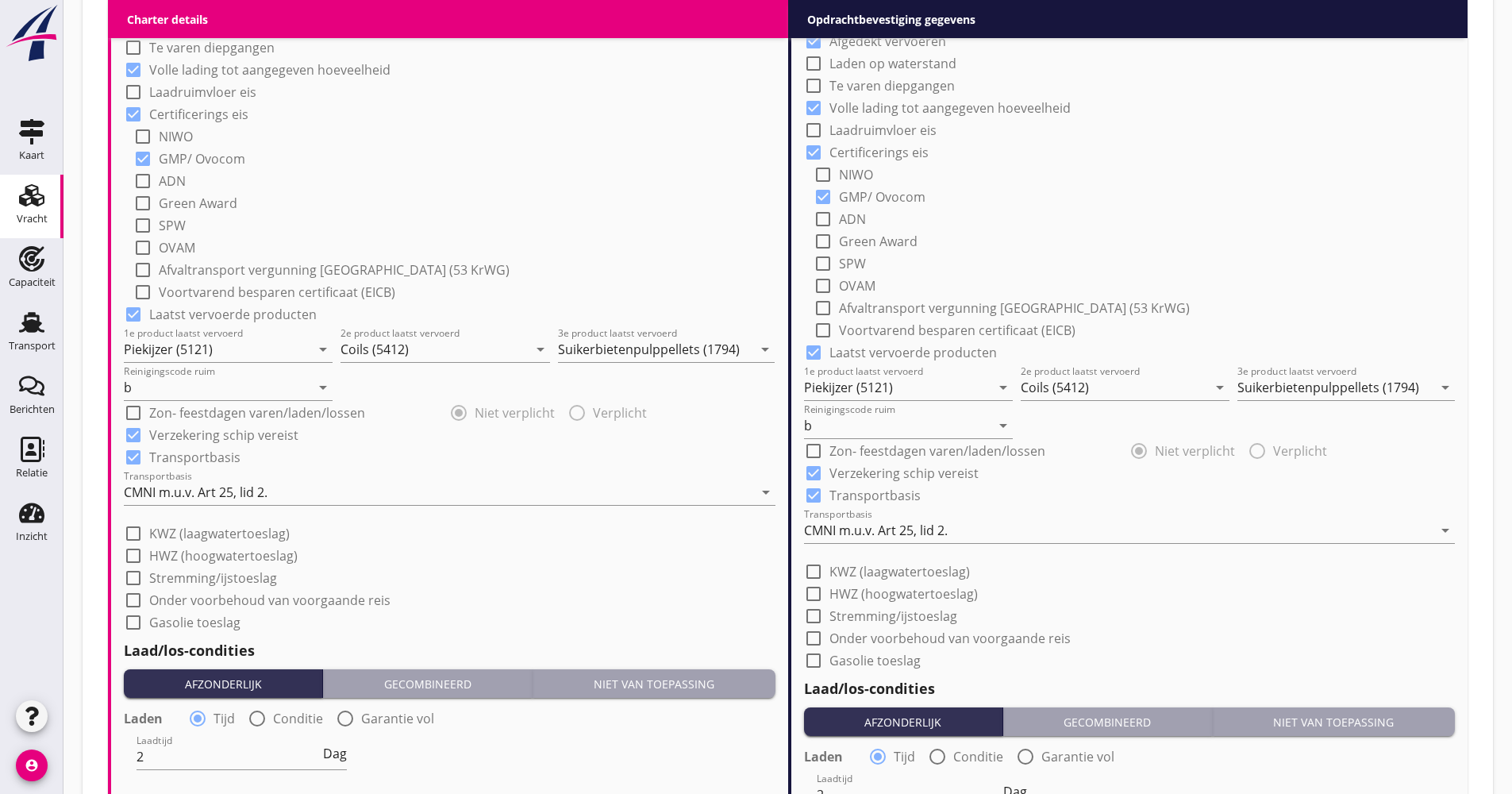
scroll to position [1429, 0]
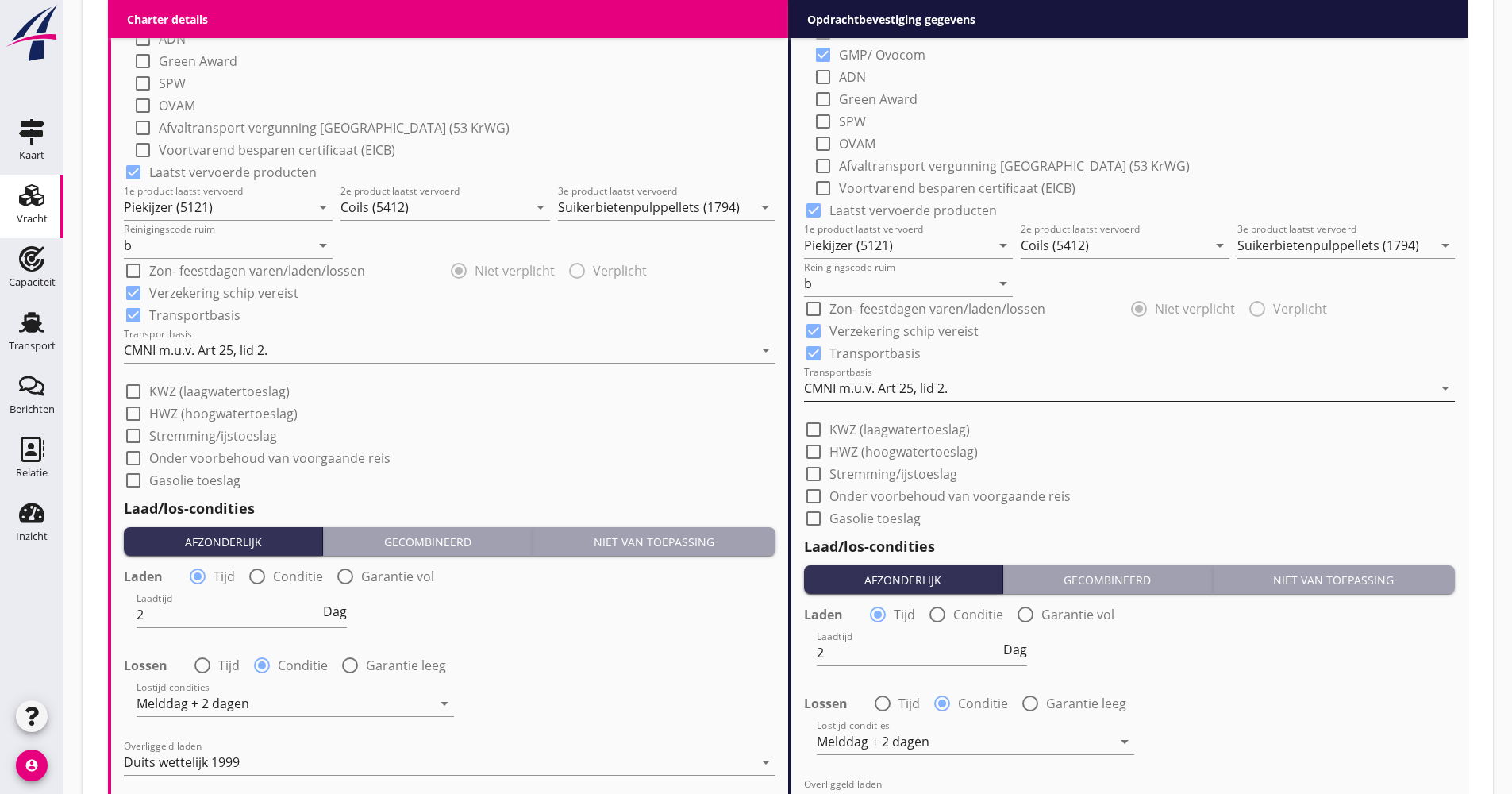
type input "15.50"
click at [872, 389] on div "CMNI m.u.v. Art 25, lid 2." at bounding box center [875, 388] width 143 height 14
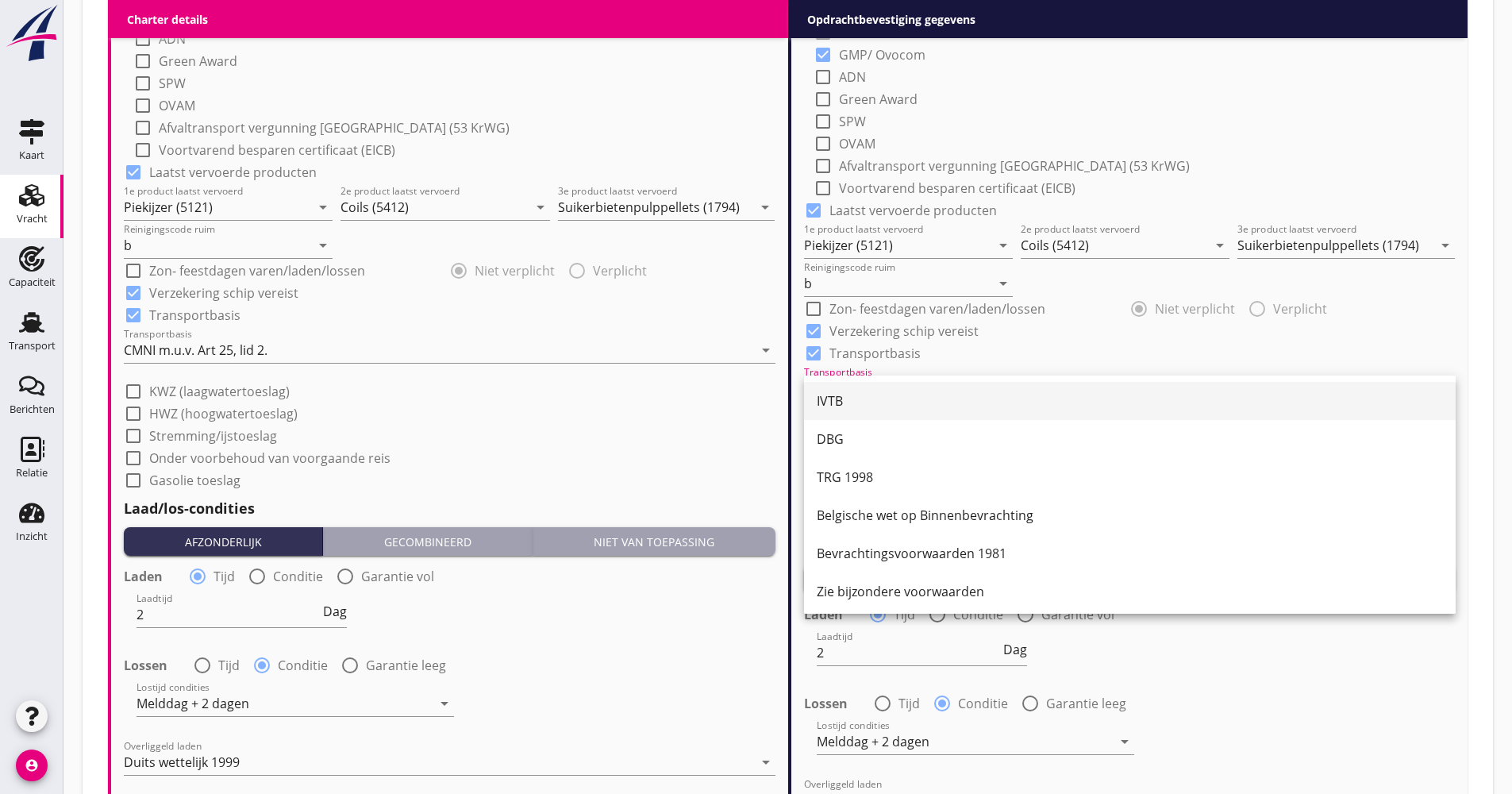
click at [872, 405] on div "IVTB" at bounding box center [1130, 401] width 626 height 19
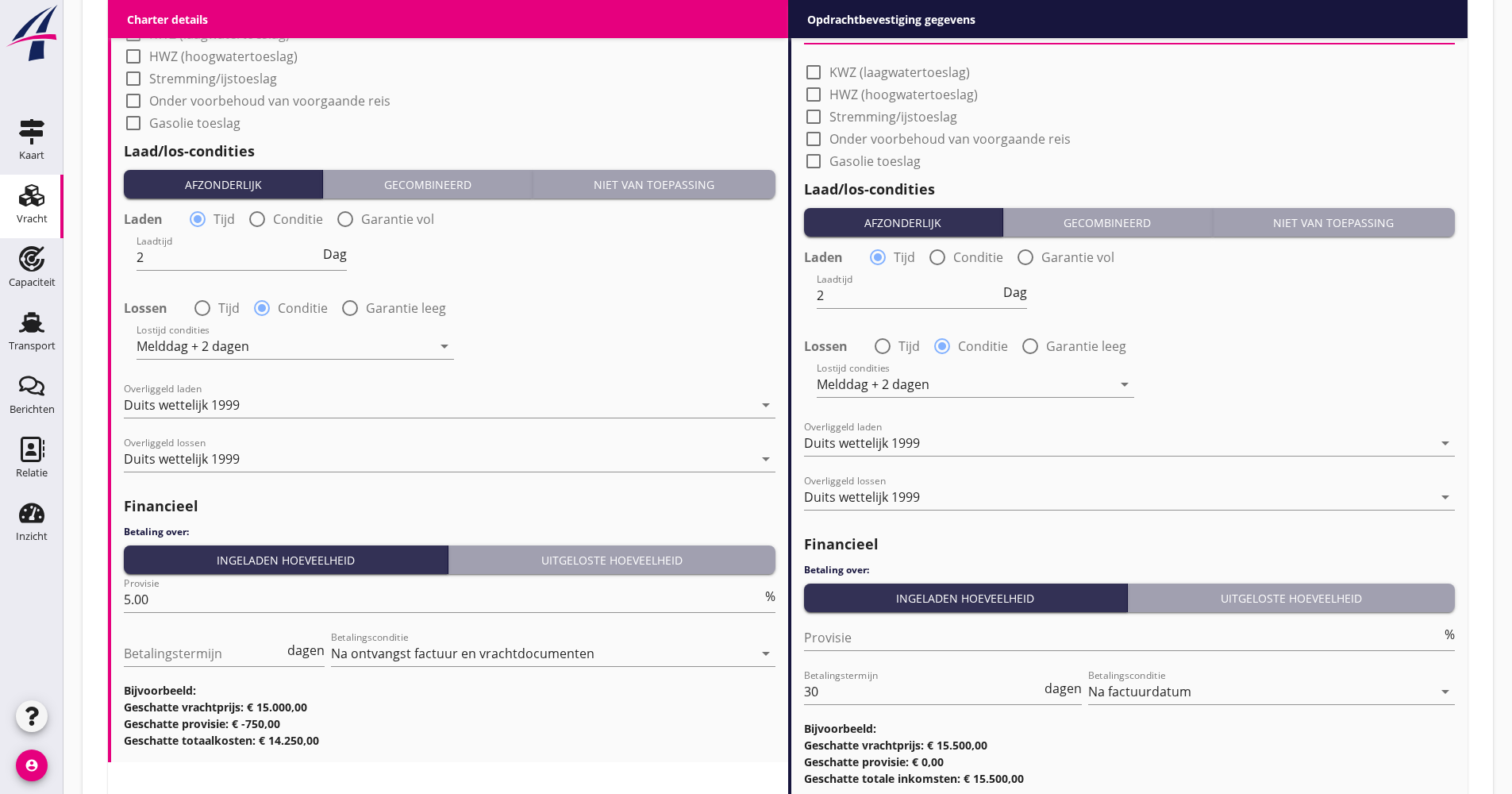
scroll to position [1826, 0]
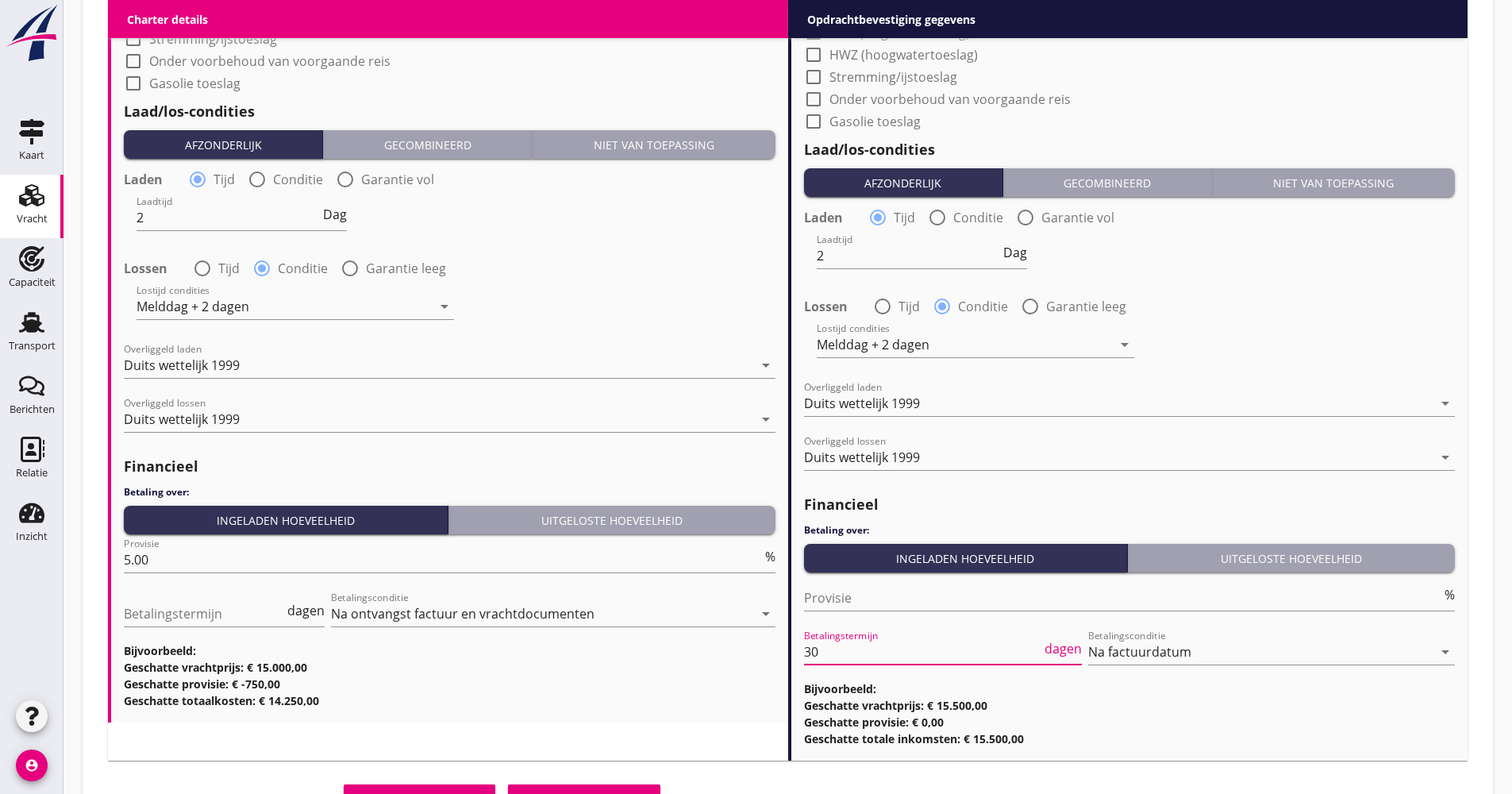
drag, startPoint x: 836, startPoint y: 654, endPoint x: 779, endPoint y: 654, distance: 57.0
type input "21"
click at [619, 790] on div "Transporteur kiezen" at bounding box center [584, 798] width 127 height 17
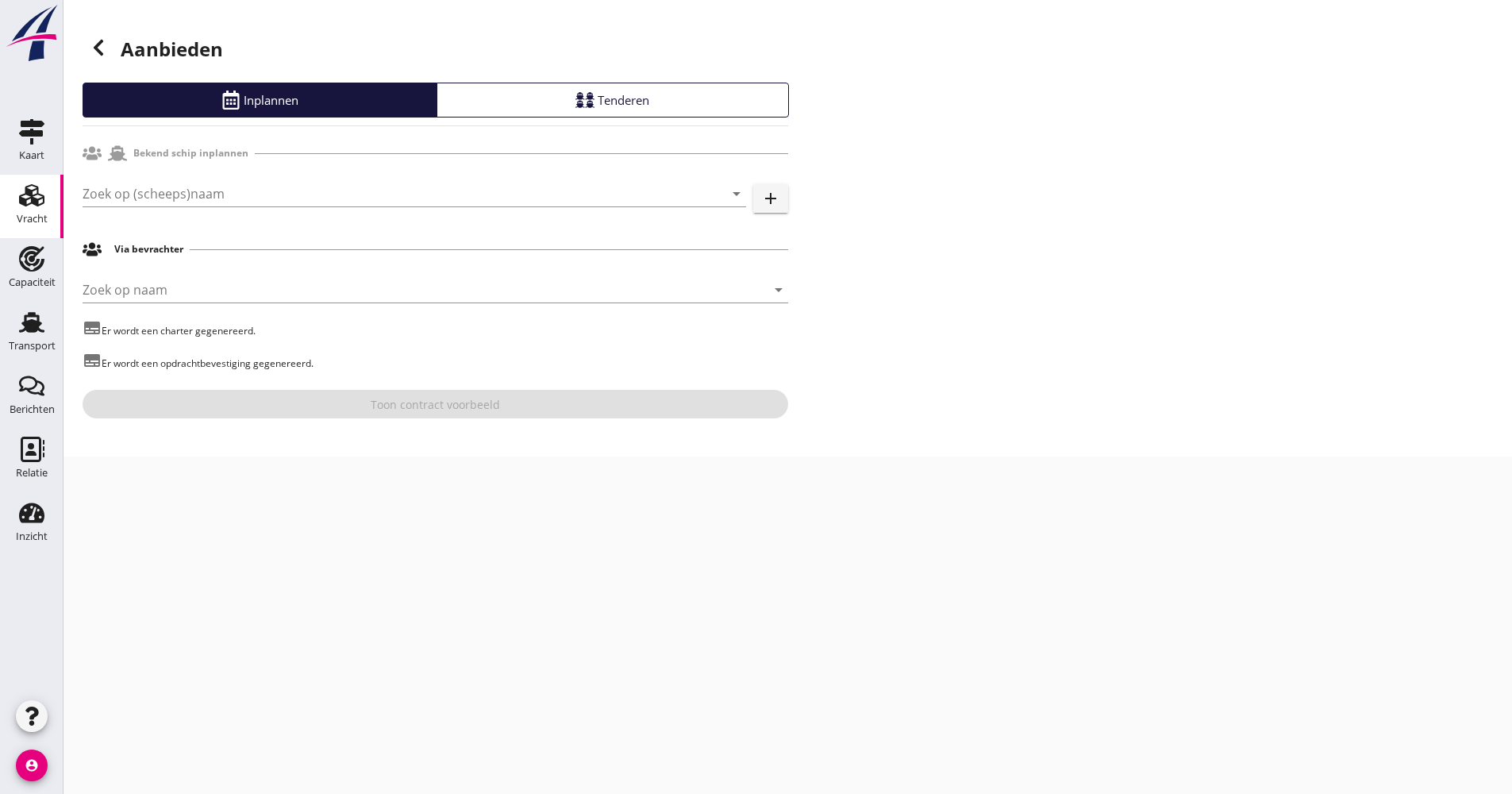
drag, startPoint x: 357, startPoint y: 161, endPoint x: 348, endPoint y: 168, distance: 11.4
click at [348, 168] on div "Bekend schip inplannen Zoek op (scheeps)naam arrow_drop_down add Via bevrachter…" at bounding box center [435, 278] width 706 height 280
drag, startPoint x: 348, startPoint y: 168, endPoint x: 336, endPoint y: 183, distance: 19.2
click at [336, 183] on input "Zoek op (scheeps)naam" at bounding box center [391, 194] width 619 height 25
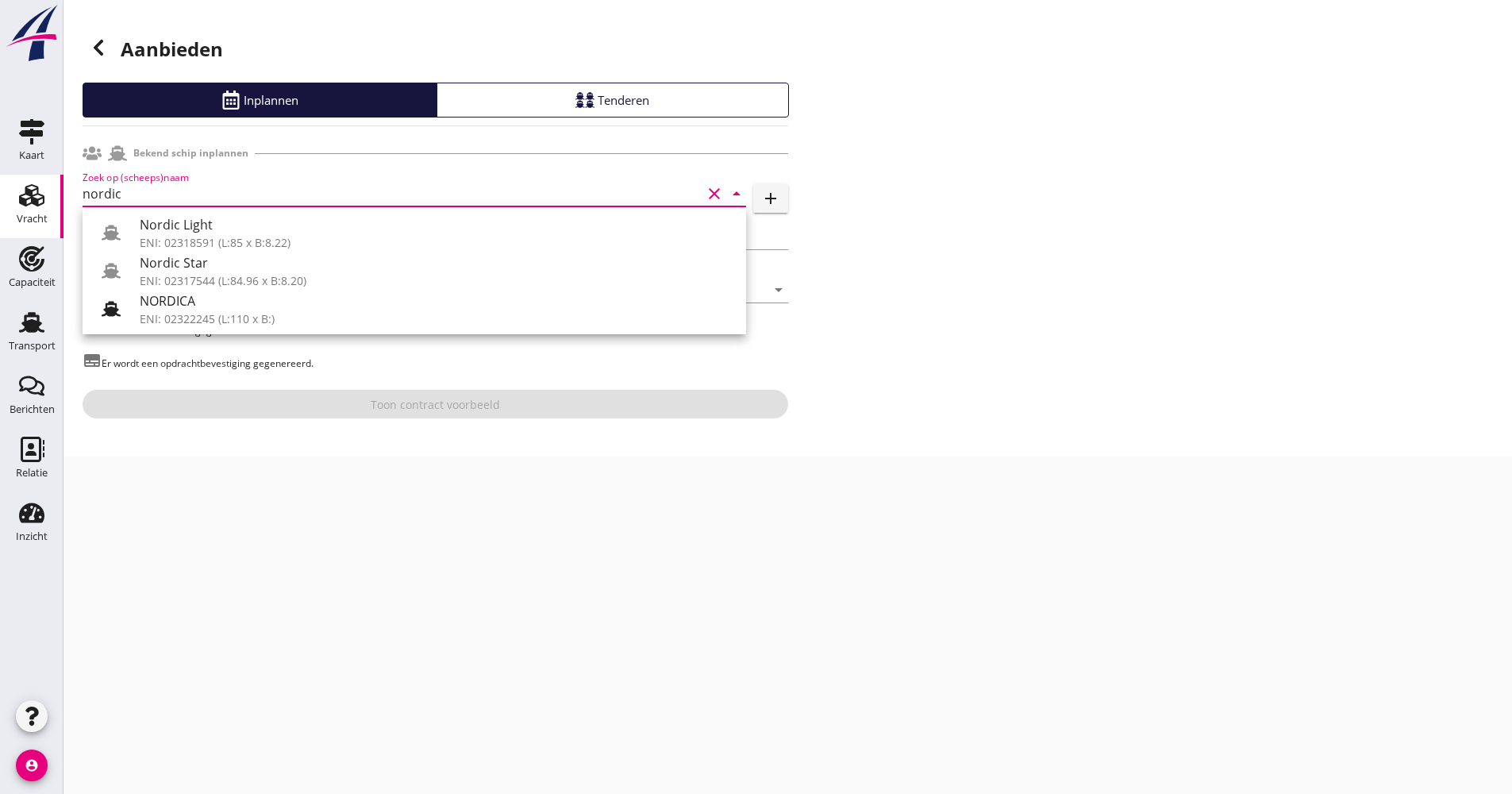
click at [261, 268] on div "Nordic Star" at bounding box center [436, 263] width 594 height 19
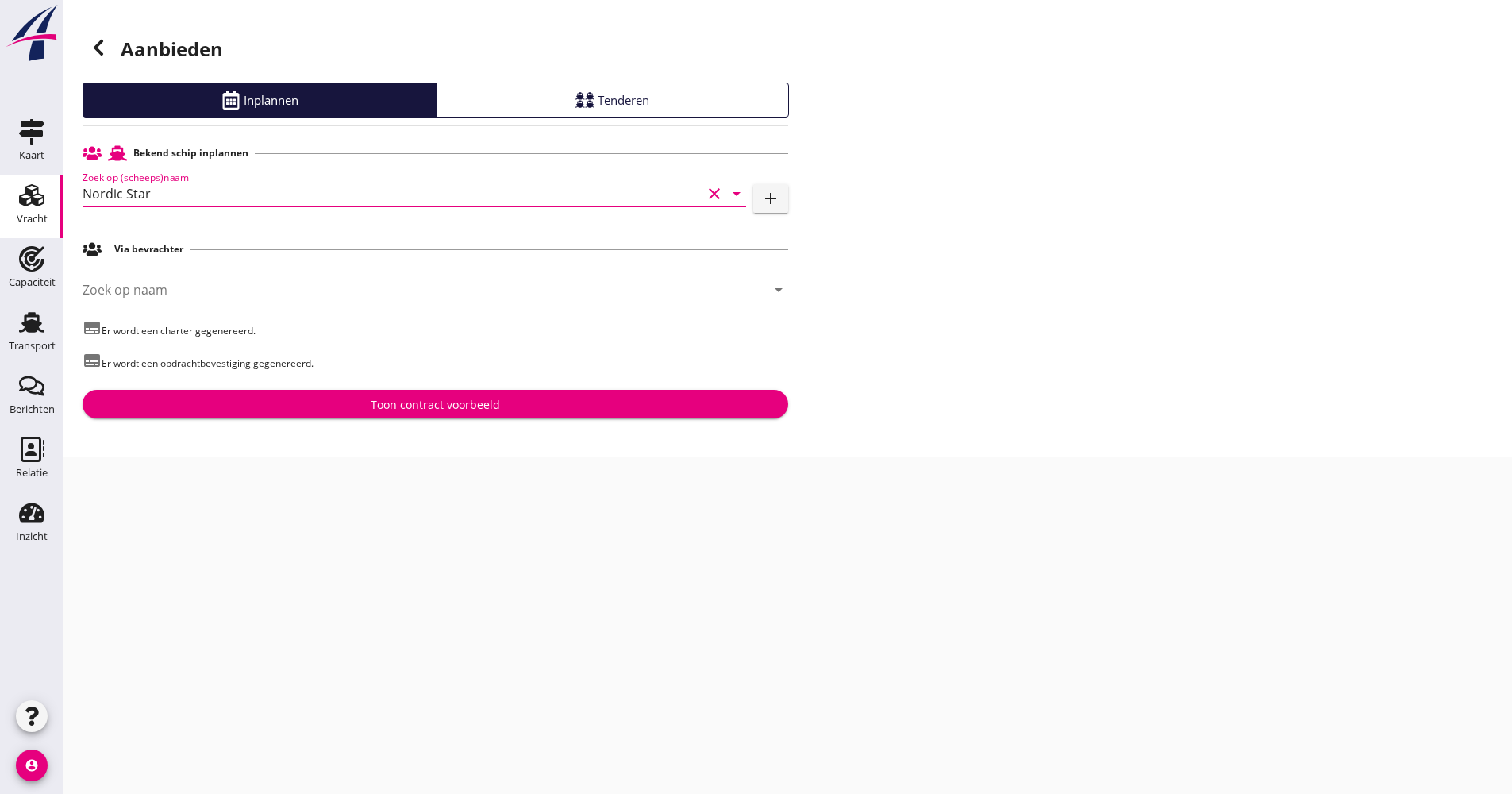
type input "Nordic Star"
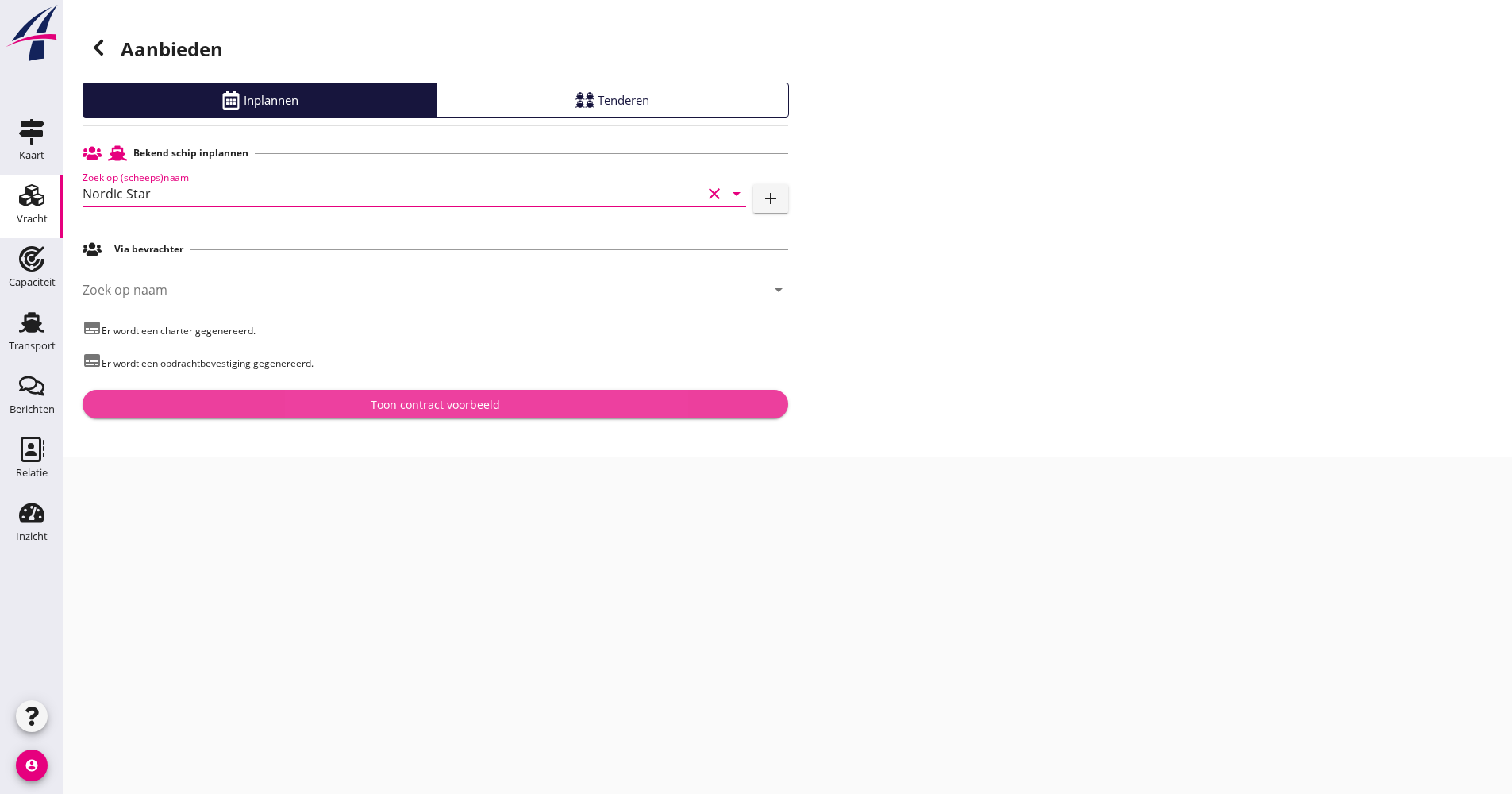
click at [307, 401] on div "Toon contract voorbeeld" at bounding box center [434, 404] width 680 height 17
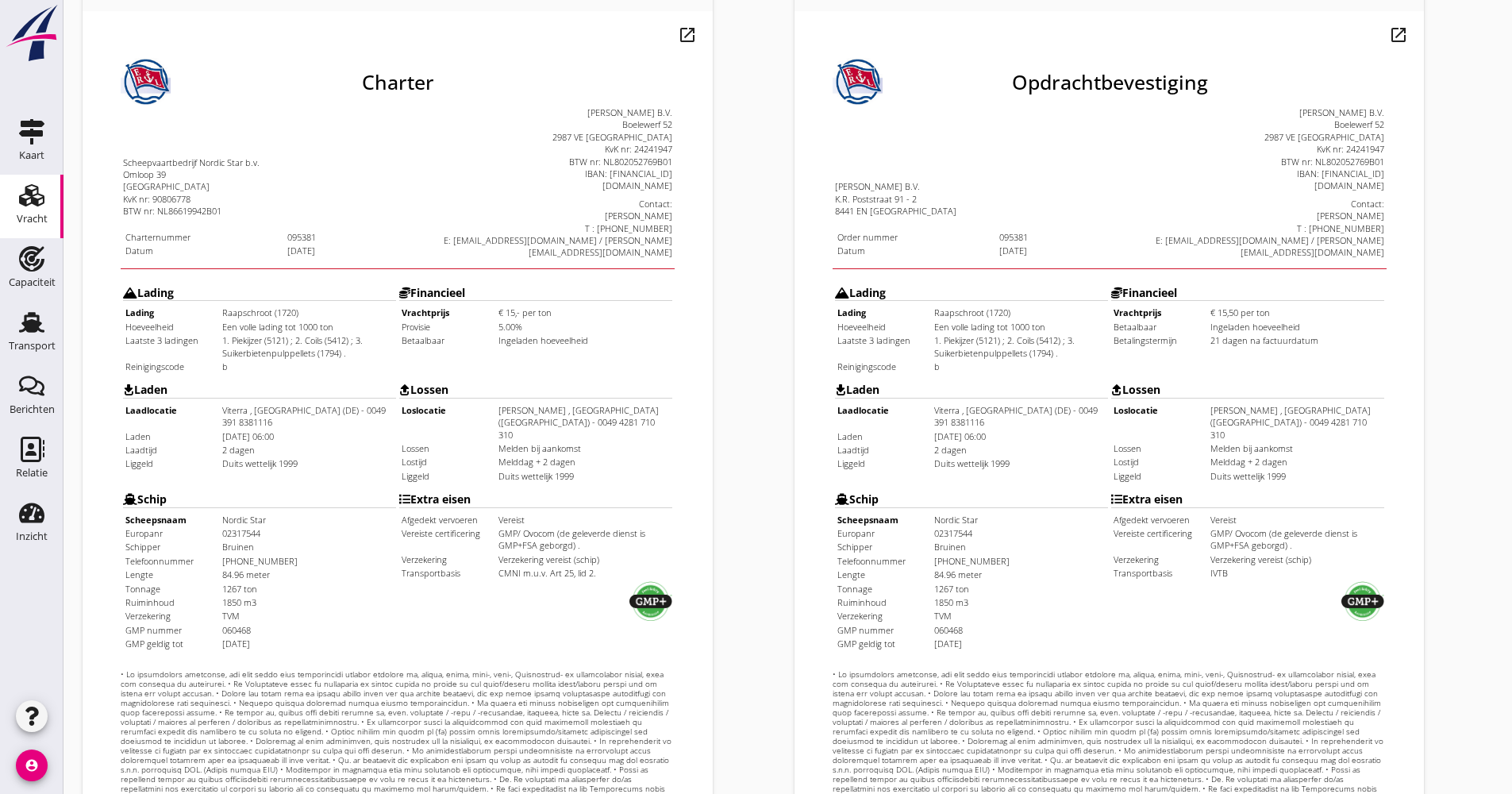
scroll to position [382, 0]
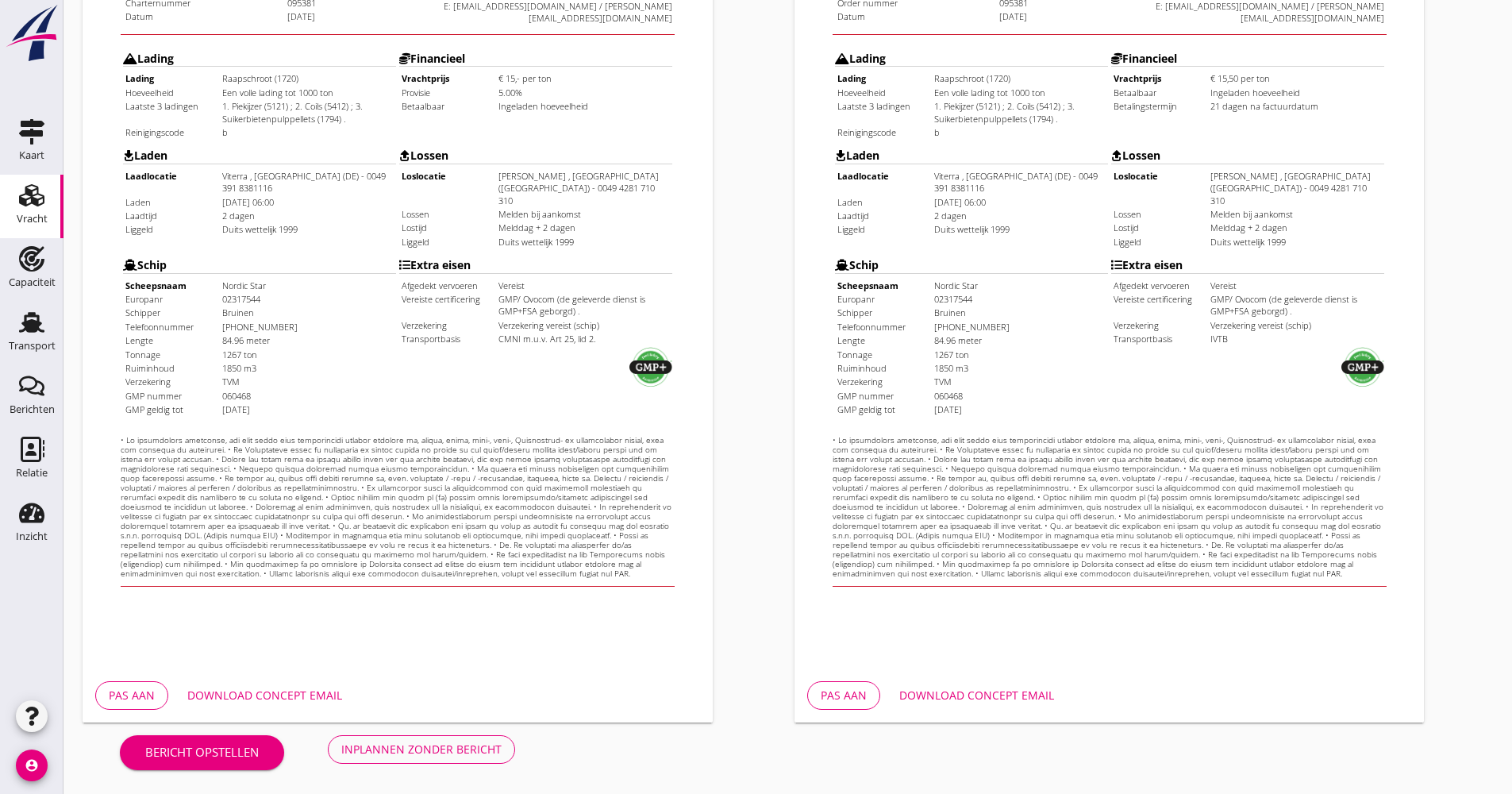
click at [1019, 694] on div "Download concept email" at bounding box center [976, 695] width 155 height 17
click at [276, 685] on button "Download concept email" at bounding box center [264, 695] width 180 height 29
click at [394, 762] on div "Bericht opstellen Inplannen zonder bericht" at bounding box center [317, 748] width 469 height 52
click at [394, 755] on div "Inplannen zonder bericht" at bounding box center [421, 749] width 160 height 17
